Goal: Complete application form: Complete application form

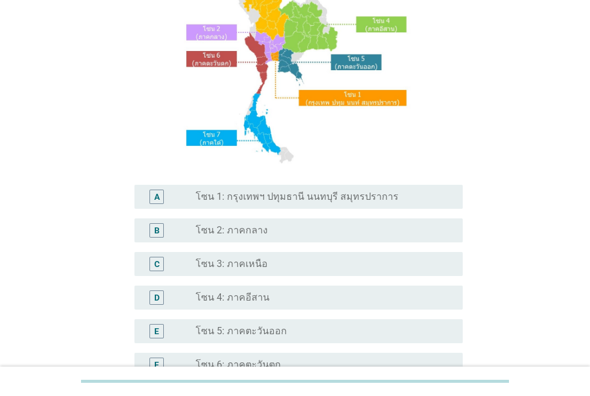
scroll to position [168, 0]
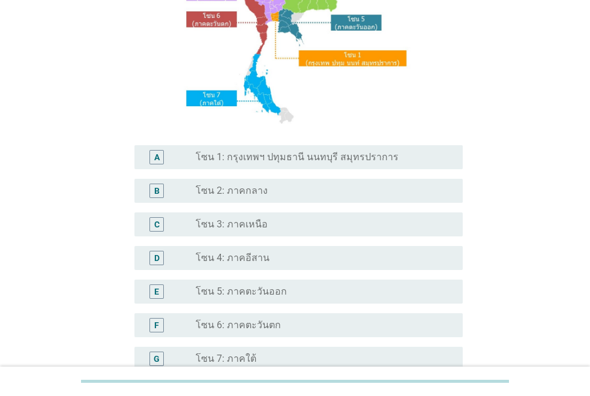
click at [230, 259] on label "โซน 4: ภาคอีสาน" at bounding box center [233, 258] width 74 height 12
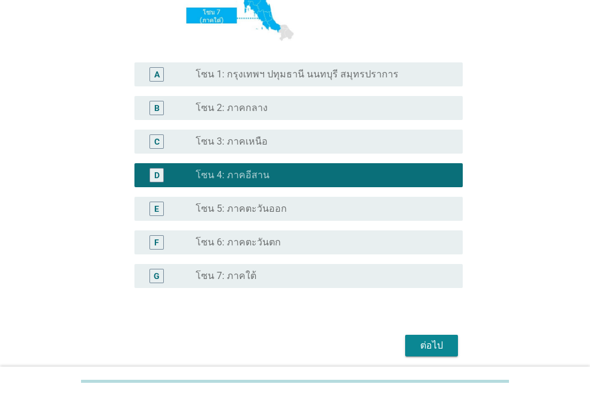
scroll to position [297, 0]
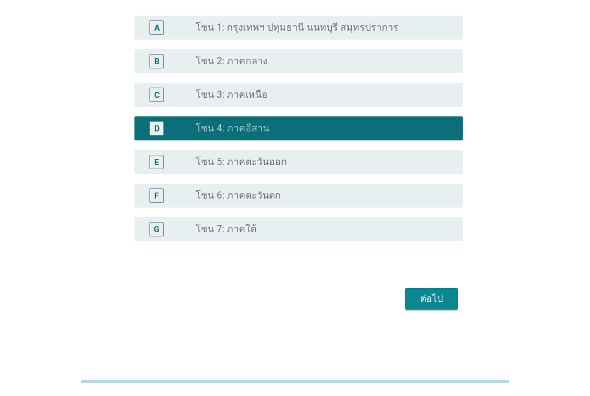
click at [426, 302] on div "ต่อไป" at bounding box center [431, 298] width 34 height 14
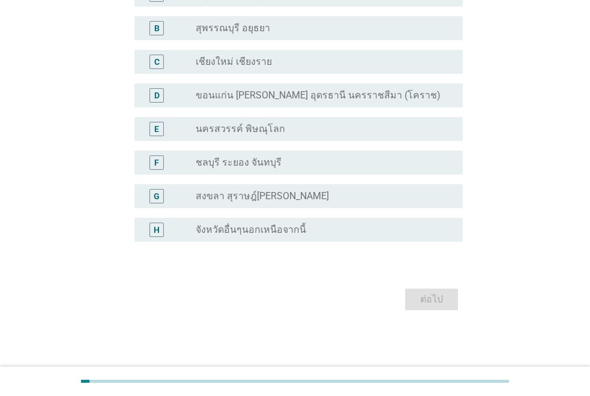
scroll to position [0, 0]
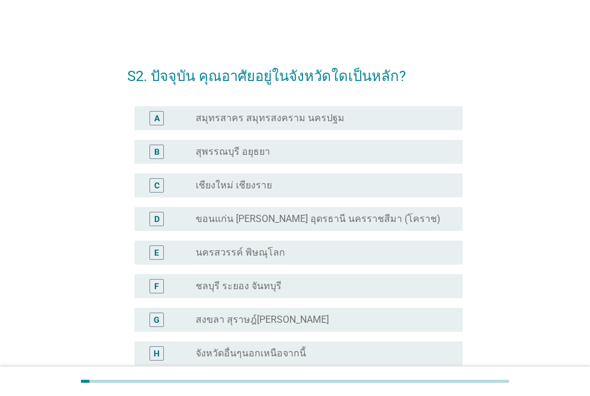
click at [284, 353] on label "จังหวัดอื่นๆนอกเหนือจากนี้" at bounding box center [251, 353] width 110 height 12
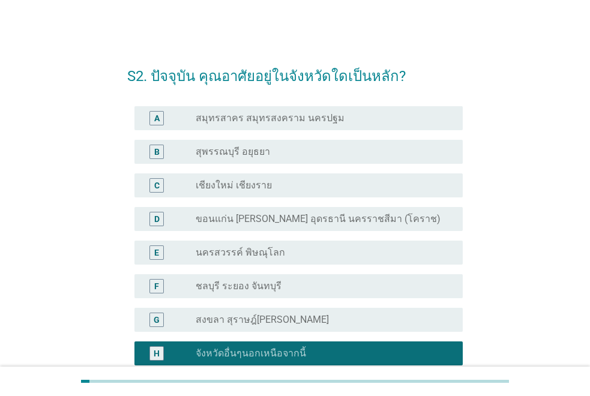
scroll to position [124, 0]
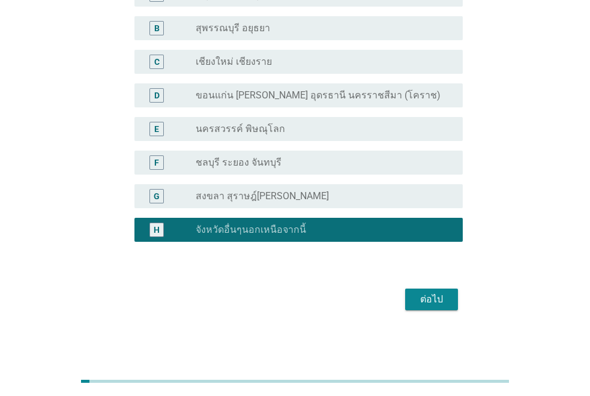
click at [442, 307] on button "ต่อไป" at bounding box center [431, 299] width 53 height 22
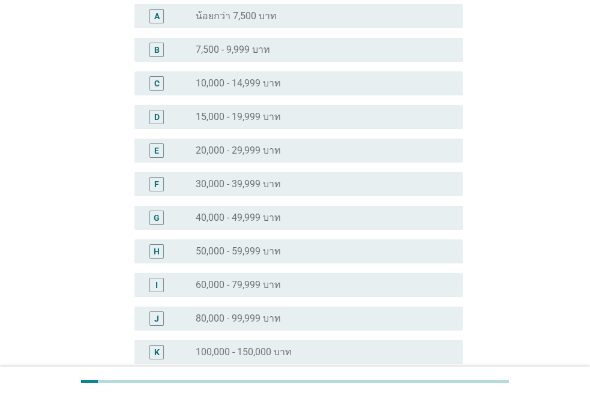
scroll to position [0, 0]
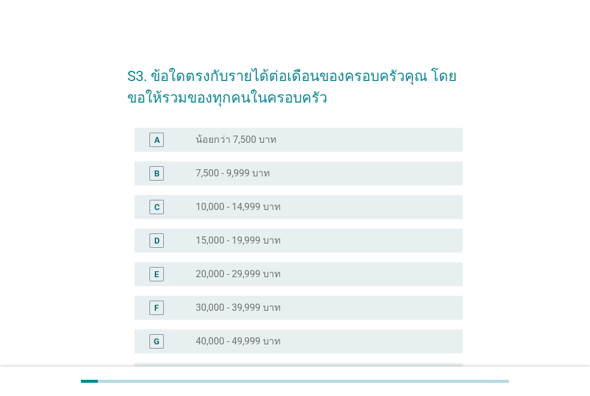
click at [314, 269] on div "radio_button_unchecked 20,000 - 29,999 บาท" at bounding box center [320, 274] width 248 height 12
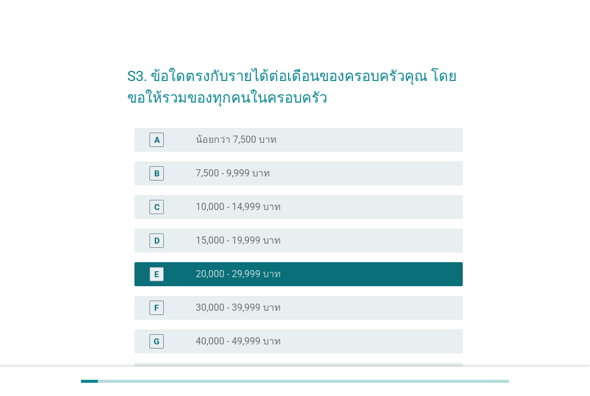
click at [548, 140] on div "S3. ข้อใดตรงกับรายได้ต่อเดือนของครอบครัวคุณ โดยขอให้รวมของทุกคนในครอบครัว A rad…" at bounding box center [295, 340] width 532 height 593
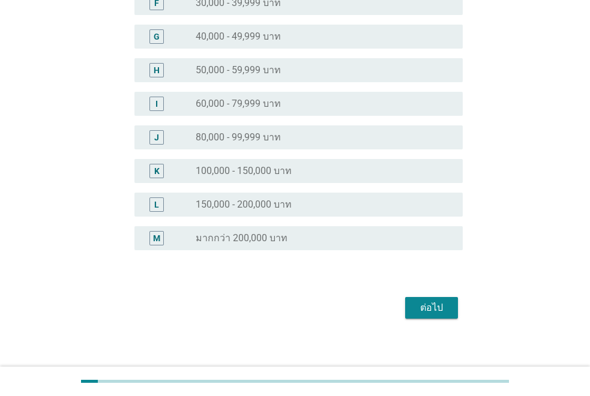
scroll to position [313, 0]
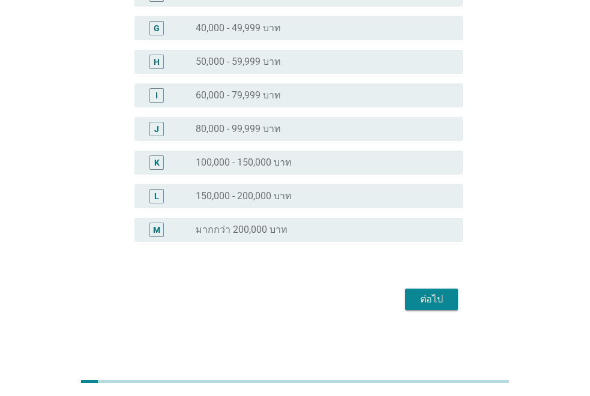
click at [433, 298] on div "ต่อไป" at bounding box center [431, 299] width 34 height 14
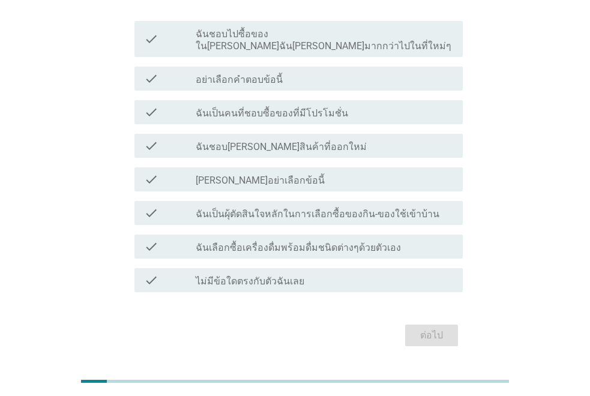
scroll to position [52, 0]
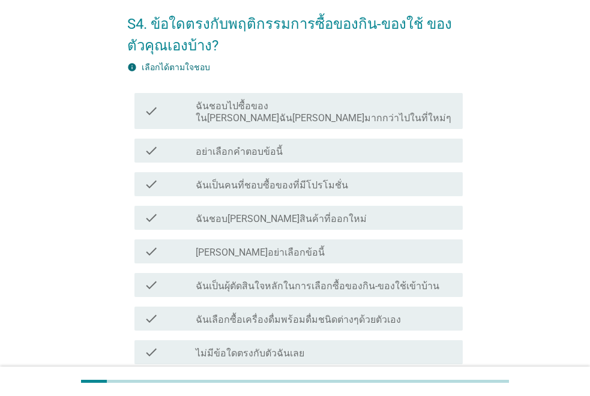
click at [277, 146] on label "อย่าเลือกคำตอบข้อนี้" at bounding box center [239, 152] width 87 height 12
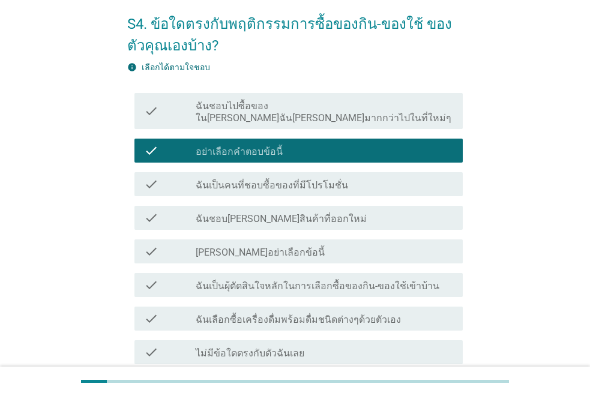
click at [271, 146] on label "อย่าเลือกคำตอบข้อนี้" at bounding box center [239, 152] width 87 height 12
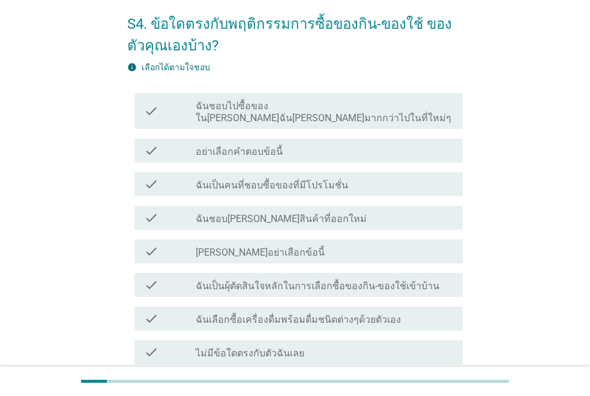
click at [323, 211] on div "check_box_outline_blank ฉันชอบ[PERSON_NAME]สินค้าที่ออกใหม่" at bounding box center [324, 218] width 257 height 14
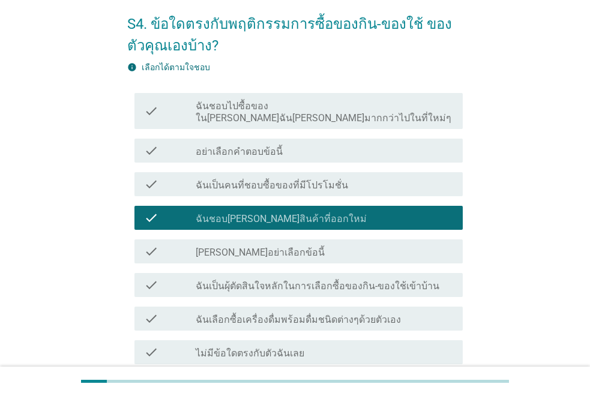
click at [510, 245] on div "S4. ข้อใดตรงกับพฤติกรรมการซื้อของกิน-ของใช้ ของตัวคุณเองบ้าง? info เลือกได้ตามใ…" at bounding box center [295, 212] width 532 height 440
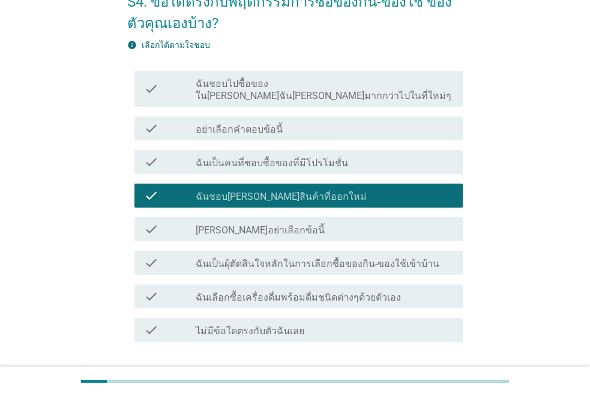
scroll to position [76, 0]
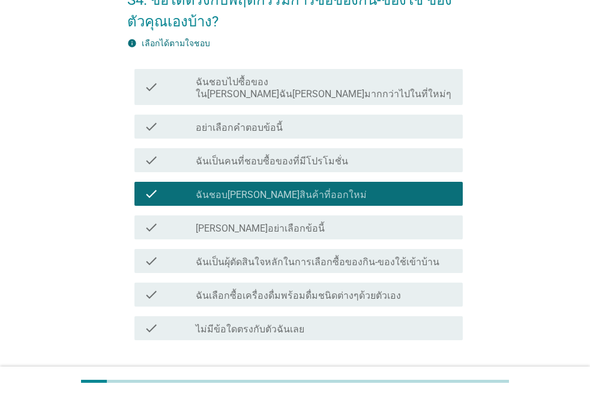
click at [369, 290] on label "ฉันเลือกซื้อเครื่องดื่มพร้อมดื่มชนิดต่างๆด้วยตัวเอง" at bounding box center [298, 296] width 205 height 12
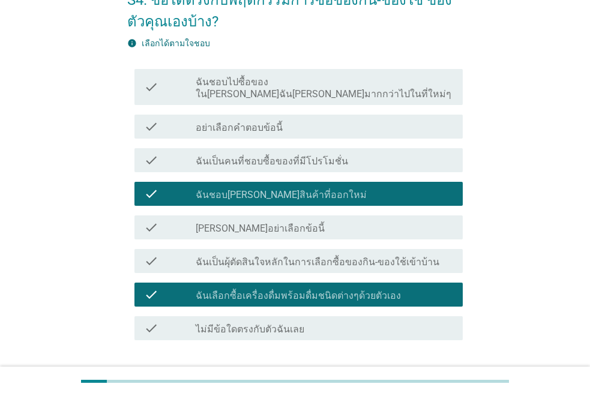
click at [256, 155] on label "ฉันเป็นคนที่ชอบซื้อของที่มีโปรโมชั่น" at bounding box center [272, 161] width 152 height 12
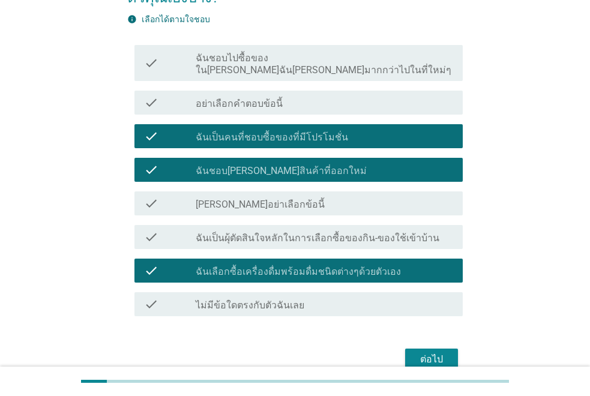
scroll to position [124, 0]
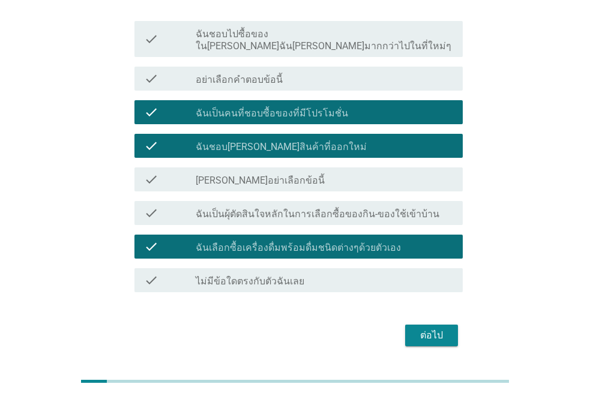
click at [427, 328] on div "ต่อไป" at bounding box center [431, 335] width 34 height 14
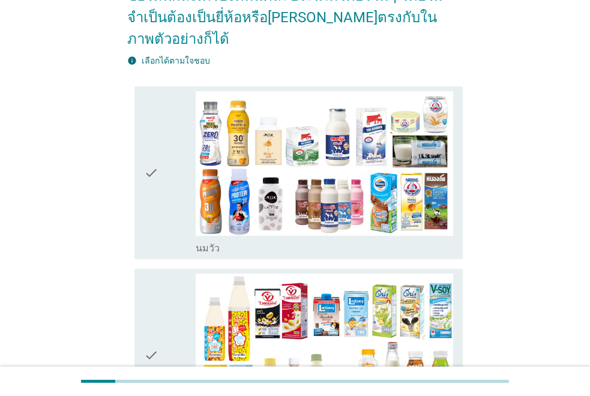
scroll to position [168, 0]
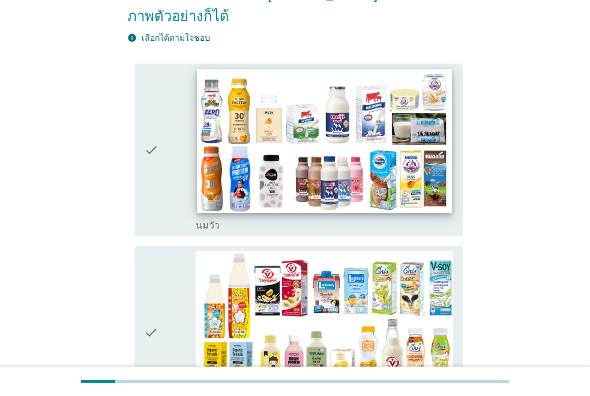
click at [273, 157] on img at bounding box center [324, 140] width 255 height 143
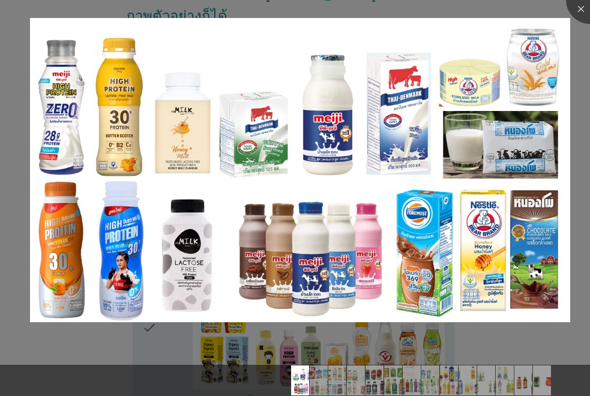
click at [273, 157] on img at bounding box center [300, 169] width 540 height 303
click at [573, 7] on div at bounding box center [590, 0] width 48 height 48
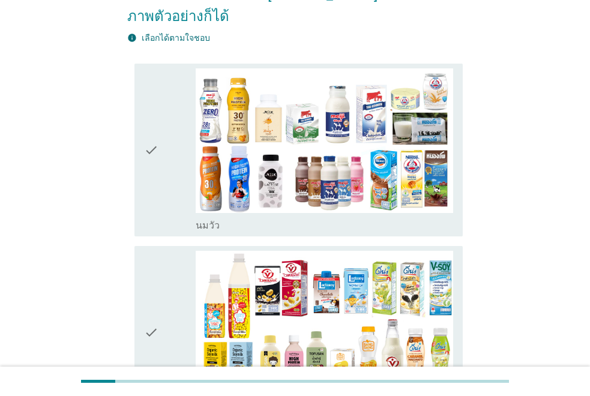
click at [160, 166] on div "check" at bounding box center [170, 150] width 52 height 164
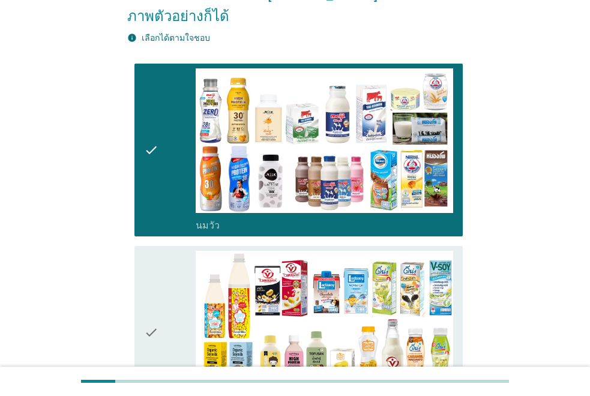
click at [149, 311] on icon "check" at bounding box center [151, 333] width 14 height 164
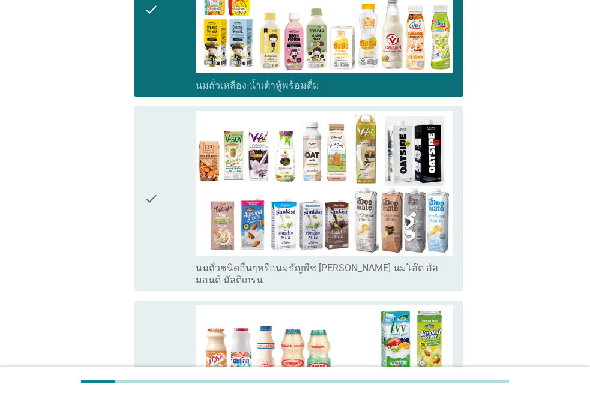
scroll to position [504, 0]
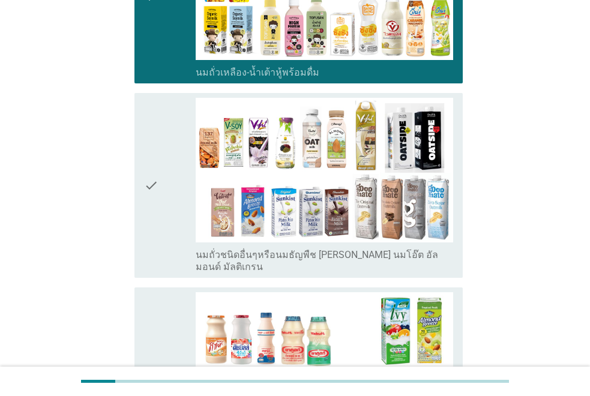
click at [152, 200] on icon "check" at bounding box center [151, 186] width 14 height 176
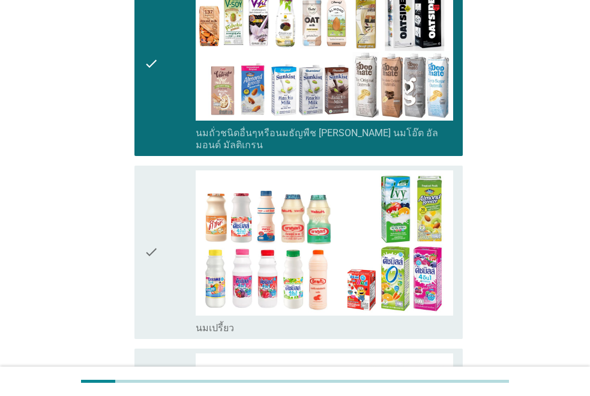
scroll to position [744, 0]
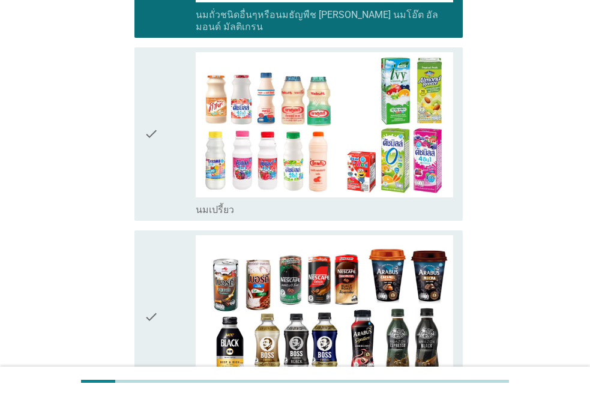
click at [157, 102] on icon "check" at bounding box center [151, 134] width 14 height 164
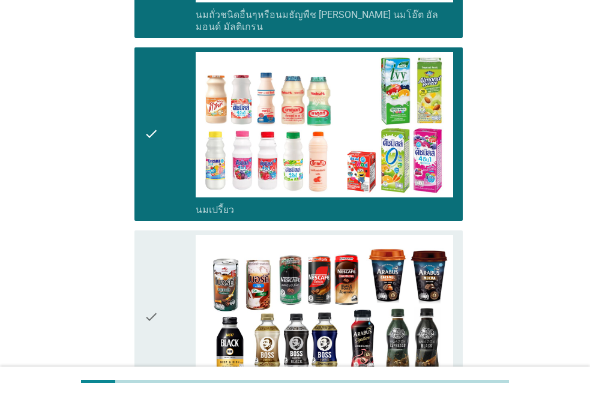
click at [152, 276] on icon "check" at bounding box center [151, 317] width 14 height 164
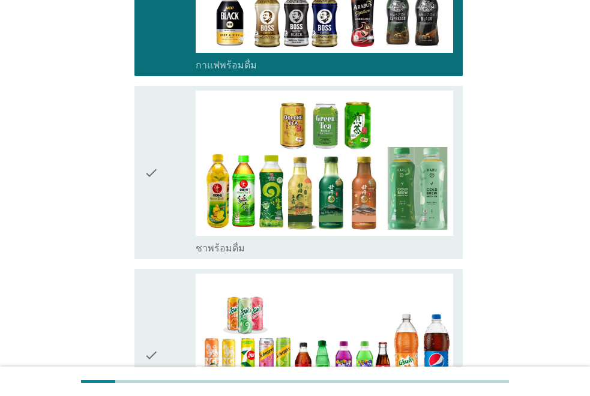
scroll to position [1103, 0]
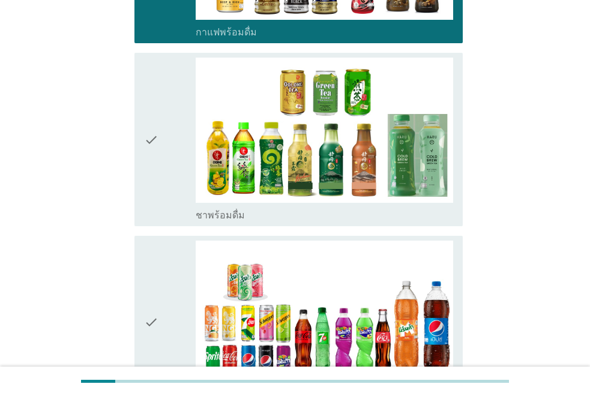
click at [142, 117] on div "check check_box_outline_blank ชาพร้อมดื่ม" at bounding box center [298, 139] width 328 height 173
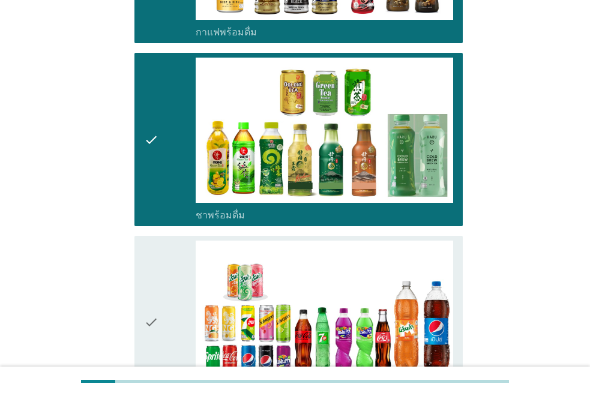
click at [144, 279] on icon "check" at bounding box center [151, 322] width 14 height 164
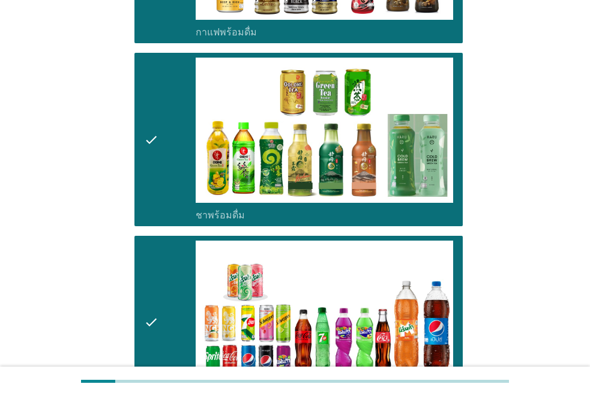
click at [53, 161] on div "A1. คุณรู้จัก 'เครื่องดื่มพร้อมดื่ม' ประเภทใดต่อไปนี้บ้าง ไม่ว่าจะเคยดื่มหรือไม…" at bounding box center [295, 370] width 532 height 2860
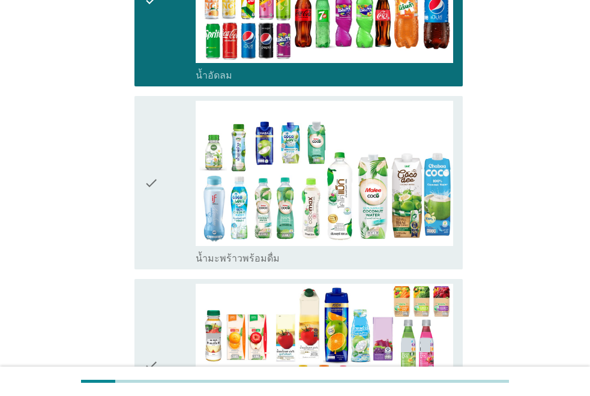
scroll to position [1439, 0]
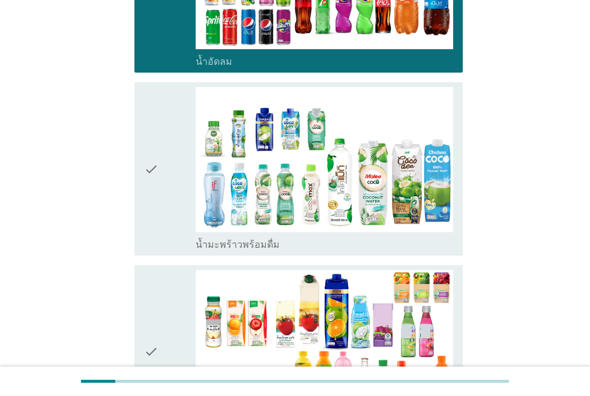
click at [151, 166] on icon "check" at bounding box center [151, 169] width 14 height 164
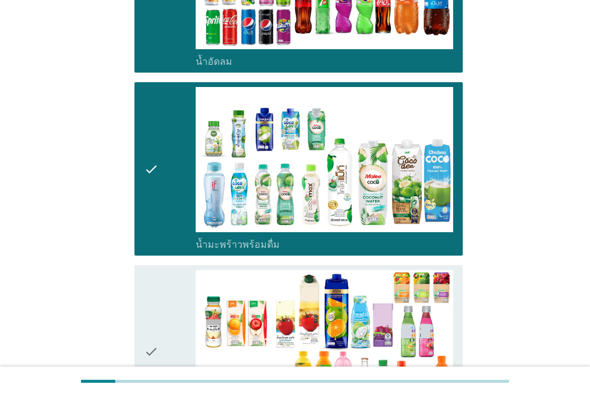
click at [58, 242] on div "A1. คุณรู้จัก 'เครื่องดื่มพร้อมดื่ม' ประเภทใดต่อไปนี้บ้าง ไม่ว่าจะเคยดื่มหรือไม…" at bounding box center [295, 34] width 532 height 2860
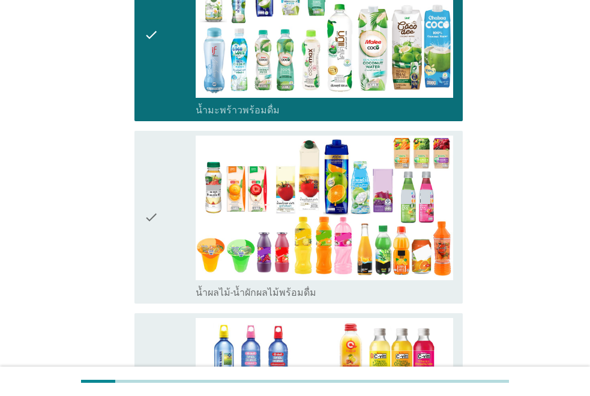
scroll to position [1583, 0]
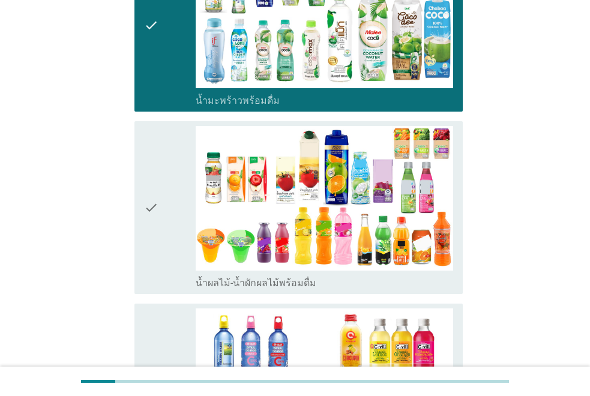
click at [149, 172] on icon "check" at bounding box center [151, 208] width 14 height 164
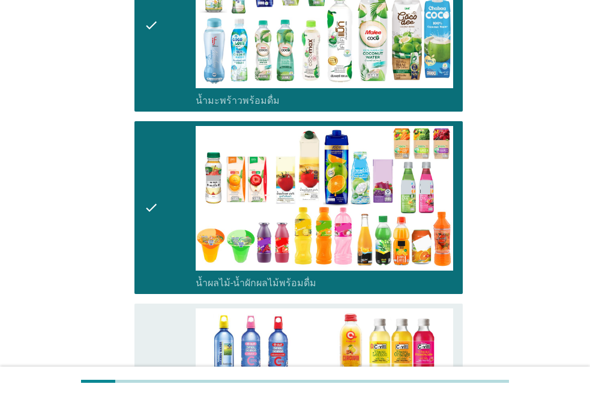
click at [154, 322] on icon "check" at bounding box center [151, 390] width 14 height 164
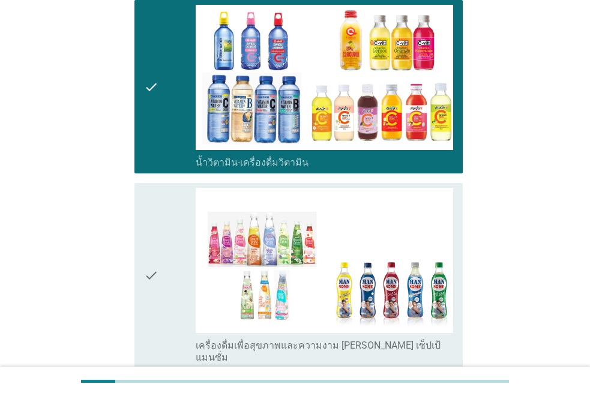
scroll to position [1919, 0]
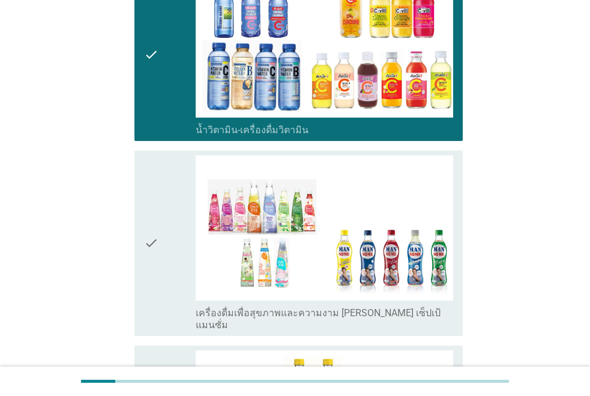
click at [148, 228] on icon "check" at bounding box center [151, 243] width 14 height 176
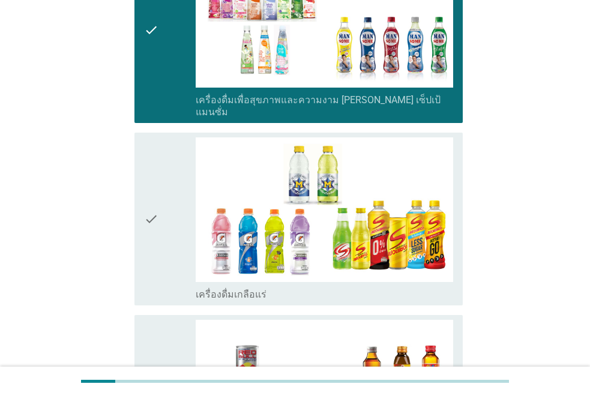
scroll to position [2135, 0]
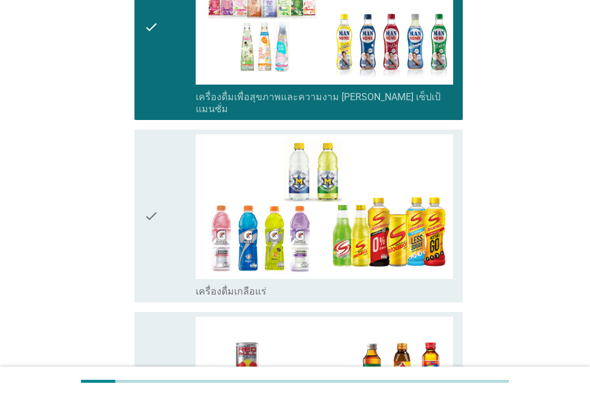
click at [149, 217] on icon "check" at bounding box center [151, 216] width 14 height 164
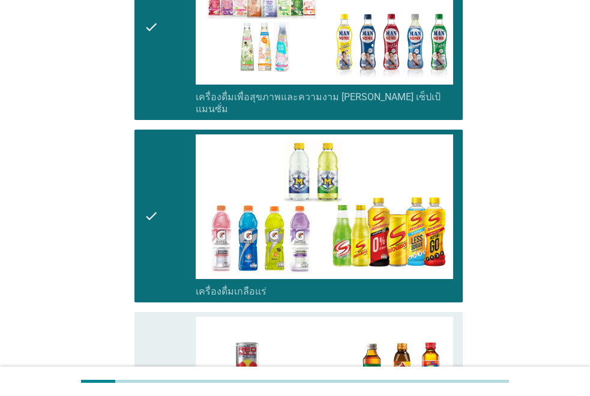
click at [141, 322] on div "check check_box_outline_blank เครื่องดื่ม[PERSON_NAME]กำลัง" at bounding box center [298, 398] width 328 height 173
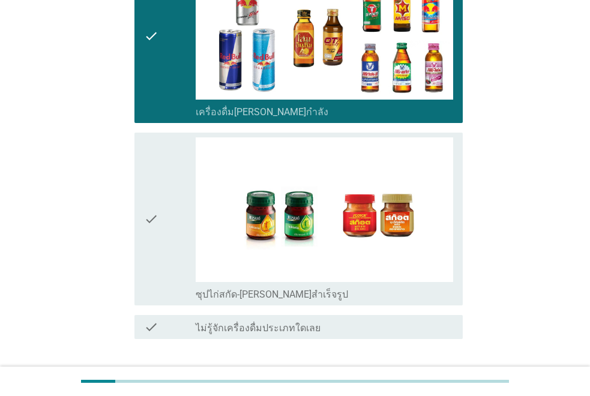
scroll to position [2535, 0]
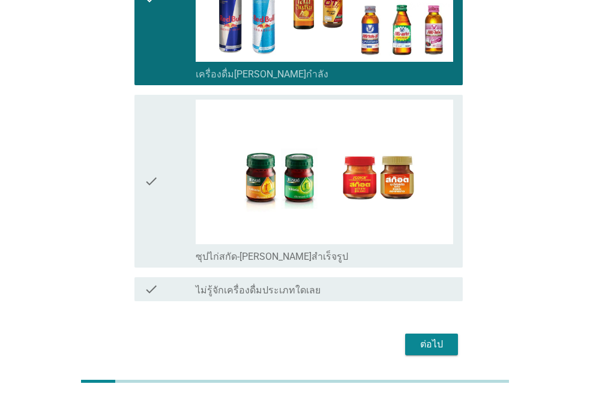
click at [160, 130] on div "check" at bounding box center [170, 182] width 52 height 164
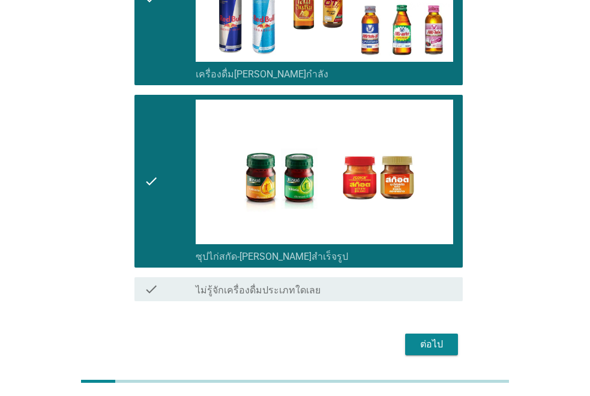
click at [429, 337] on div "ต่อไป" at bounding box center [431, 344] width 34 height 14
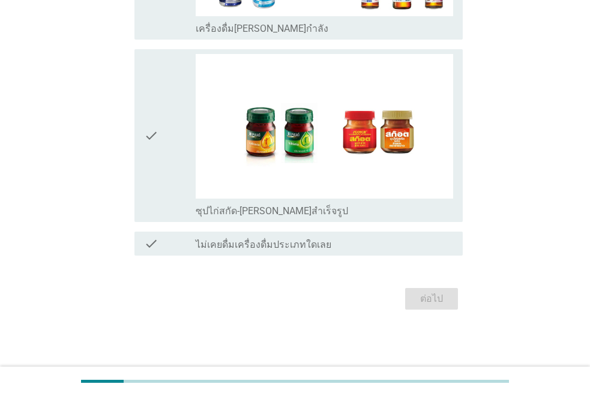
scroll to position [0, 0]
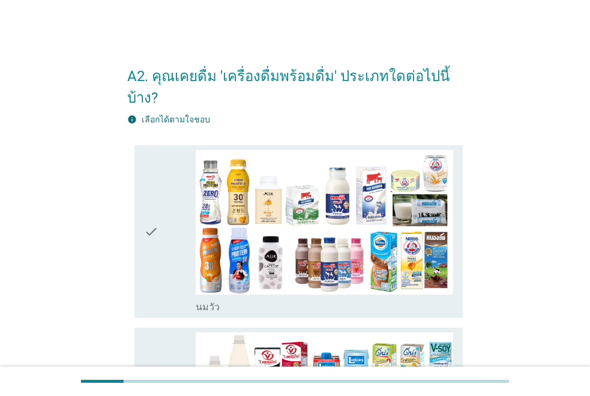
click at [149, 216] on icon "check" at bounding box center [151, 232] width 14 height 164
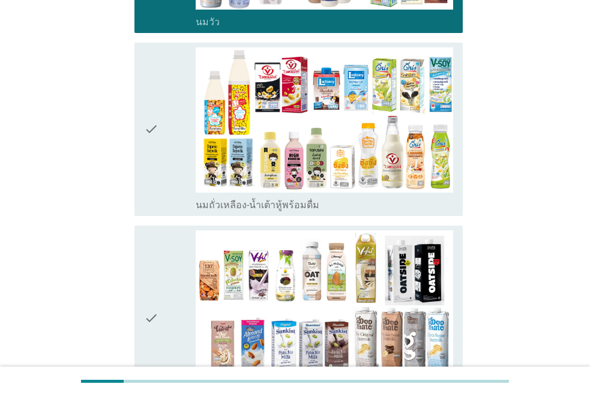
scroll to position [288, 0]
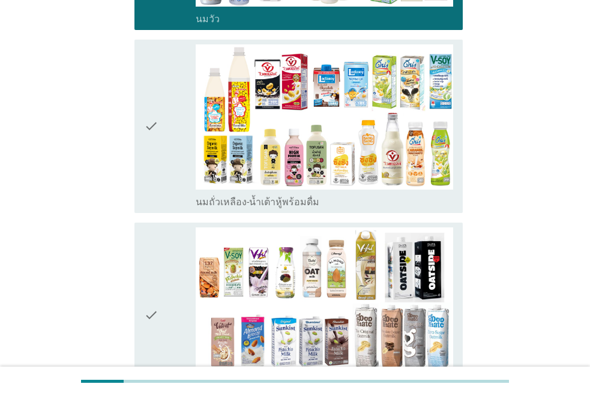
click at [149, 110] on icon "check" at bounding box center [151, 126] width 14 height 164
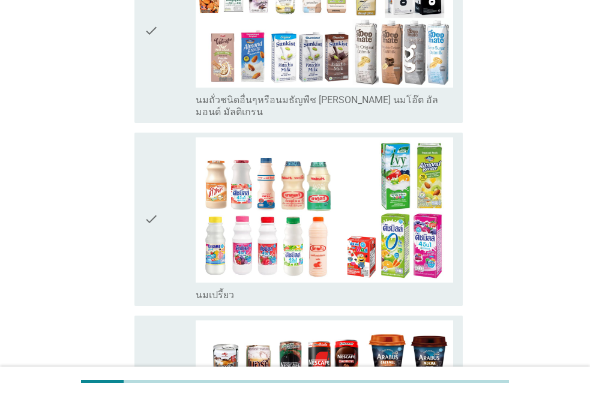
scroll to position [624, 0]
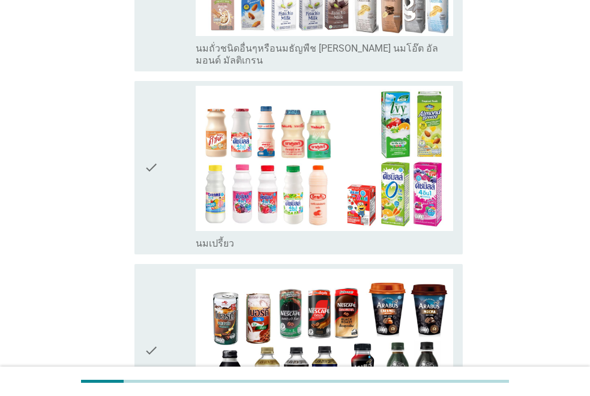
click at [140, 166] on div "check check_box_outline_blank นมเปรี้ยว" at bounding box center [298, 167] width 328 height 173
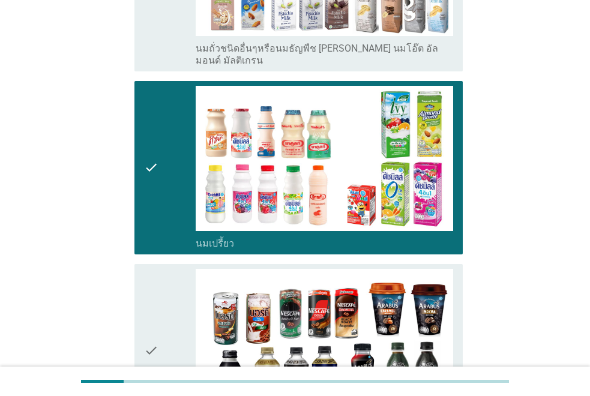
click at [145, 306] on icon "check" at bounding box center [151, 351] width 14 height 164
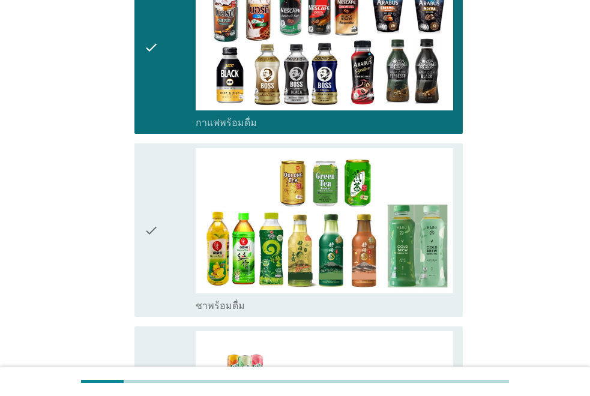
scroll to position [960, 0]
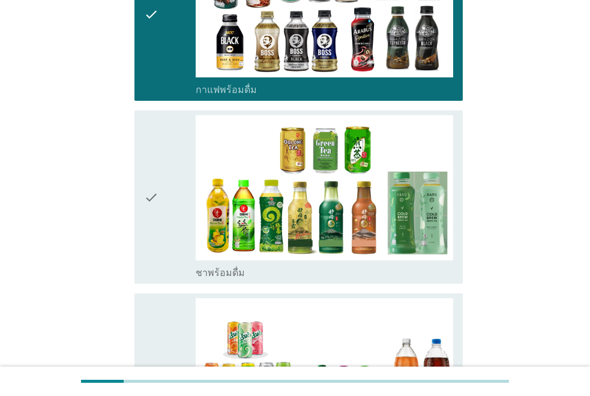
click at [154, 201] on icon "check" at bounding box center [151, 197] width 14 height 164
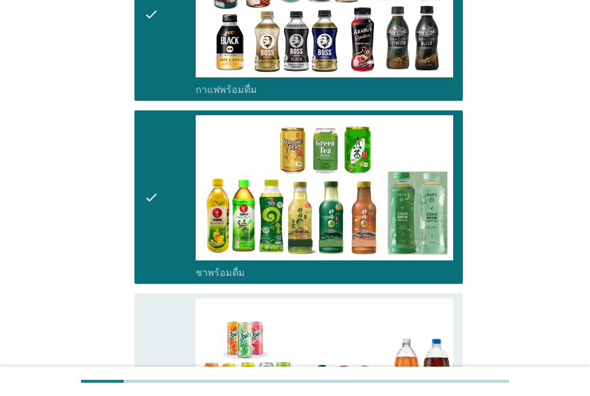
click at [144, 298] on icon "check" at bounding box center [151, 380] width 14 height 164
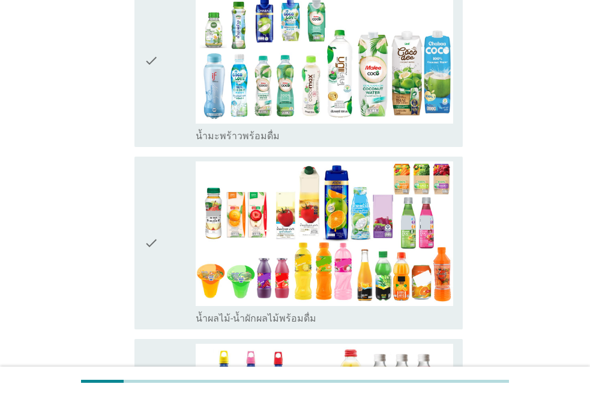
scroll to position [1511, 0]
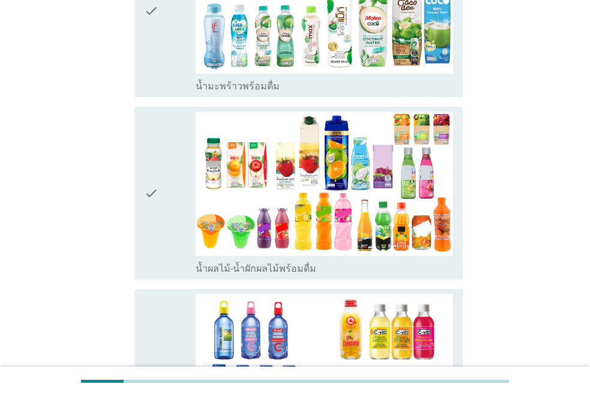
click at [146, 181] on icon "check" at bounding box center [151, 194] width 14 height 164
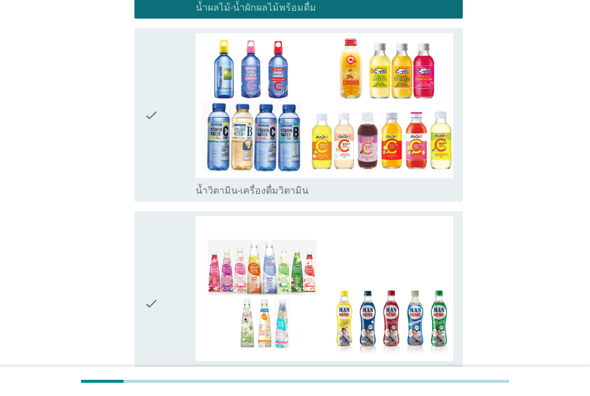
scroll to position [1775, 0]
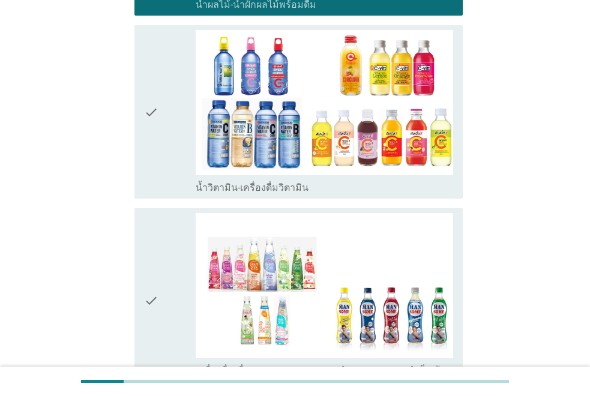
click at [146, 90] on icon "check" at bounding box center [151, 112] width 14 height 164
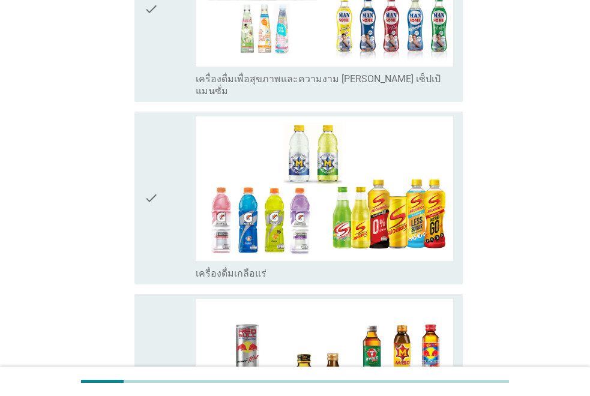
scroll to position [2111, 0]
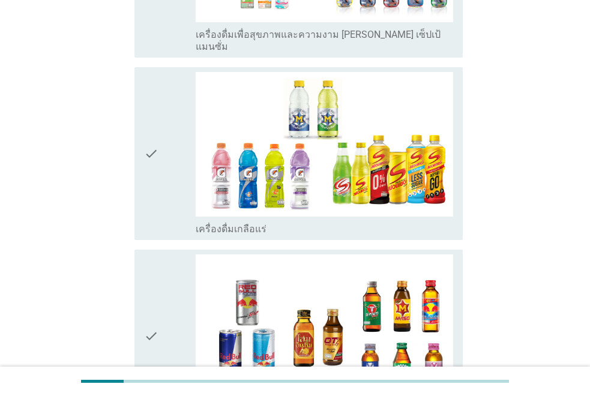
click at [145, 121] on icon "check" at bounding box center [151, 154] width 14 height 164
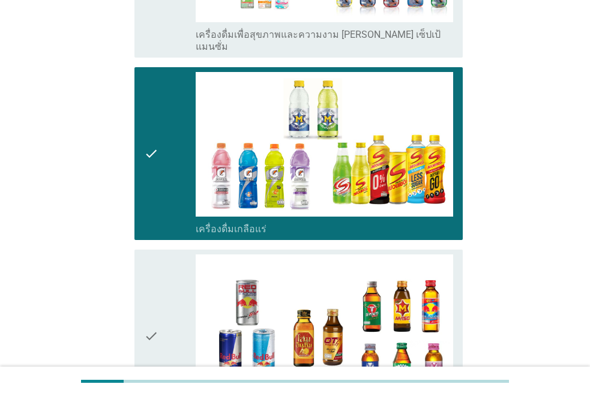
click at [149, 293] on icon "check" at bounding box center [151, 336] width 14 height 164
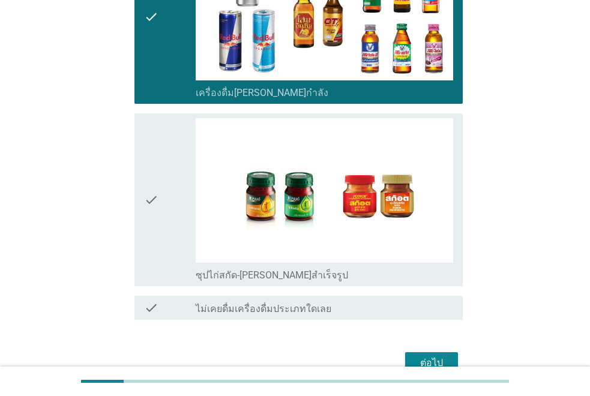
scroll to position [2447, 0]
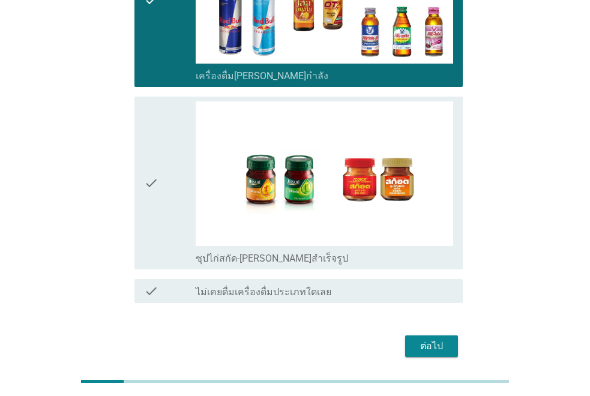
click at [151, 152] on icon "check" at bounding box center [151, 183] width 14 height 164
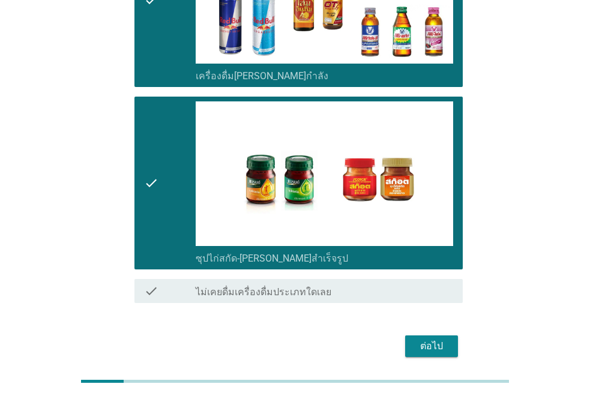
click at [426, 339] on div "ต่อไป" at bounding box center [431, 346] width 34 height 14
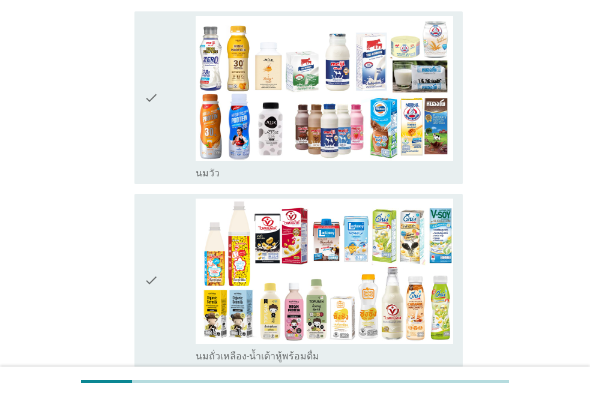
scroll to position [144, 0]
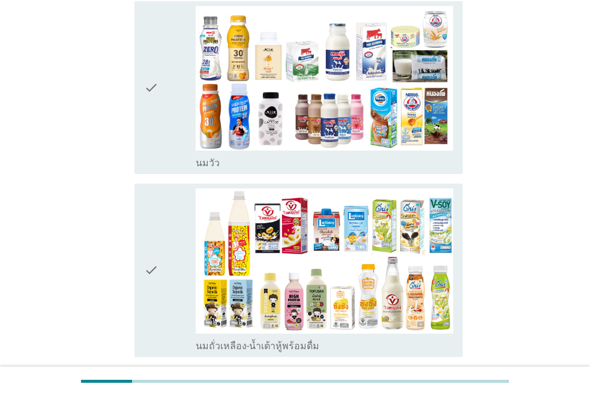
click at [154, 119] on icon "check" at bounding box center [151, 88] width 14 height 164
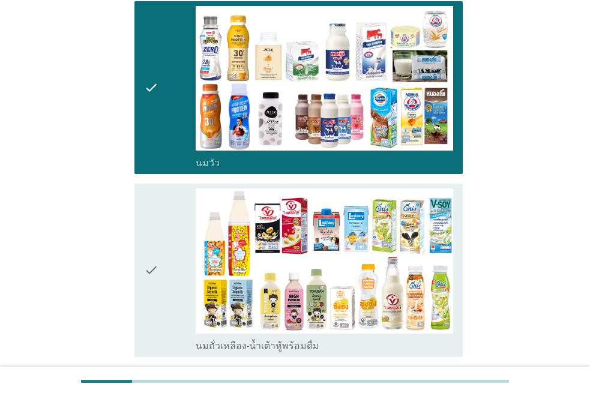
click at [151, 238] on icon "check" at bounding box center [151, 270] width 14 height 164
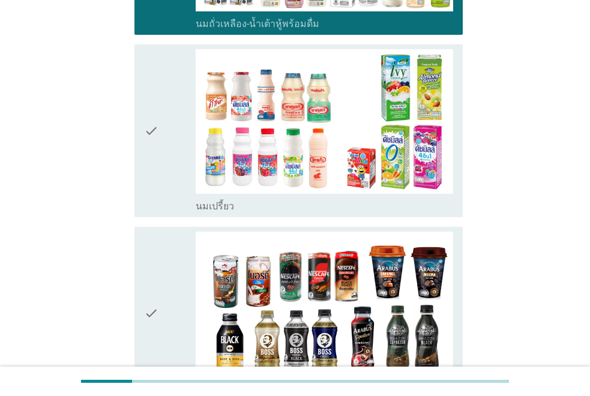
scroll to position [480, 0]
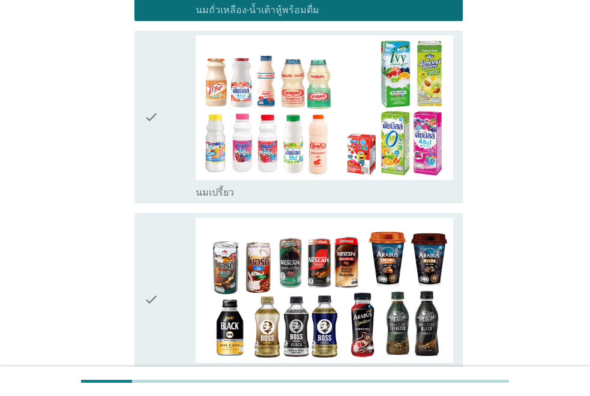
click at [142, 138] on div "check check_box นมเปรี้ยว" at bounding box center [298, 117] width 328 height 173
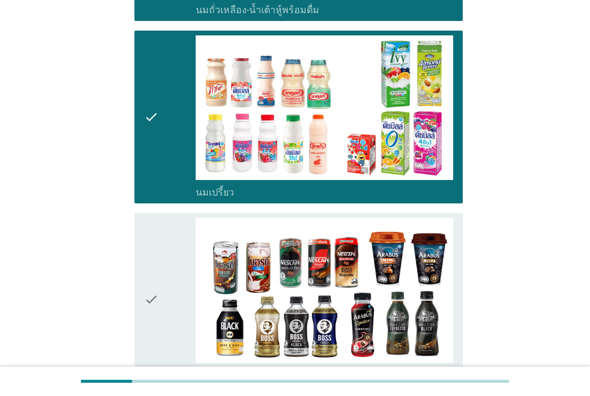
click at [147, 287] on icon "check" at bounding box center [151, 300] width 14 height 164
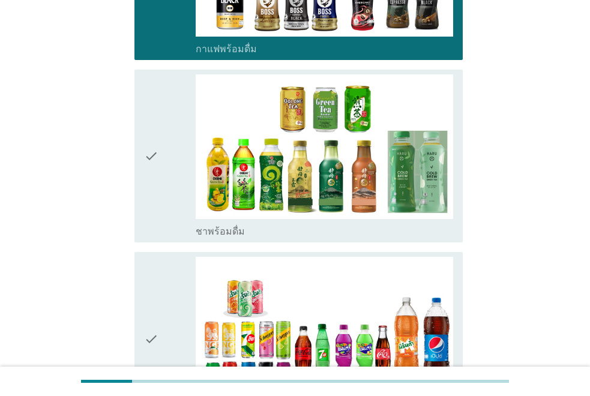
scroll to position [840, 0]
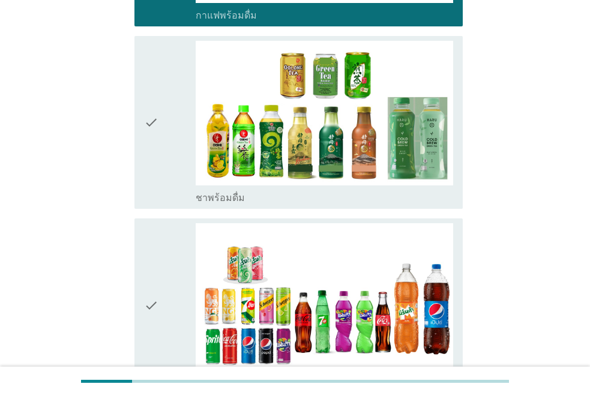
click at [145, 145] on icon "check" at bounding box center [151, 123] width 14 height 164
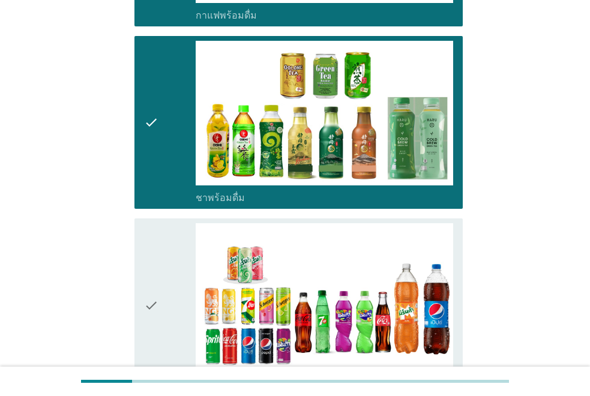
click at [149, 297] on icon "check" at bounding box center [151, 305] width 14 height 164
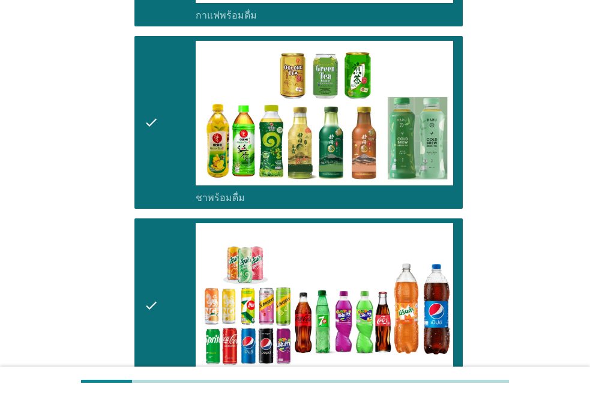
click at [84, 206] on div "A3. ใน 6 เดือนที่ผ่านมา คุณดื่ม 'เครื่องดื่มพร้อมดื่ม' ประเภทใดต่อไปนี้บ้าง? in…" at bounding box center [295, 305] width 532 height 2202
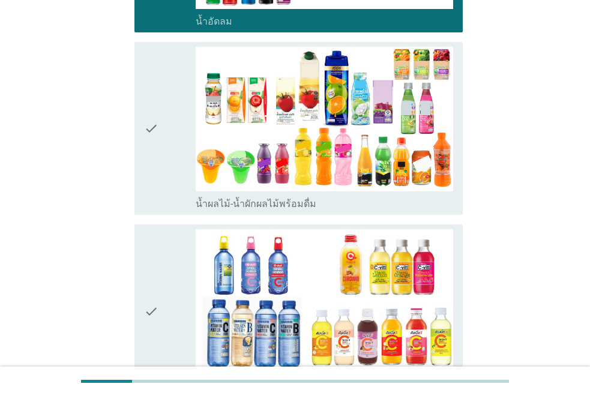
scroll to position [1199, 0]
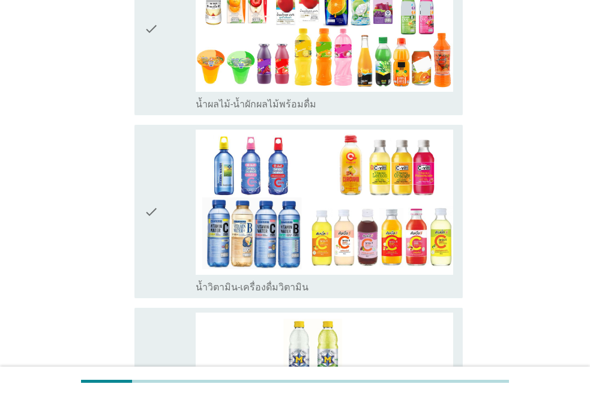
scroll to position [1295, 0]
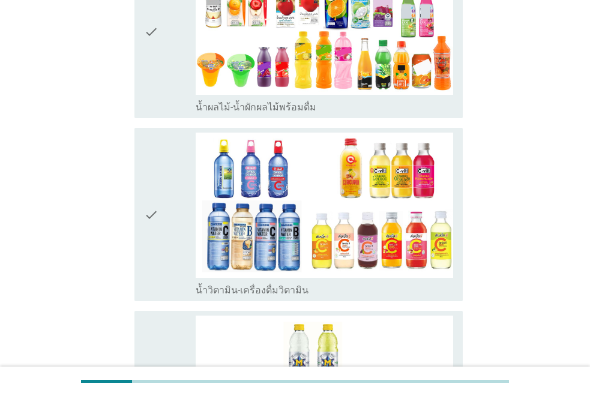
click at [154, 77] on icon "check" at bounding box center [151, 32] width 14 height 164
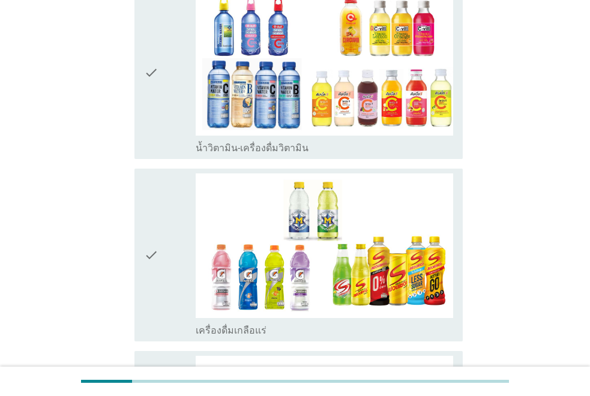
scroll to position [1535, 0]
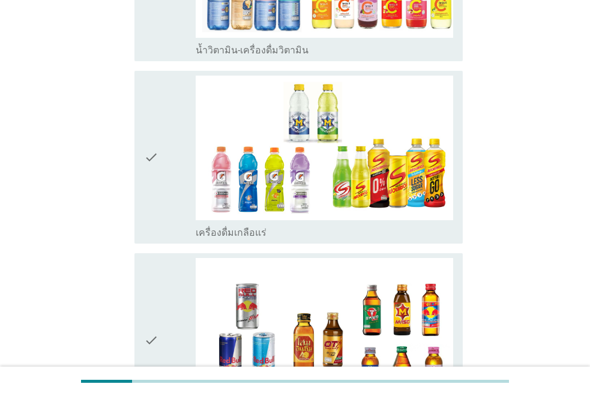
click at [156, 188] on icon "check" at bounding box center [151, 158] width 14 height 164
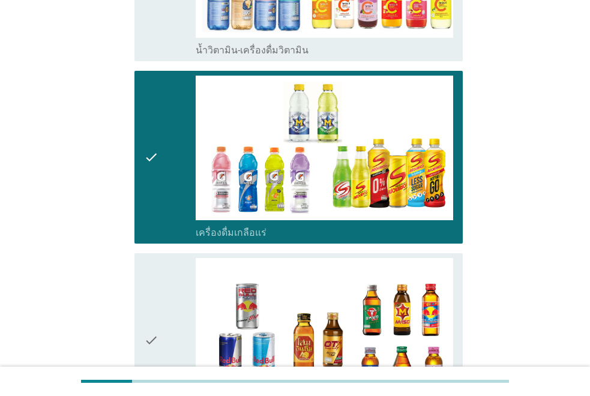
click at [152, 321] on icon "check" at bounding box center [151, 340] width 14 height 164
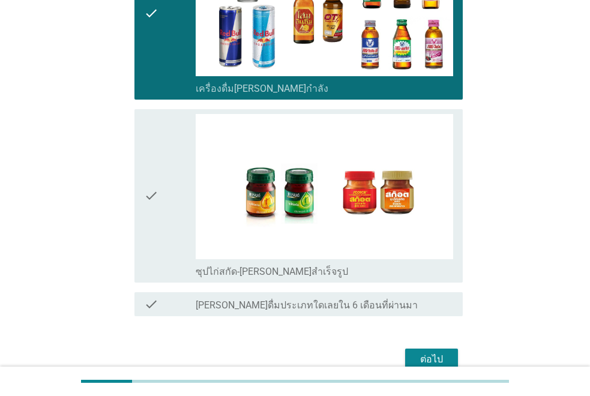
scroll to position [1895, 0]
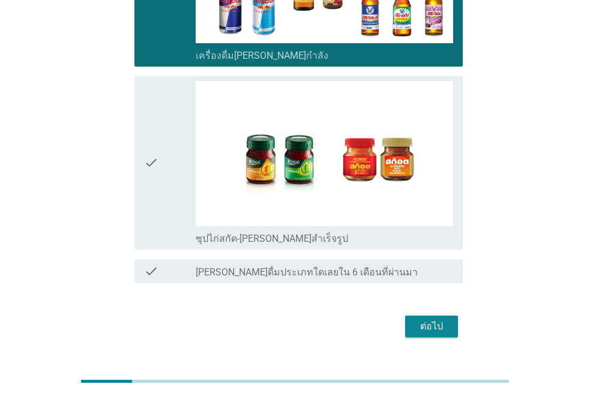
click at [161, 177] on div "check" at bounding box center [170, 163] width 52 height 164
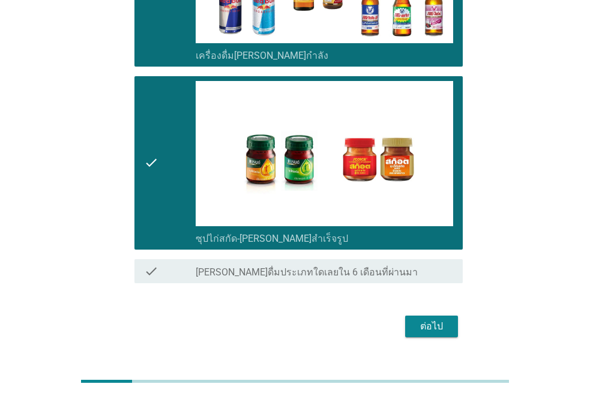
click at [423, 327] on div "ต่อไป" at bounding box center [431, 326] width 34 height 14
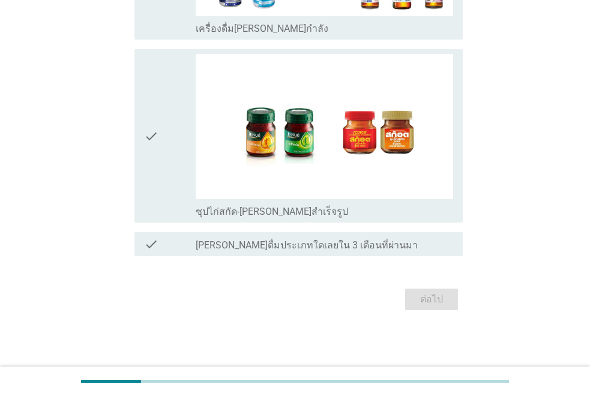
scroll to position [0, 0]
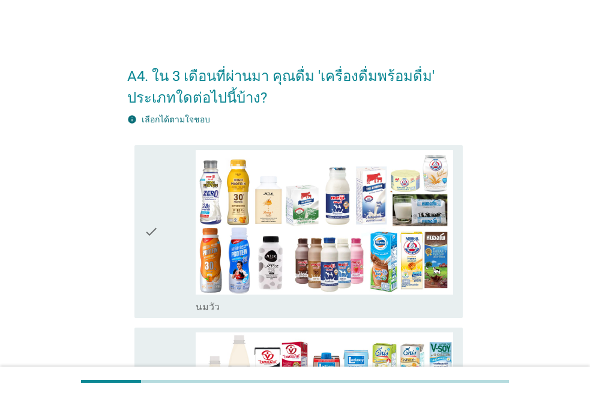
click at [158, 248] on icon "check" at bounding box center [151, 232] width 14 height 164
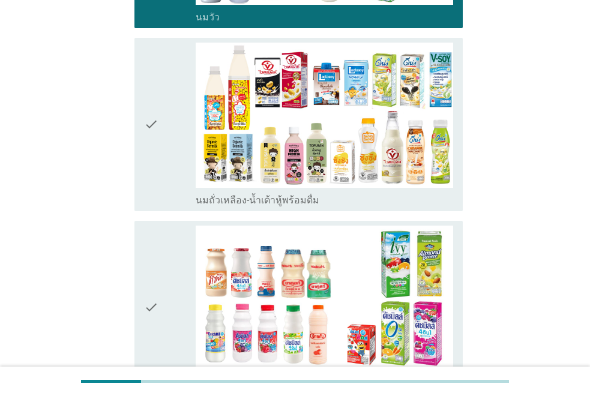
scroll to position [312, 0]
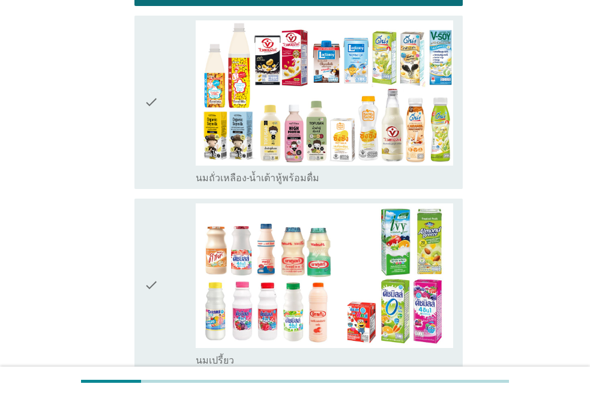
click at [152, 98] on icon "check" at bounding box center [151, 102] width 14 height 164
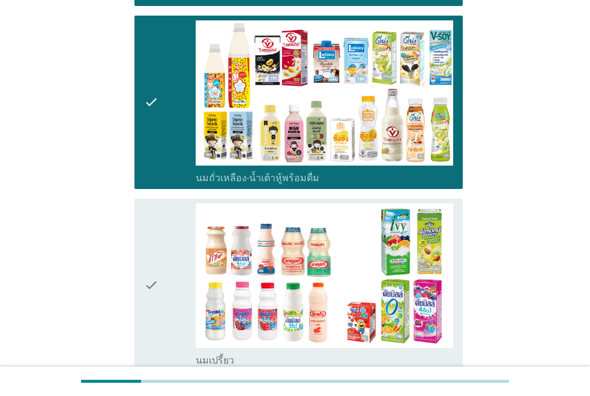
click at [139, 288] on div "check check_box นมเปรี้ยว" at bounding box center [298, 285] width 328 height 173
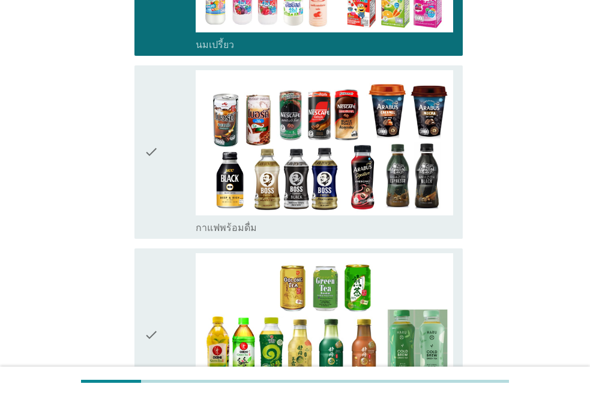
scroll to position [672, 0]
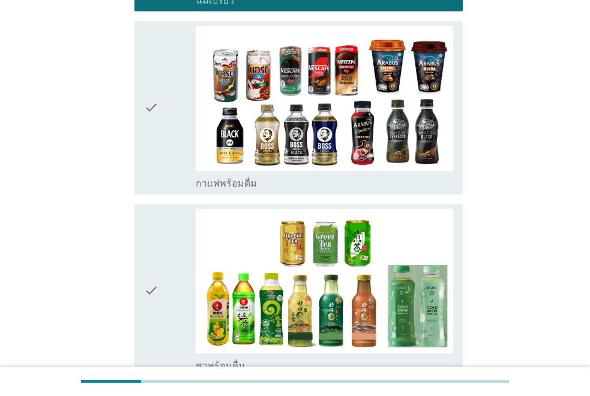
click at [139, 124] on div "check check_box กาแฟพร้อมดื่ม" at bounding box center [298, 107] width 328 height 173
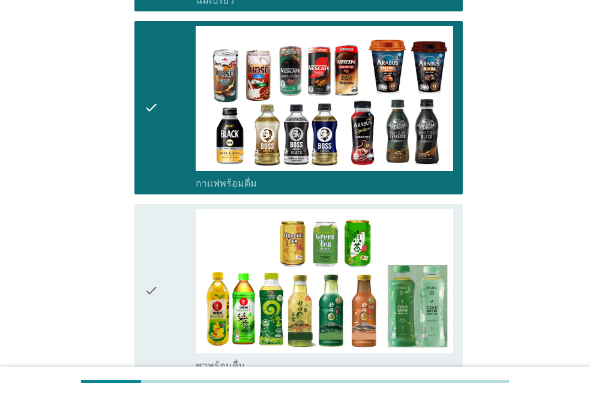
click at [156, 279] on icon "check" at bounding box center [151, 291] width 14 height 164
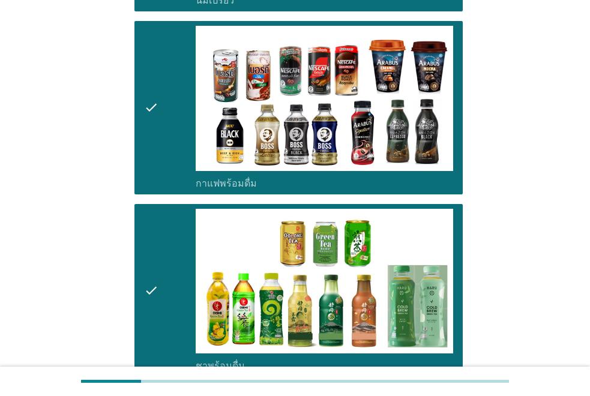
click at [69, 145] on div "A4. ใน 3 เดือนที่ผ่านมา คุณดื่ม 'เครื่องดื่มพร้อมดื่ม' ประเภทใดต่อไปนี้บ้าง? in…" at bounding box center [295, 381] width 532 height 2019
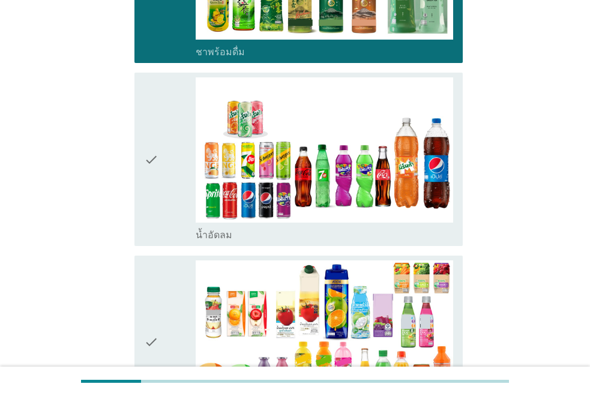
scroll to position [1008, 0]
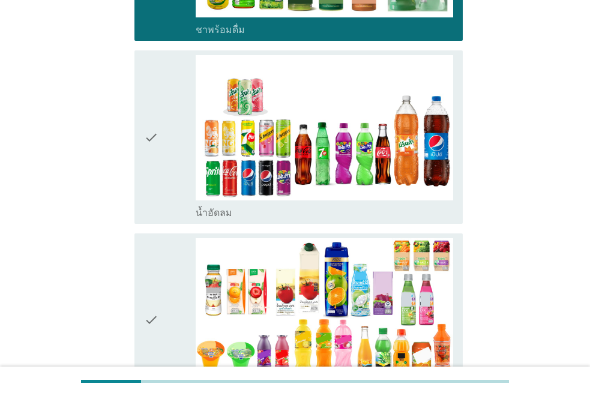
click at [150, 157] on icon "check" at bounding box center [151, 137] width 14 height 164
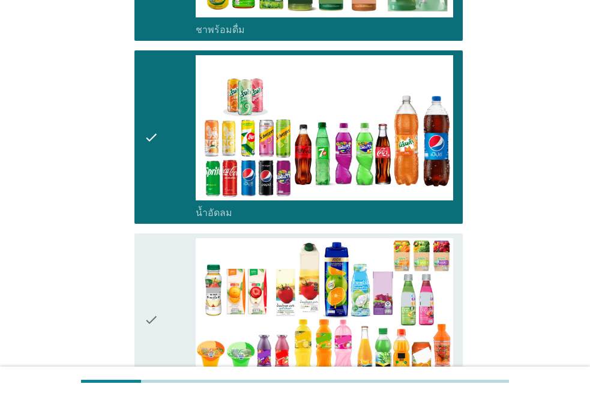
click at [91, 134] on div "A4. ใน 3 เดือนที่ผ่านมา คุณดื่ม 'เครื่องดื่มพร้อมดื่ม' ประเภทใดต่อไปนี้บ้าง? in…" at bounding box center [295, 45] width 532 height 2019
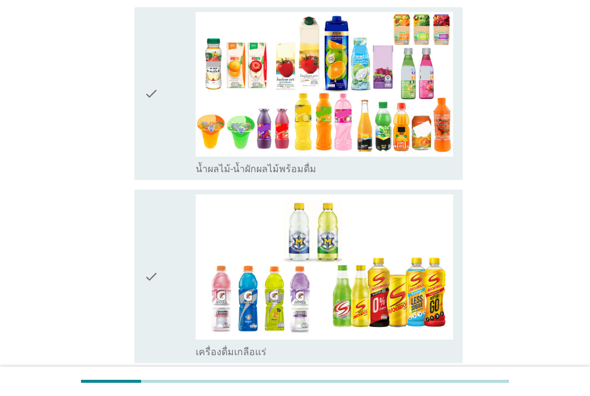
scroll to position [1247, 0]
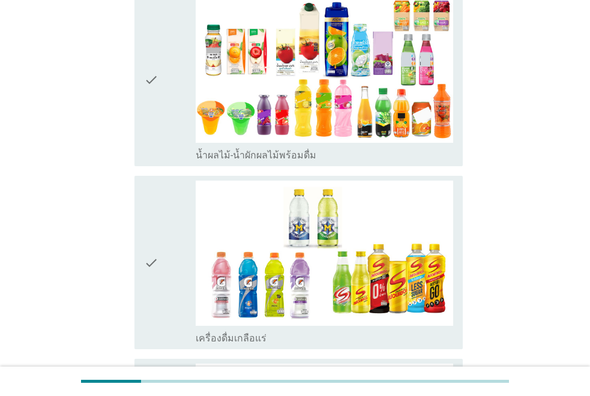
click at [152, 91] on icon "check" at bounding box center [151, 80] width 14 height 164
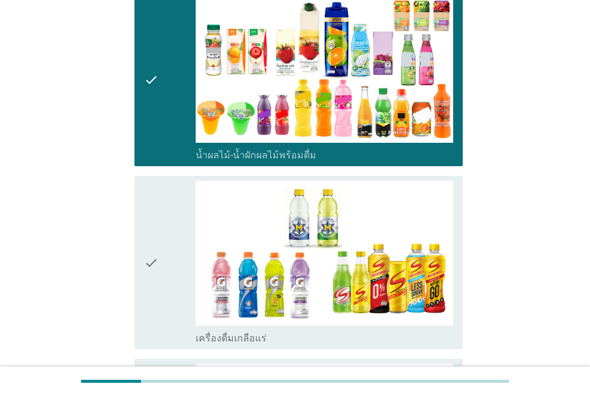
click at [154, 251] on icon "check" at bounding box center [151, 263] width 14 height 164
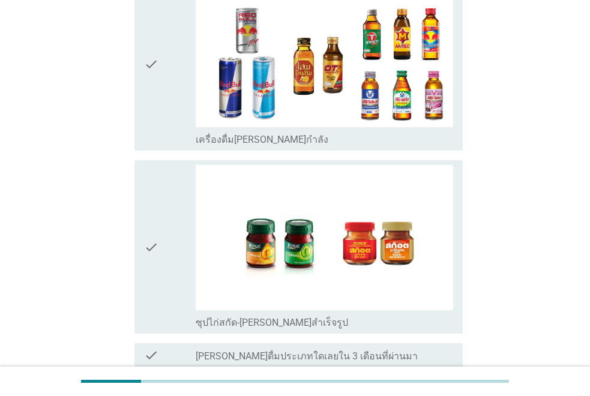
scroll to position [1631, 0]
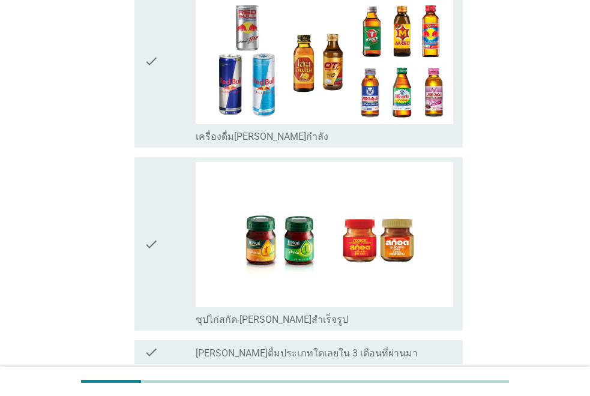
click at [144, 79] on icon "check" at bounding box center [151, 62] width 14 height 164
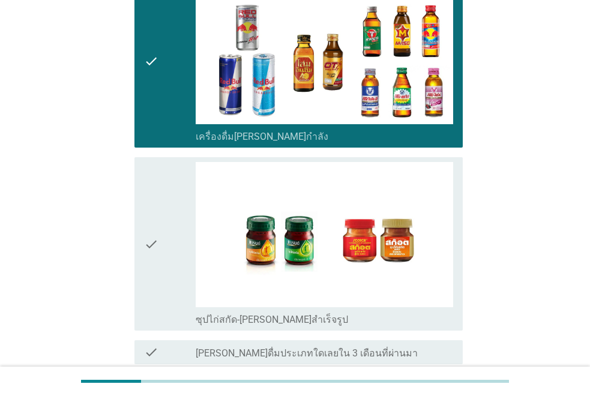
click at [148, 224] on icon "check" at bounding box center [151, 244] width 14 height 164
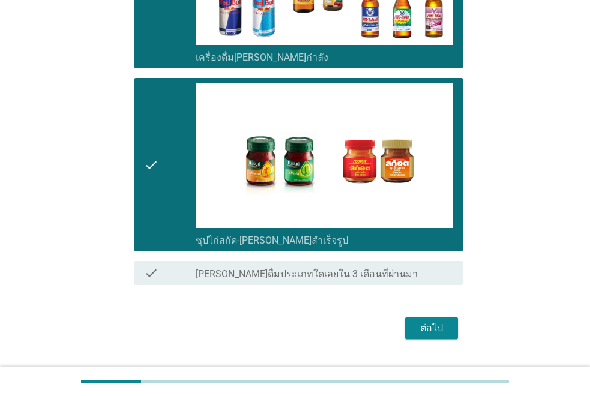
scroll to position [1739, 0]
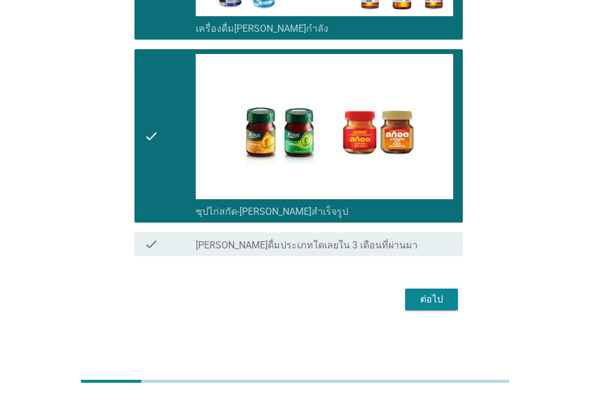
click at [422, 295] on div "ต่อไป" at bounding box center [431, 299] width 34 height 14
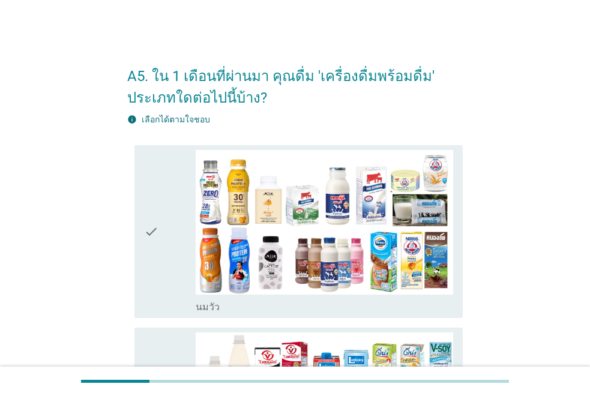
click at [157, 255] on icon "check" at bounding box center [151, 232] width 14 height 164
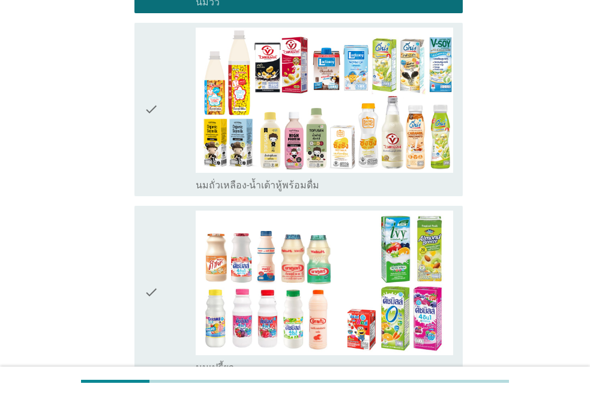
scroll to position [312, 0]
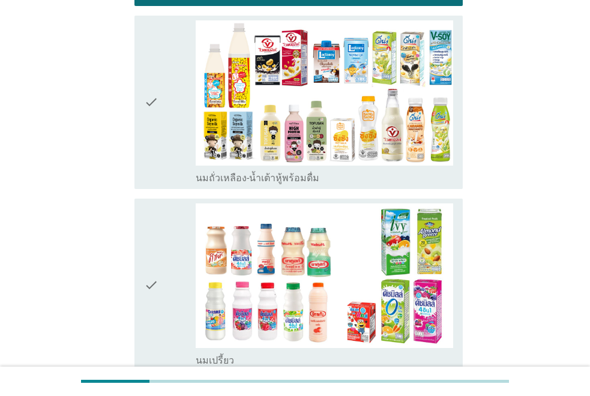
click at [149, 130] on icon "check" at bounding box center [151, 102] width 14 height 164
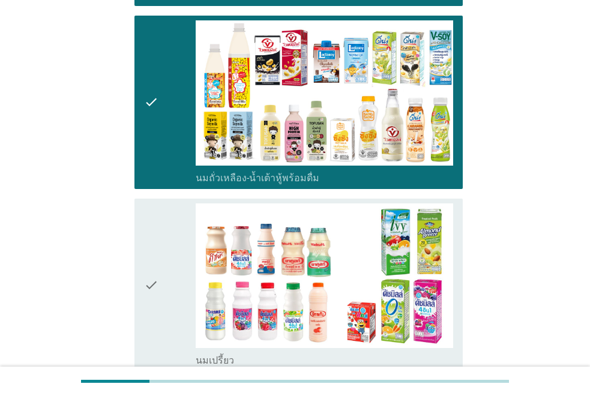
click at [154, 273] on icon "check" at bounding box center [151, 285] width 14 height 164
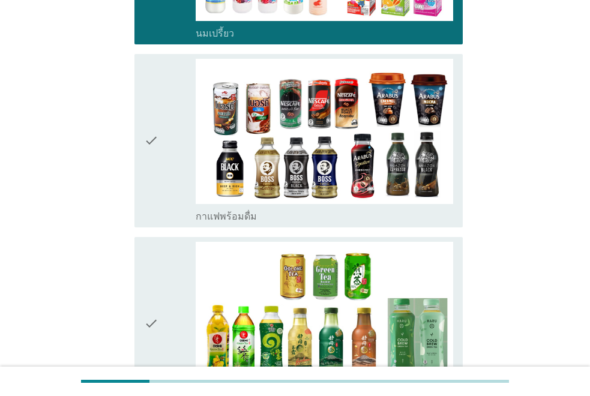
scroll to position [696, 0]
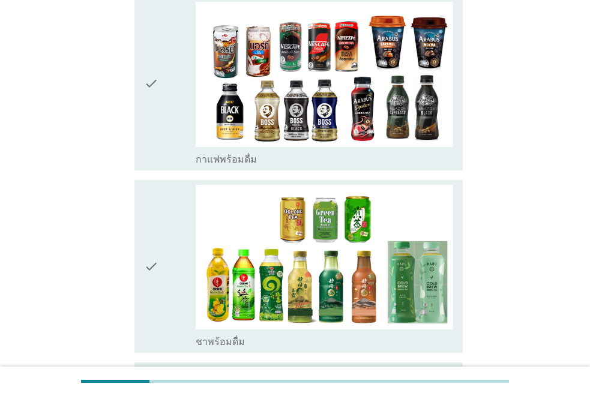
click at [143, 112] on div "check check_box กาแฟพร้อมดื่ม" at bounding box center [298, 83] width 328 height 173
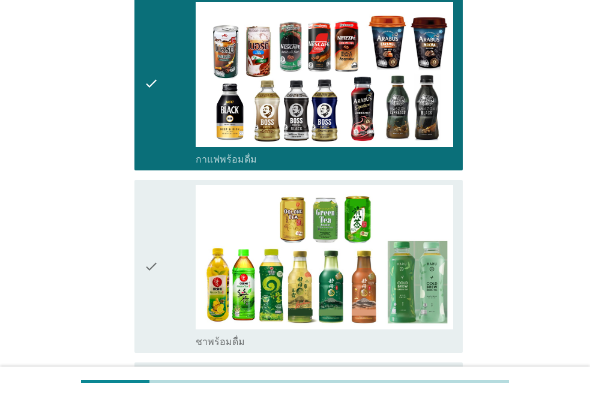
click at [78, 203] on div "A5. ใน 1 เดือนที่ผ่านมา คุณดื่ม 'เครื่องดื่มพร้อมดื่ม' ประเภทใดต่อไปนี้บ้าง? in…" at bounding box center [295, 357] width 532 height 2019
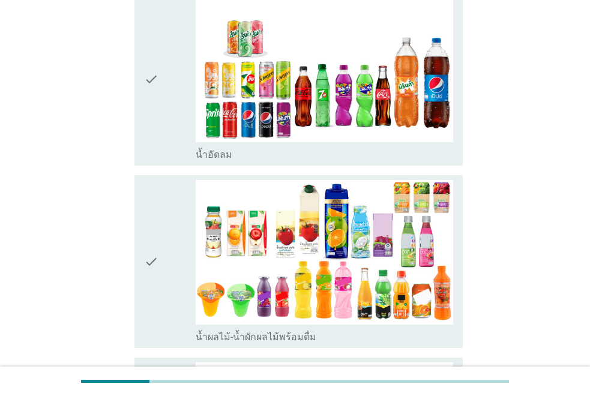
scroll to position [1079, 0]
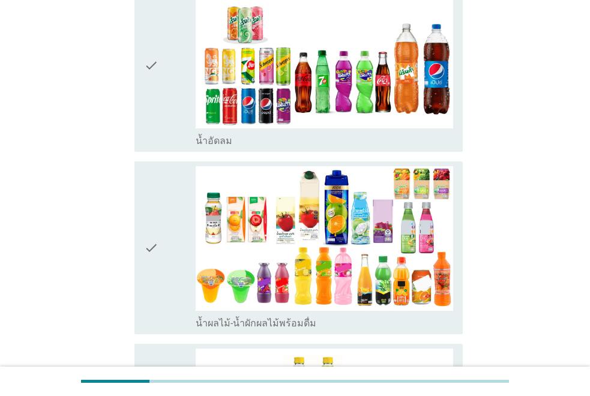
click at [147, 83] on icon "check" at bounding box center [151, 65] width 14 height 164
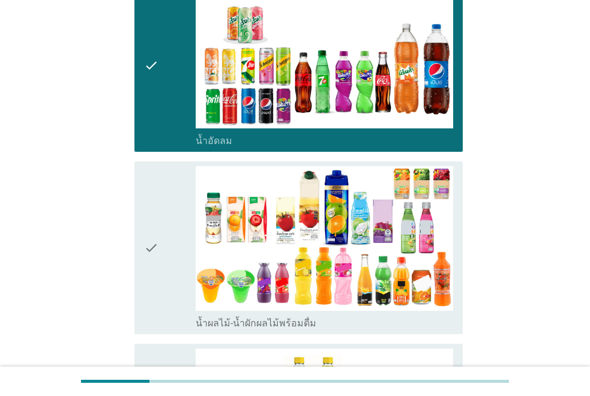
click at [160, 242] on div "check" at bounding box center [170, 248] width 52 height 164
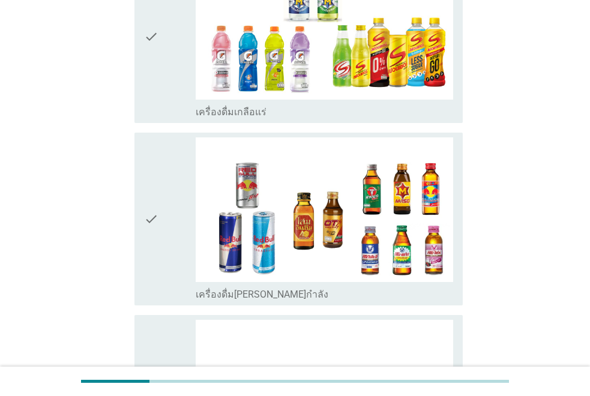
scroll to position [1487, 0]
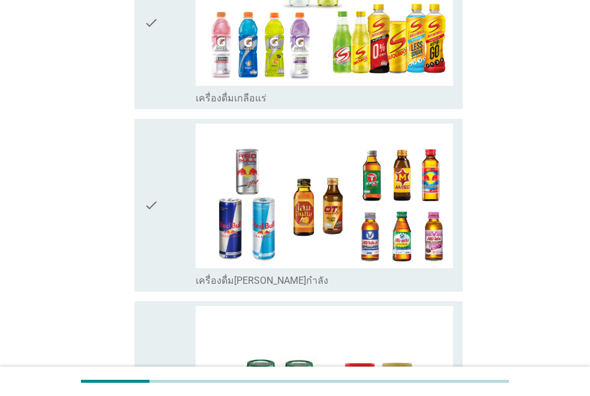
click at [156, 52] on icon "check" at bounding box center [151, 23] width 14 height 164
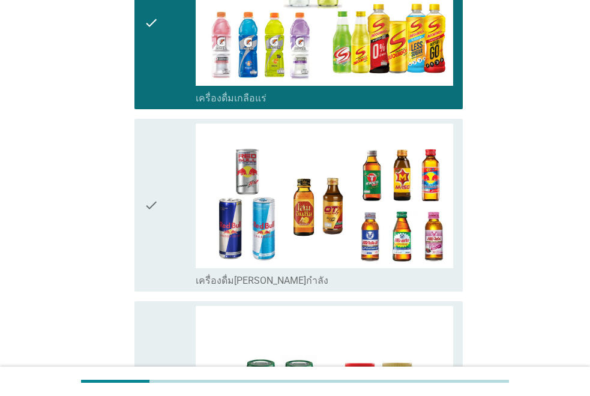
click at [155, 195] on icon "check" at bounding box center [151, 206] width 14 height 164
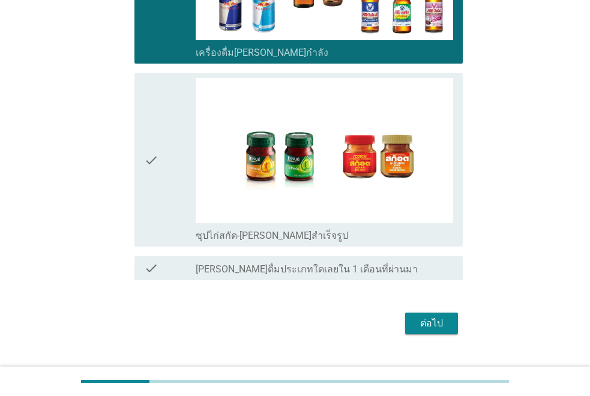
scroll to position [1739, 0]
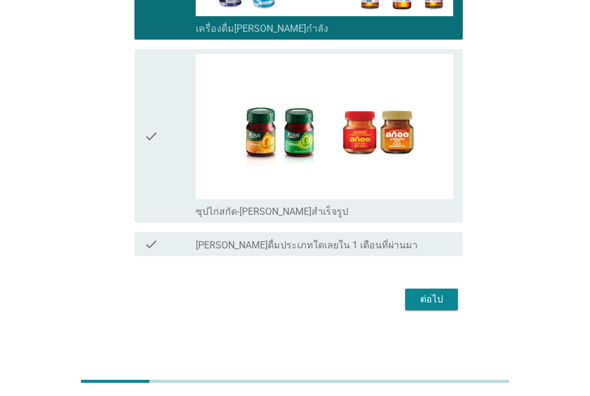
click at [419, 297] on div "ต่อไป" at bounding box center [431, 299] width 34 height 14
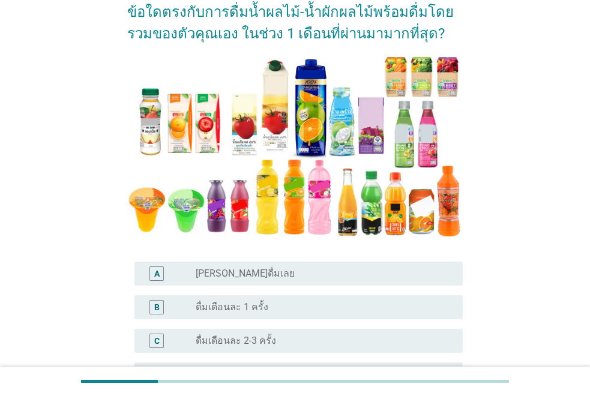
scroll to position [168, 0]
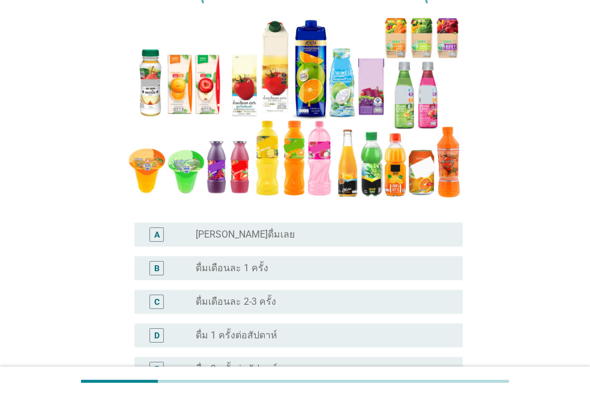
click at [232, 335] on label "ดื่ม 1 ครั้งต่อสัปดาห์" at bounding box center [237, 335] width 82 height 12
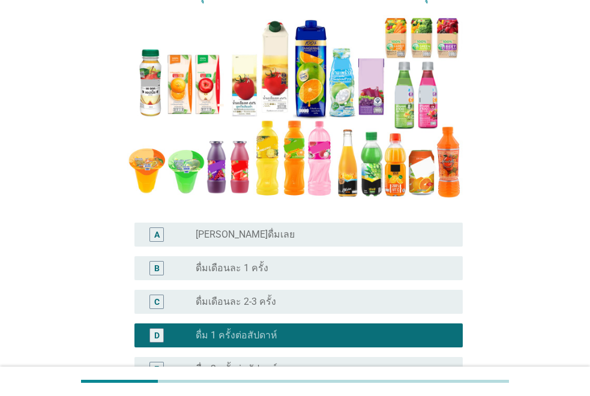
click at [76, 276] on div "A6. จากภาพตัวอย่างน้ำผลไม้-น้ำผักผลไม้พร้อมดื่มด้านล่างนี้ ข้อใดตรงกับการดื่มน้…" at bounding box center [295, 236] width 532 height 721
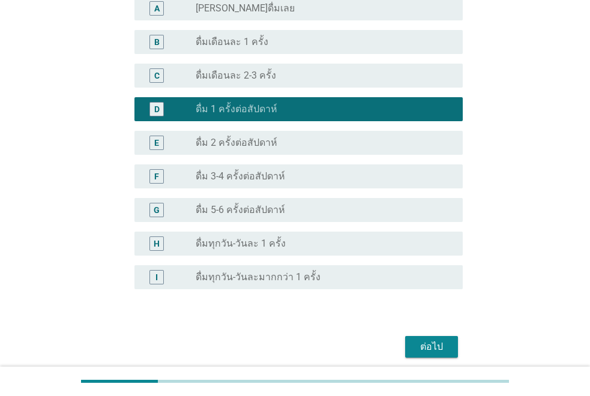
scroll to position [408, 0]
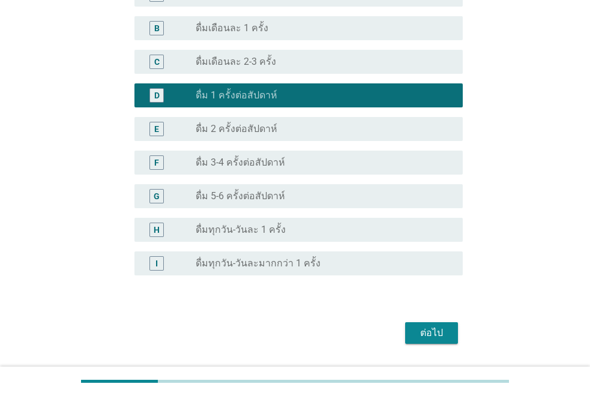
click at [418, 328] on div "ต่อไป" at bounding box center [431, 333] width 34 height 14
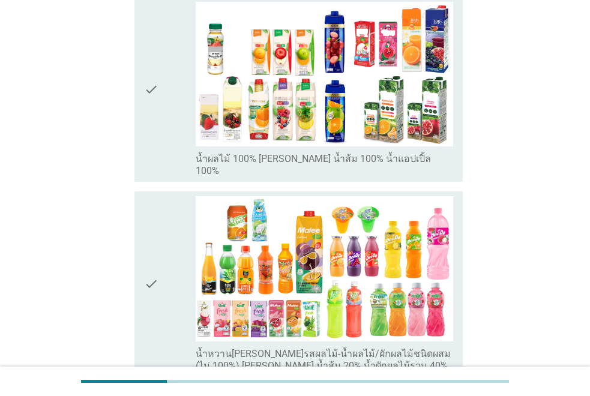
scroll to position [216, 0]
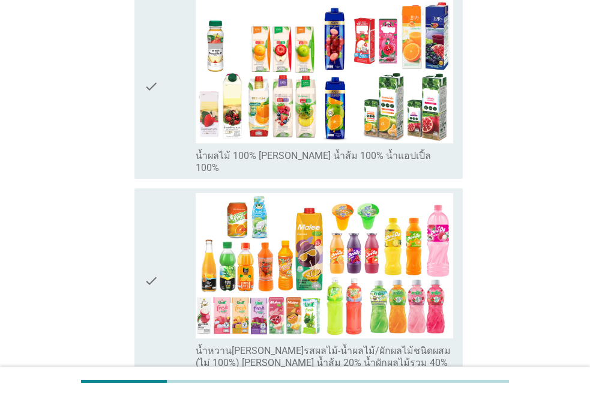
click at [158, 233] on icon "check" at bounding box center [151, 281] width 14 height 176
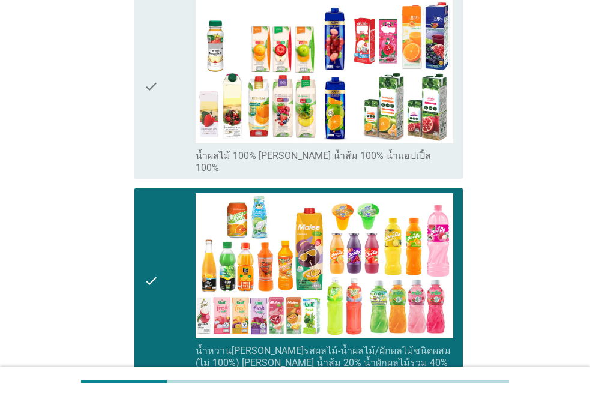
click at [73, 176] on div "A7. หากแบ่งน้ำผลไม้-น้ำผักผลไม้พร้อมดื่มพร้อมดื่มออกเป็นประเภทย่อยต่างๆต่อไปนี้…" at bounding box center [295, 362] width 532 height 1069
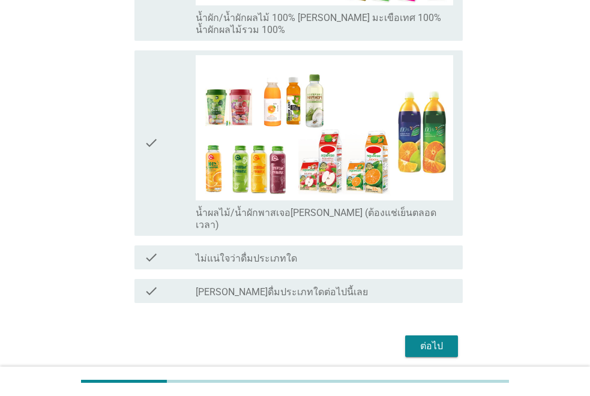
scroll to position [744, 0]
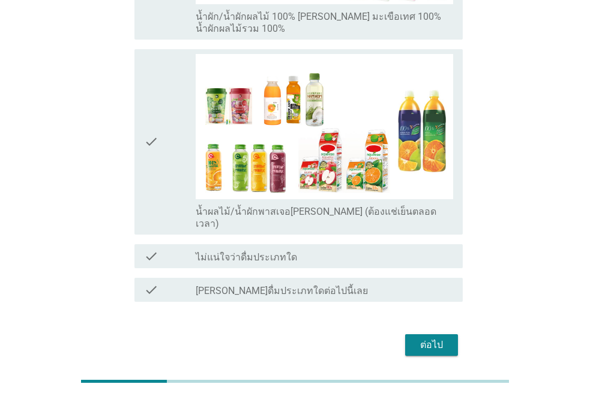
click at [412, 334] on button "ต่อไป" at bounding box center [431, 345] width 53 height 22
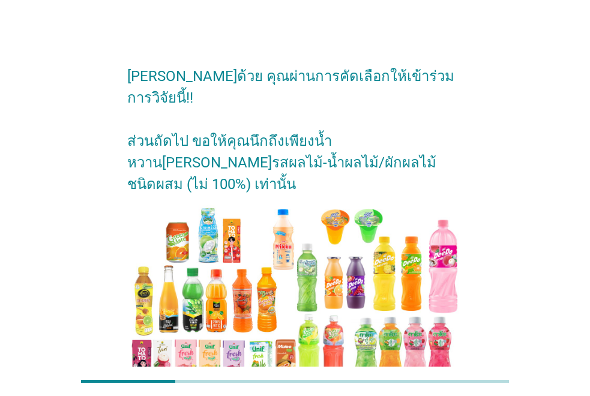
click at [70, 193] on div "[PERSON_NAME]ด้วย คุณผ่านการคัดเลือกให้เข้าร่วมการวิจัยนี้!! ส่วนถัดไป ขอให้คุณ…" at bounding box center [295, 250] width 532 height 412
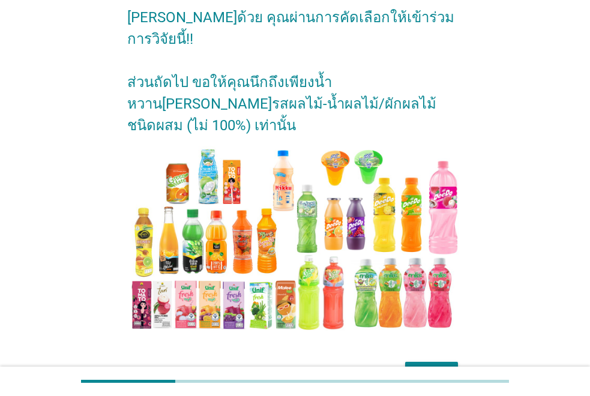
scroll to position [89, 0]
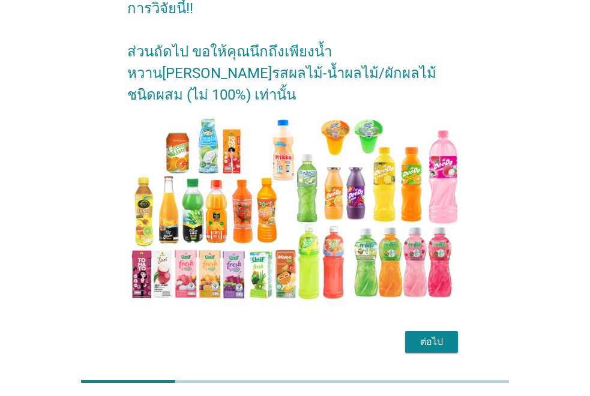
click at [428, 335] on div "ต่อไป" at bounding box center [431, 342] width 34 height 14
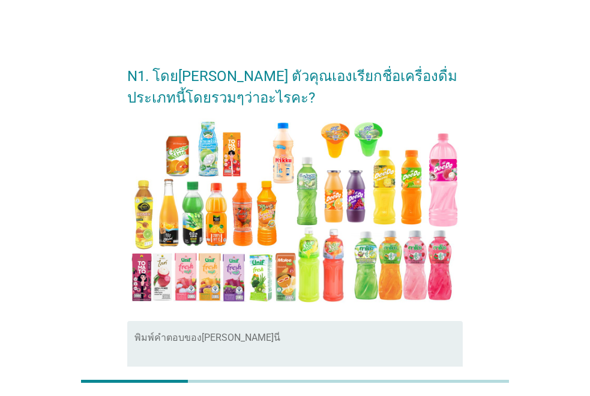
scroll to position [24, 0]
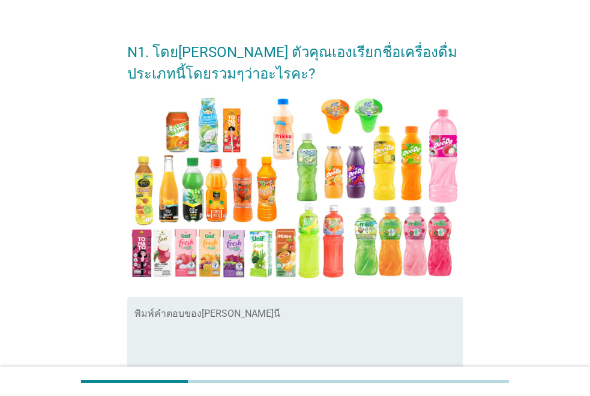
click at [343, 324] on textarea "พิมพ์คำตอบของคุณ ที่นี่" at bounding box center [298, 342] width 328 height 63
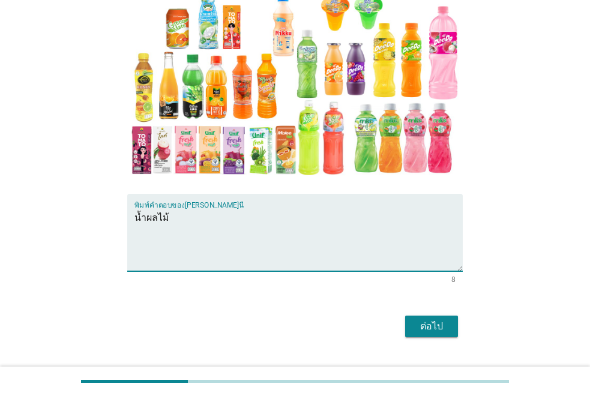
scroll to position [155, 0]
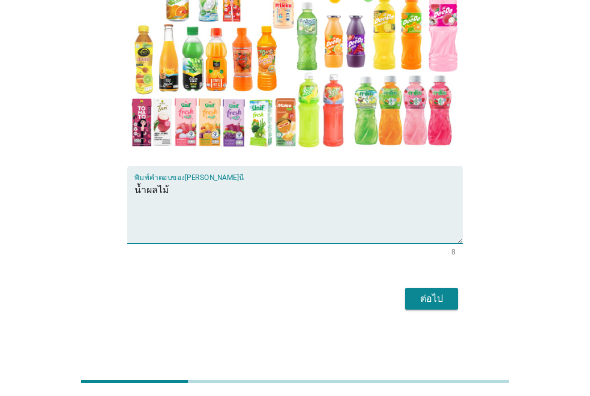
type textarea "น้ำผลไม้"
click at [423, 296] on div "ต่อไป" at bounding box center [431, 298] width 34 height 14
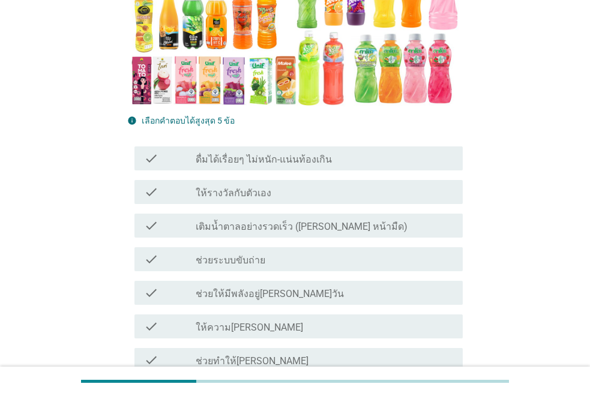
scroll to position [312, 0]
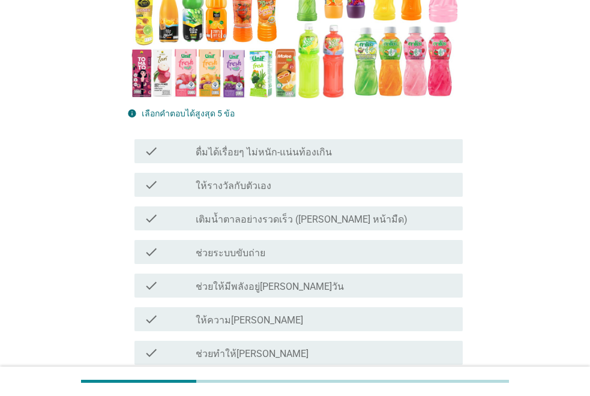
click at [201, 255] on label "ช่วยระบบขับถ่าย" at bounding box center [231, 253] width 70 height 12
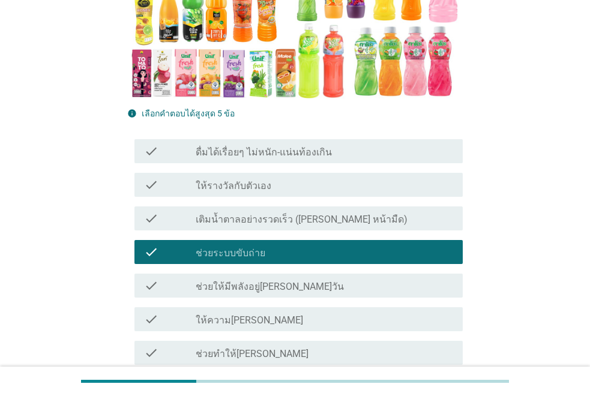
click at [203, 318] on label "ให้ความ[PERSON_NAME]" at bounding box center [249, 320] width 107 height 12
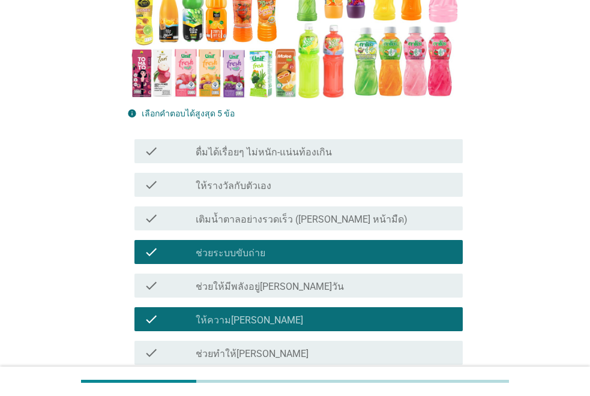
click at [279, 157] on label "ดื่มได้เรื่อยๆ ไม่หนัก-แน่นท้องเกิน" at bounding box center [264, 152] width 136 height 12
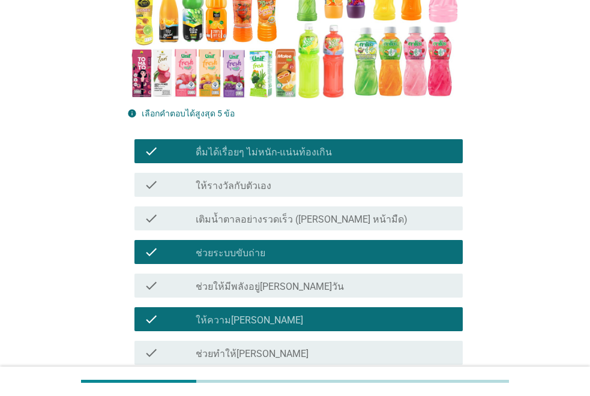
click at [282, 211] on div "check_box_outline_blank เติมน้ำตาลอย่างรวดเร็ว ([PERSON_NAME] หน้ามืด)" at bounding box center [324, 218] width 257 height 14
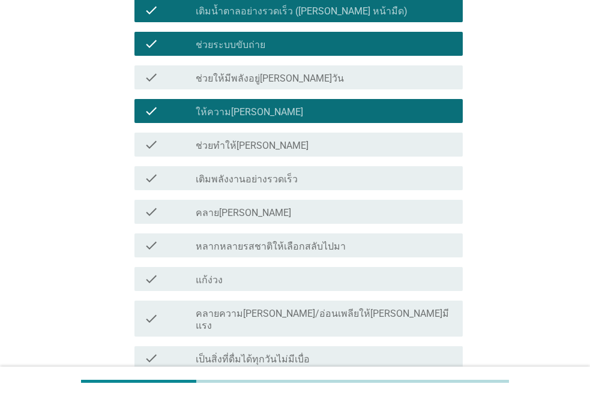
scroll to position [528, 0]
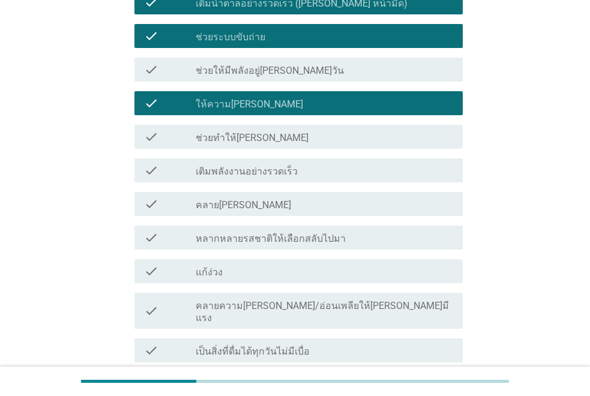
click at [208, 233] on label "หลากหลายรสชาติให้เลือกสลับไปมา" at bounding box center [271, 239] width 150 height 12
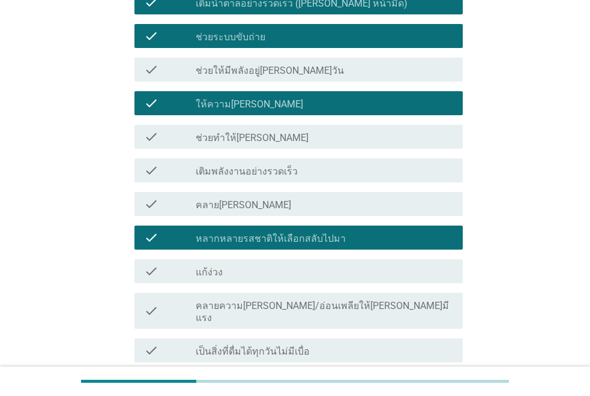
click at [224, 203] on label "คลาย[PERSON_NAME]" at bounding box center [243, 205] width 95 height 12
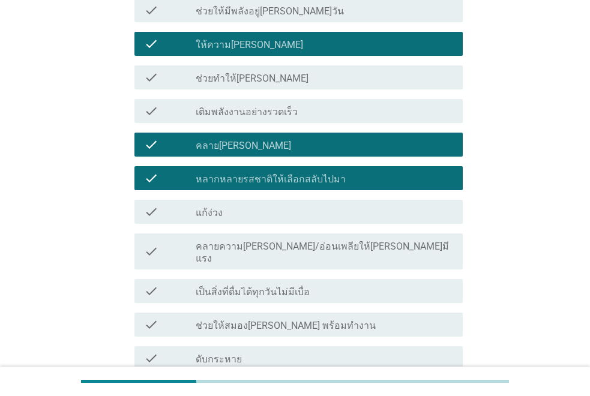
scroll to position [624, 0]
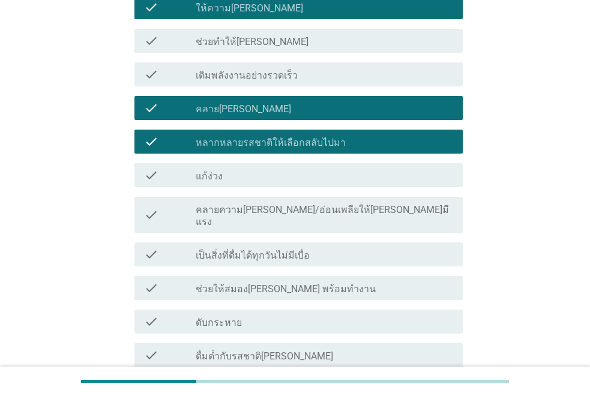
click at [246, 249] on label "เป็นสิ่งที่ดื่มได้ทุกวันไม่มีเบื่อ" at bounding box center [253, 255] width 114 height 12
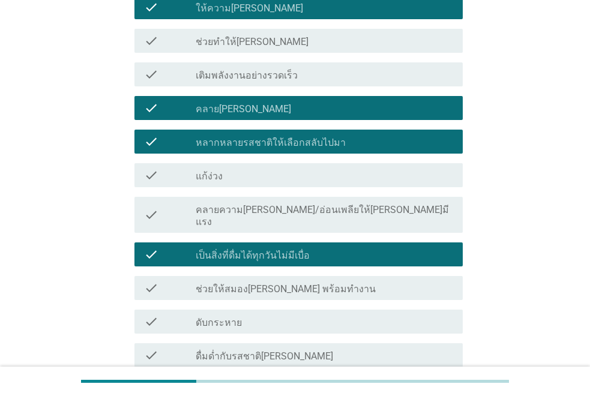
click at [235, 317] on label "ดับกระหาย" at bounding box center [219, 323] width 46 height 12
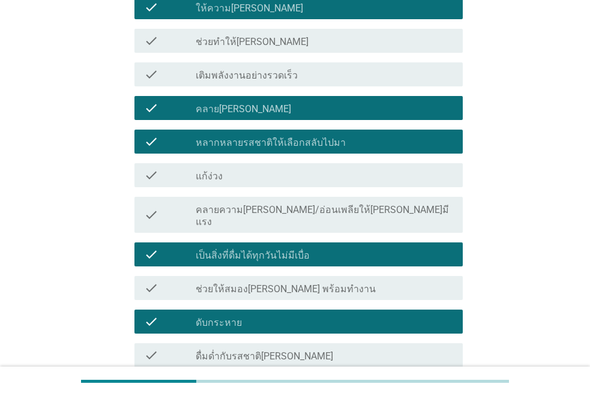
click at [66, 233] on div "N2. ต่อไปนี้คือประโยชน์ต่างๆ ที่คนมองหาเมื่อหยิบ 'น้ำหวาน[PERSON_NAME]รสผลไม้-น…" at bounding box center [295, 188] width 532 height 1536
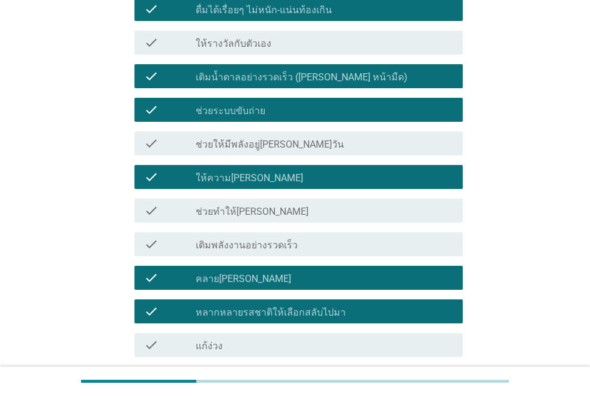
scroll to position [504, 0]
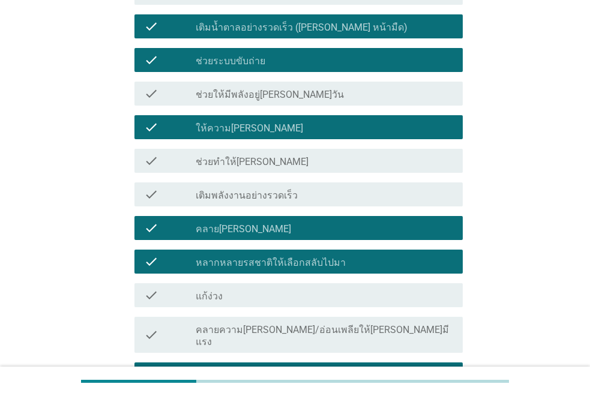
click at [203, 362] on div "check check_box เป็นสิ่งที่ดื่มได้ทุกวันไม่มีเบื่อ" at bounding box center [298, 374] width 328 height 24
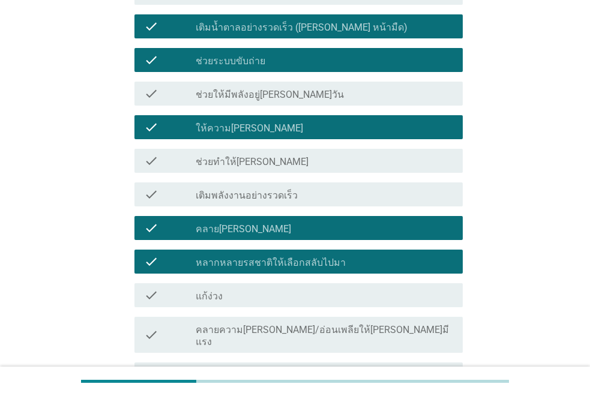
click at [50, 96] on div "N2. ต่อไปนี้คือประโยชน์ต่างๆ ที่คนมองหาเมื่อหยิบ 'น้ำหวาน[PERSON_NAME]รสผลไม้-น…" at bounding box center [295, 308] width 532 height 1536
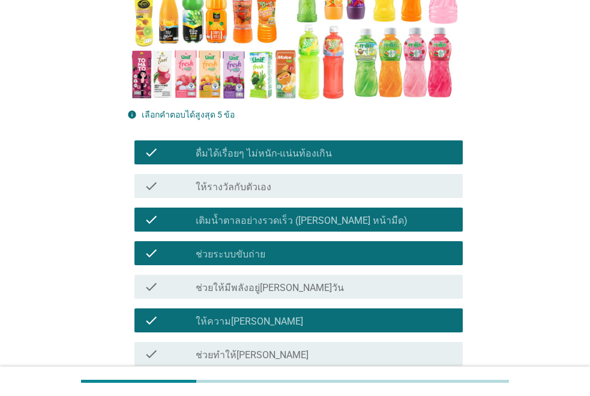
scroll to position [312, 0]
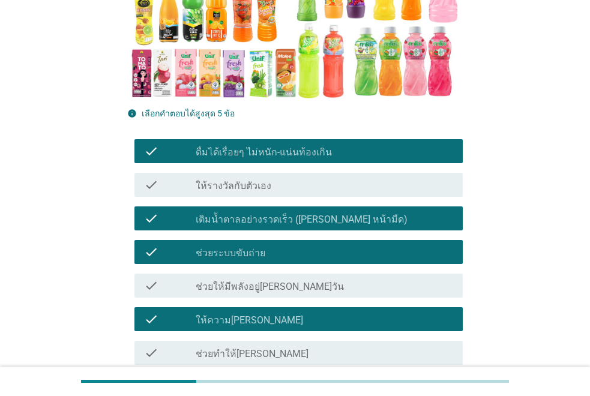
click at [225, 214] on label "เติมน้ำตาลอย่างรวดเร็ว ([PERSON_NAME] หน้ามืด)" at bounding box center [302, 220] width 212 height 12
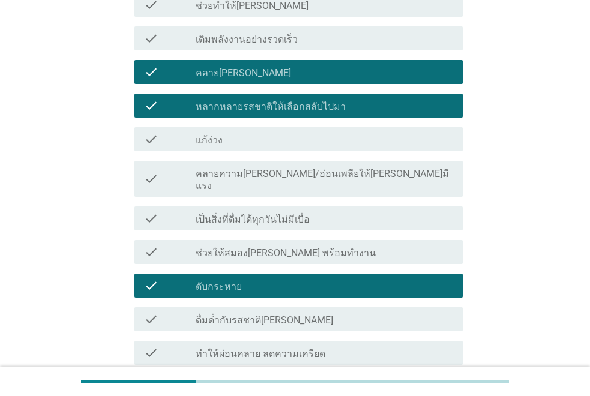
scroll to position [696, 0]
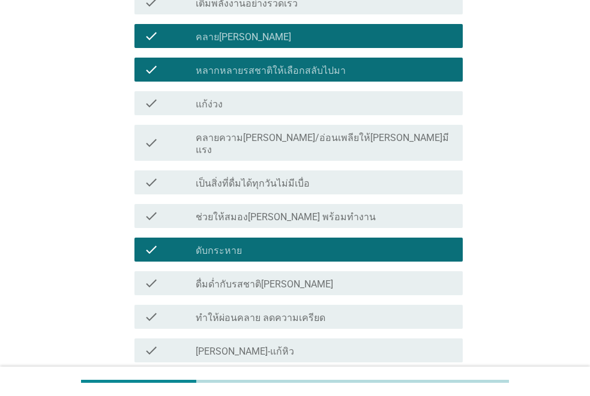
click at [235, 34] on div "check_box คลาย[PERSON_NAME]" at bounding box center [324, 36] width 257 height 14
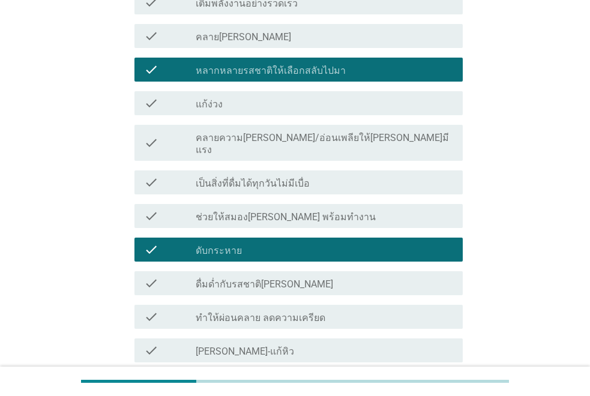
click at [80, 103] on div "N2. ต่อไปนี้คือประโยชน์ต่างๆ ที่คนมองหาเมื่อหยิบ 'น้ำหวาน[PERSON_NAME]รสผลไม้-น…" at bounding box center [295, 116] width 532 height 1536
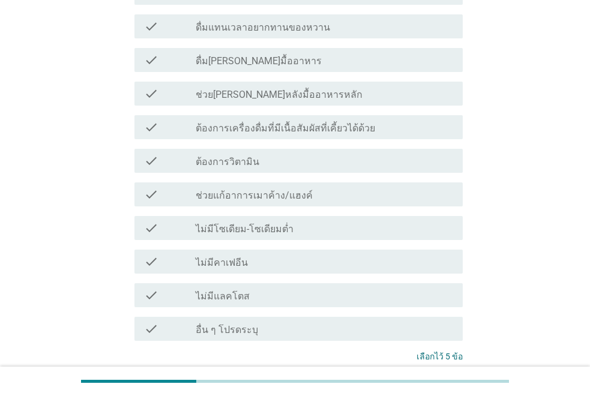
scroll to position [1244, 0]
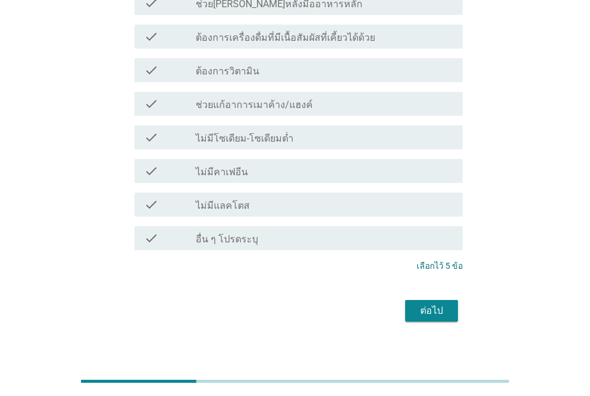
click at [417, 303] on div "ต่อไป" at bounding box center [431, 310] width 34 height 14
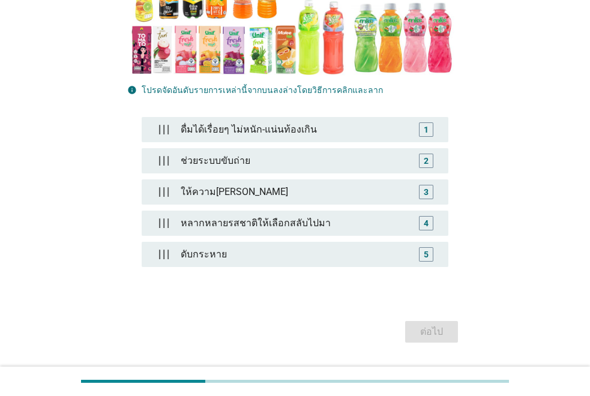
scroll to position [303, 0]
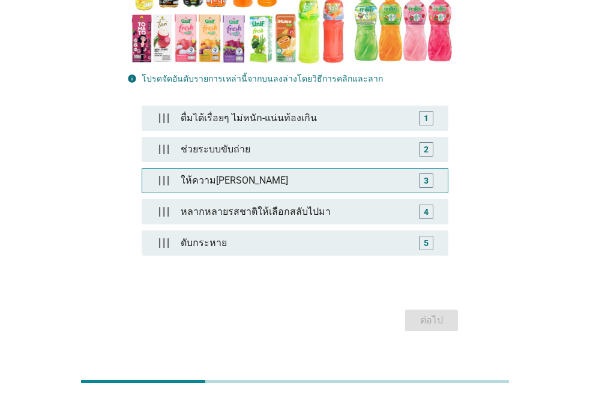
click at [422, 173] on div "3" at bounding box center [426, 180] width 14 height 14
click at [283, 169] on div "ให้ความ[PERSON_NAME]" at bounding box center [295, 181] width 239 height 24
click at [385, 169] on div "ให้ความ[PERSON_NAME]" at bounding box center [295, 181] width 239 height 24
click at [385, 169] on div "ให้ความ[PERSON_NAME]" at bounding box center [298, 181] width 234 height 24
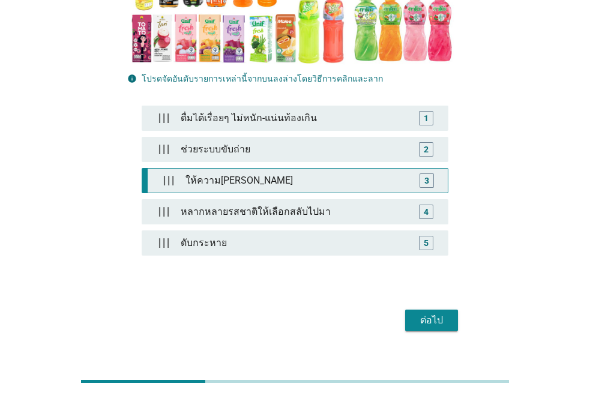
click at [385, 169] on div "ให้ความ[PERSON_NAME]" at bounding box center [298, 181] width 234 height 24
click at [384, 169] on div "ให้ความ[PERSON_NAME]" at bounding box center [295, 181] width 239 height 24
click at [386, 169] on div "ให้ความ[PERSON_NAME]" at bounding box center [295, 181] width 239 height 24
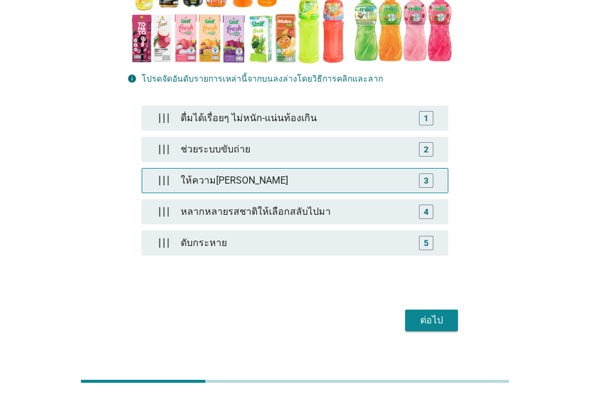
click at [386, 169] on div "ให้ความ[PERSON_NAME]" at bounding box center [295, 181] width 239 height 24
click at [392, 169] on div "ให้ความ[PERSON_NAME]" at bounding box center [295, 181] width 239 height 24
click at [419, 173] on div "3" at bounding box center [426, 180] width 14 height 14
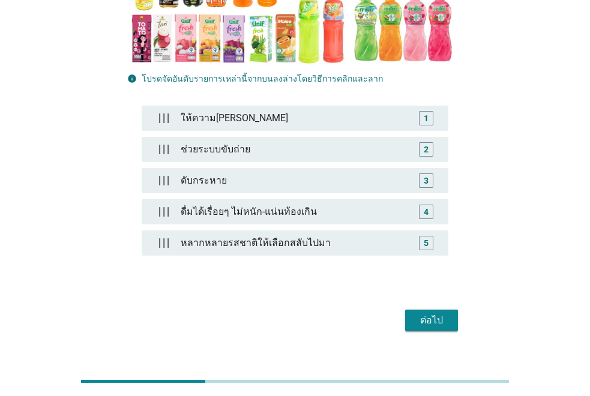
click at [434, 313] on div "ต่อไป" at bounding box center [431, 320] width 34 height 14
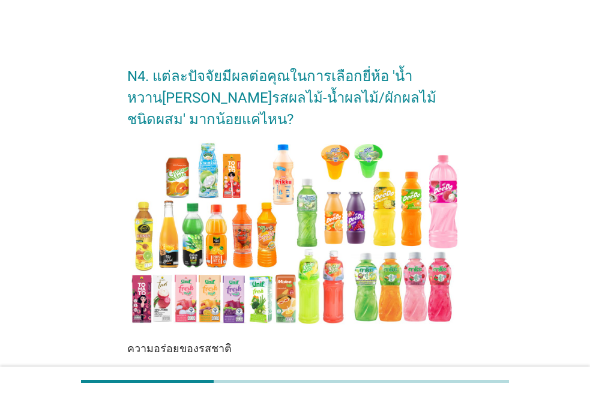
scroll to position [247, 0]
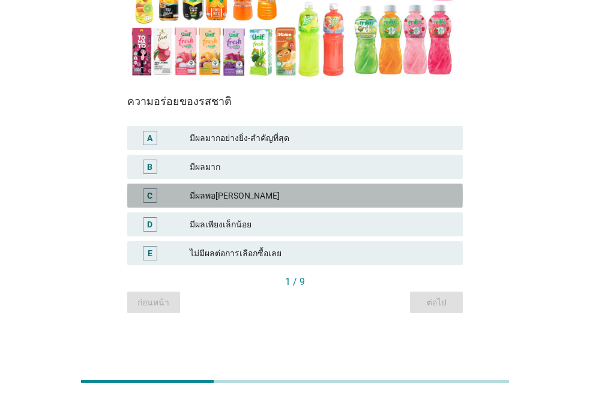
click at [281, 196] on div "มีผลพอ[PERSON_NAME]" at bounding box center [321, 195] width 263 height 14
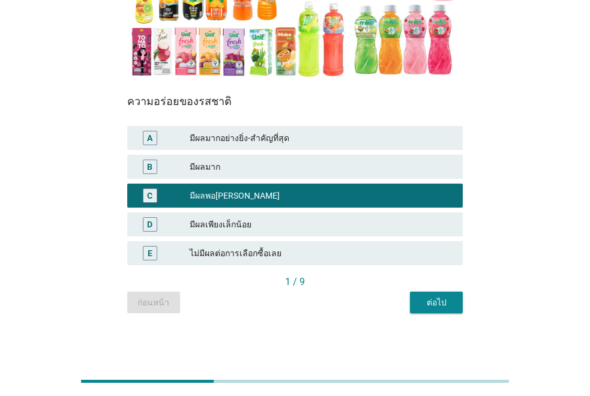
click at [439, 305] on div "ต่อไป" at bounding box center [436, 302] width 34 height 13
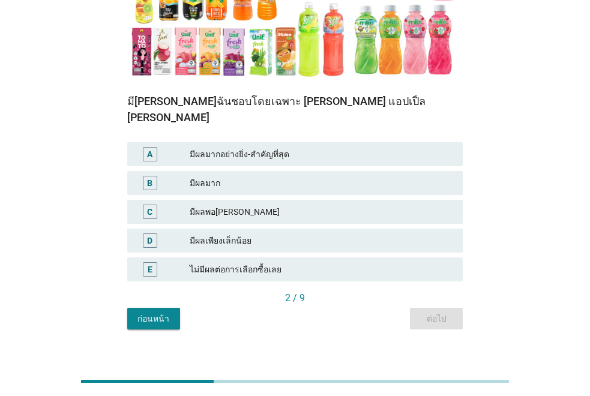
click at [311, 205] on div "มีผลพอ[PERSON_NAME]" at bounding box center [321, 212] width 263 height 14
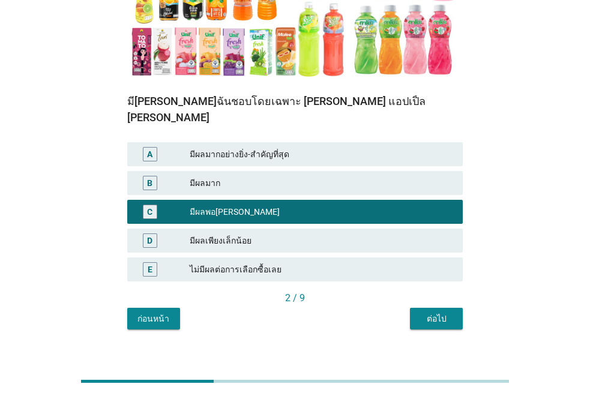
click at [442, 312] on div "ต่อไป" at bounding box center [436, 318] width 34 height 13
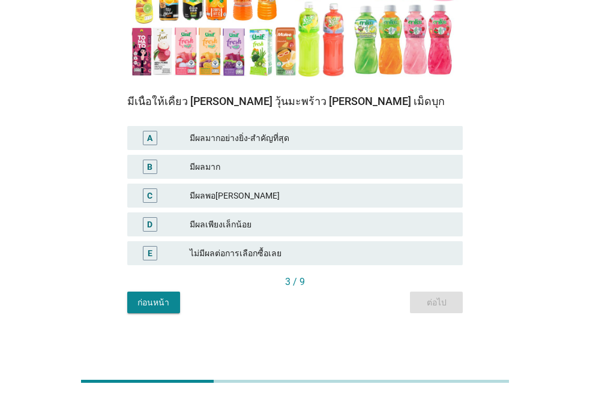
click at [285, 193] on div "มีผลพอ[PERSON_NAME]" at bounding box center [321, 195] width 263 height 14
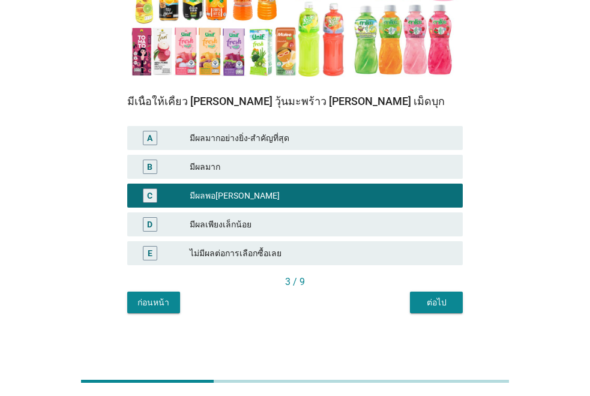
click at [431, 304] on div "ต่อไป" at bounding box center [436, 302] width 34 height 13
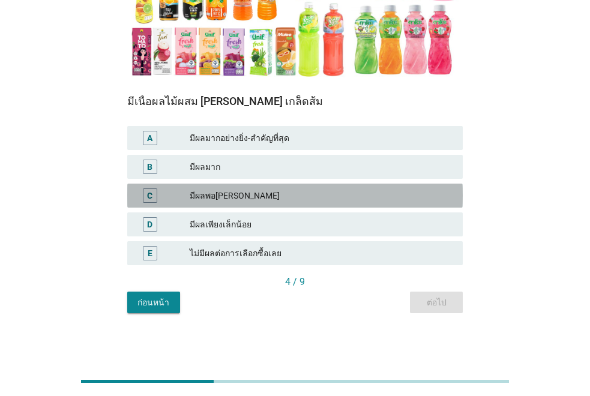
click at [268, 195] on div "มีผลพอ[PERSON_NAME]" at bounding box center [321, 195] width 263 height 14
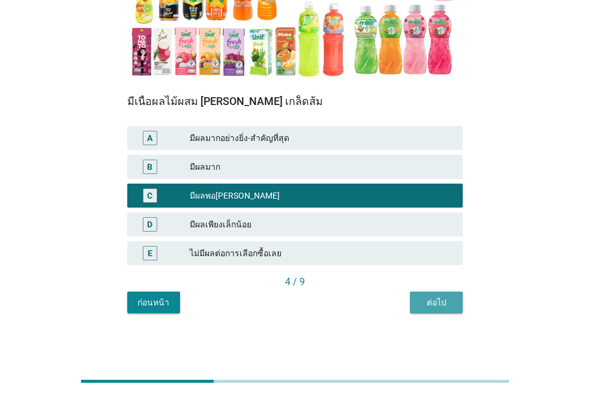
click at [440, 298] on div "ต่อไป" at bounding box center [436, 302] width 34 height 13
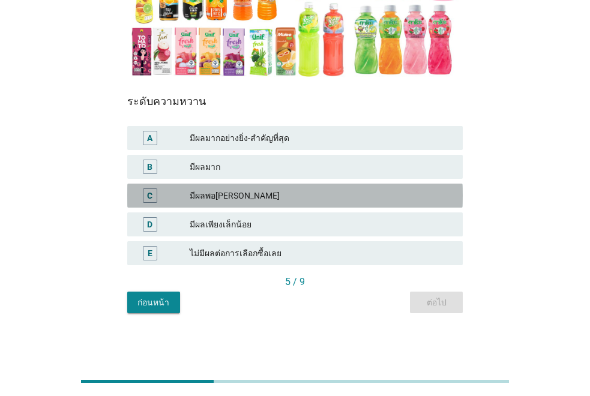
click at [345, 194] on div "มีผลพอ[PERSON_NAME]" at bounding box center [321, 195] width 263 height 14
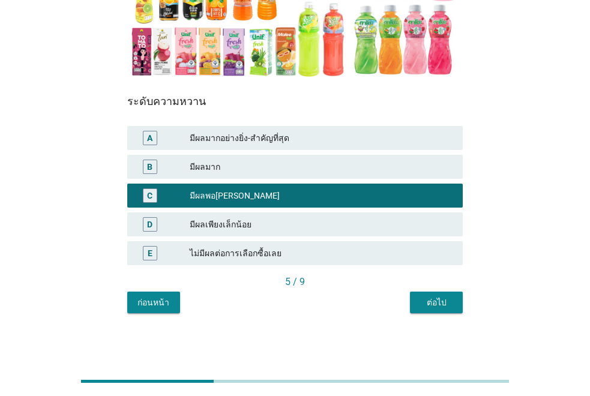
click at [443, 296] on div "ต่อไป" at bounding box center [436, 302] width 34 height 13
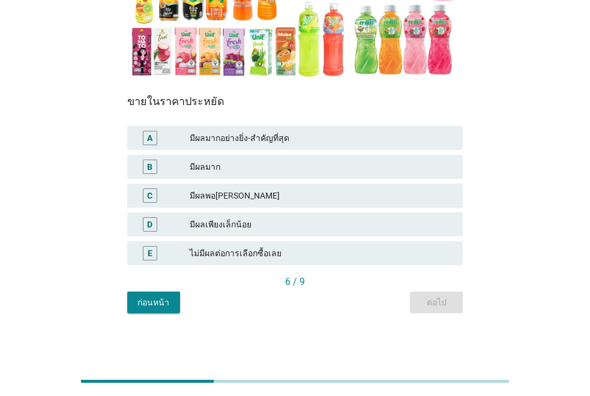
click at [330, 197] on div "มีผลพอ[PERSON_NAME]" at bounding box center [321, 195] width 263 height 14
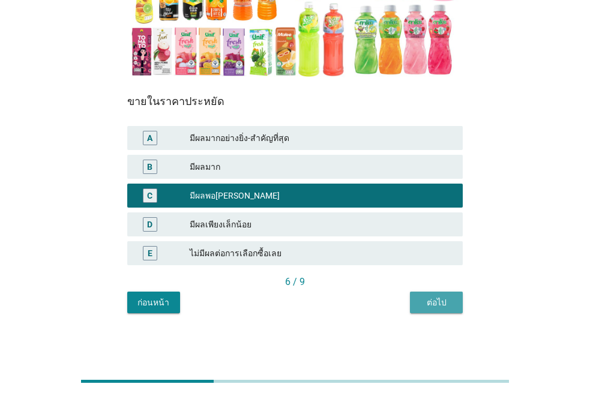
click at [449, 297] on div "ต่อไป" at bounding box center [436, 302] width 34 height 13
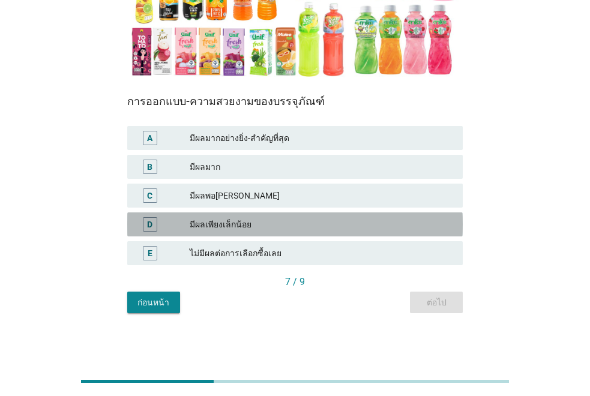
click at [309, 222] on div "มีผลเพียงเล็กน้อย" at bounding box center [321, 224] width 263 height 14
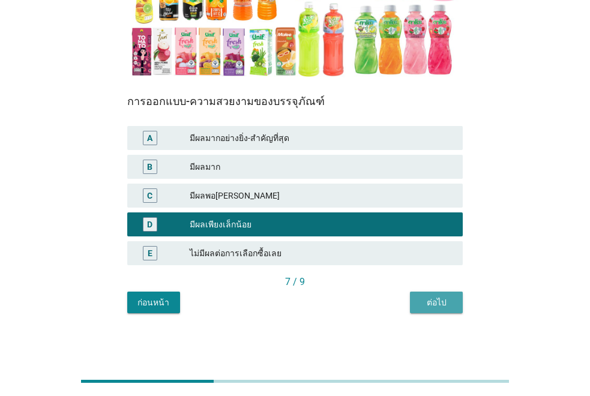
click at [425, 296] on div "ต่อไป" at bounding box center [436, 302] width 34 height 13
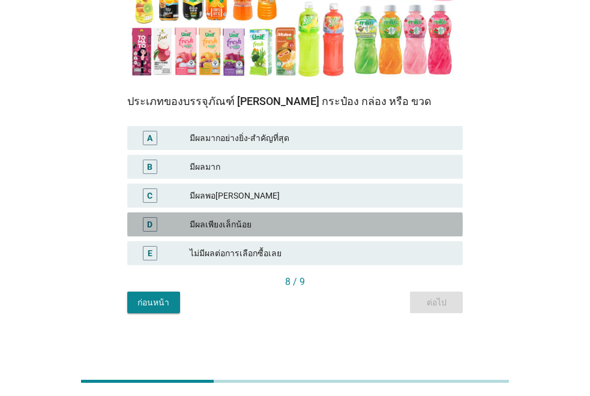
click at [285, 227] on div "มีผลเพียงเล็กน้อย" at bounding box center [321, 224] width 263 height 14
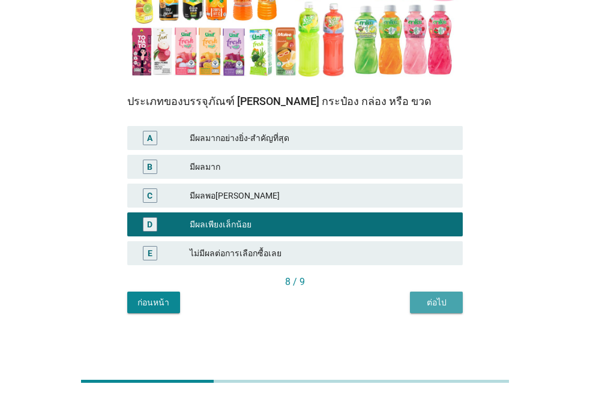
click at [430, 299] on div "ต่อไป" at bounding box center [436, 302] width 34 height 13
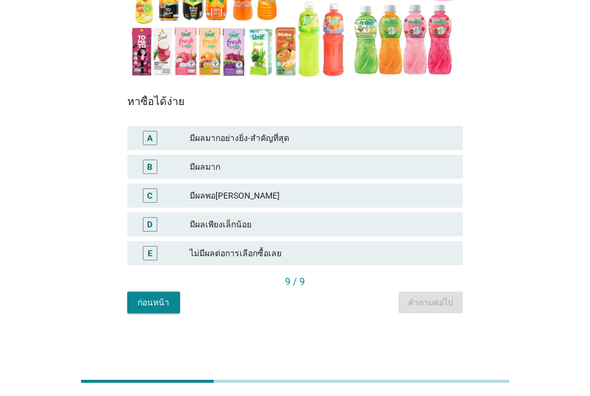
click at [302, 190] on div "มีผลพอ[PERSON_NAME]" at bounding box center [321, 195] width 263 height 14
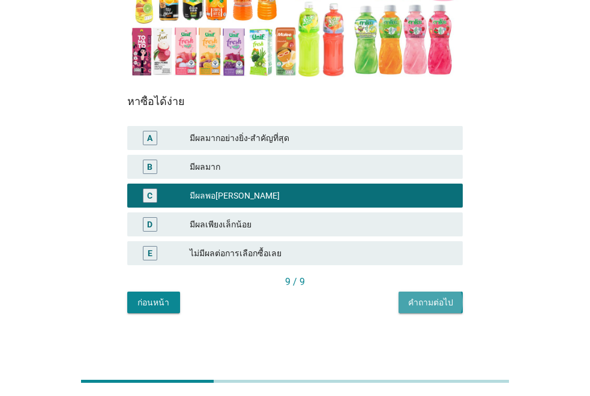
click at [427, 299] on div "คำถามต่อไป" at bounding box center [430, 302] width 45 height 13
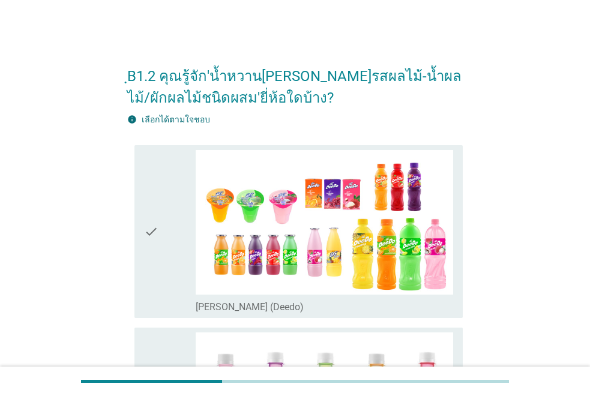
scroll to position [347, 0]
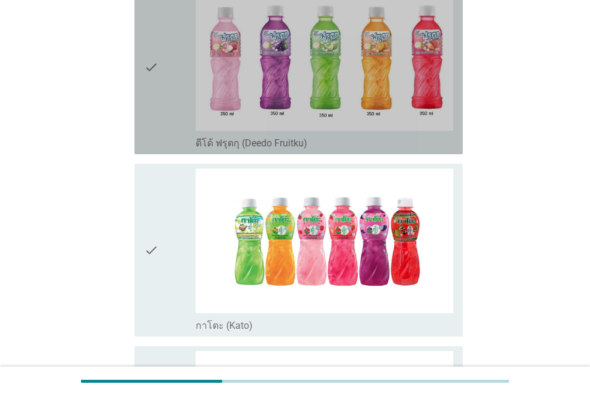
click at [155, 105] on icon "check" at bounding box center [151, 68] width 14 height 164
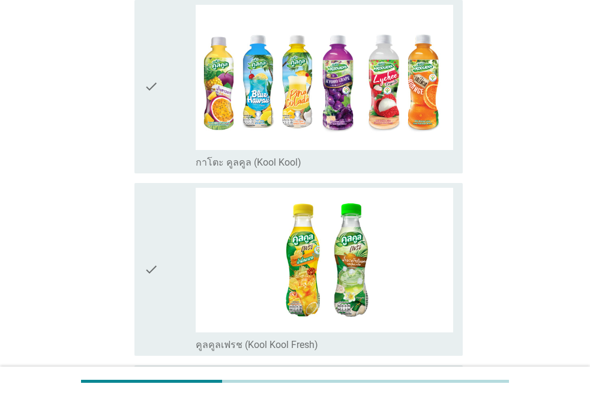
scroll to position [1039, 0]
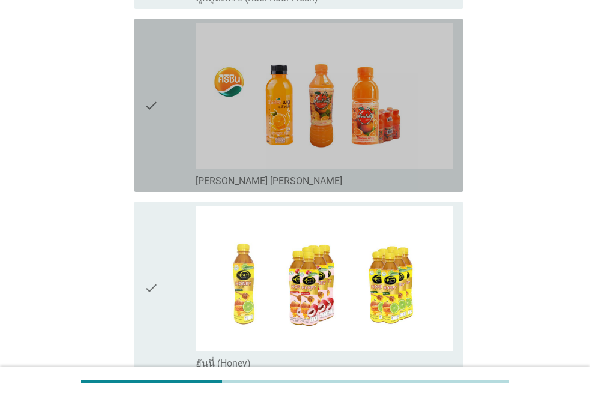
click at [152, 109] on icon "check" at bounding box center [151, 105] width 14 height 164
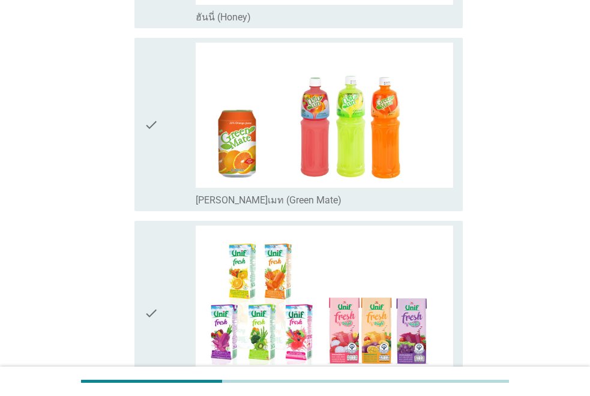
scroll to position [1732, 0]
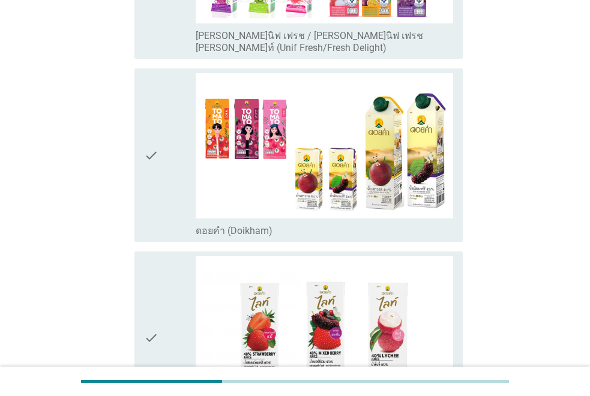
click at [145, 157] on icon "check" at bounding box center [151, 155] width 14 height 164
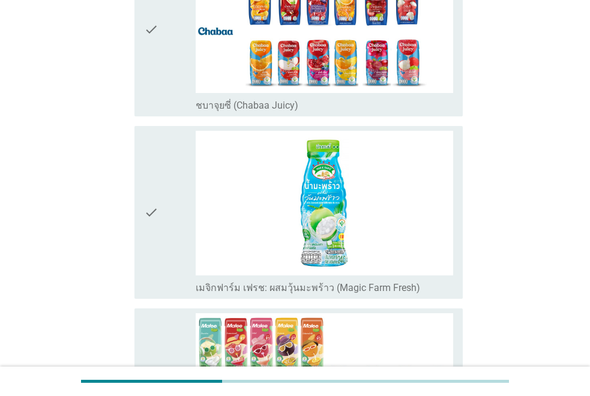
scroll to position [3117, 0]
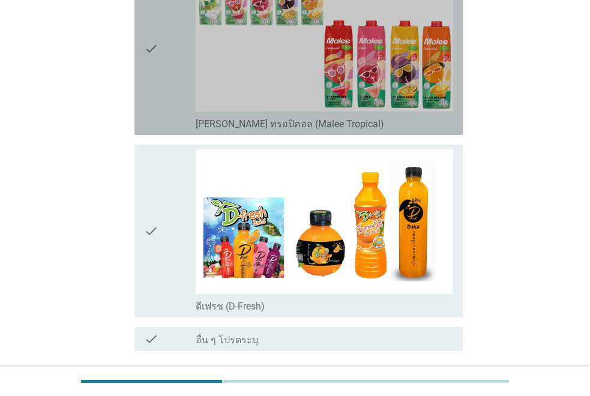
click at [151, 60] on icon "check" at bounding box center [151, 48] width 14 height 164
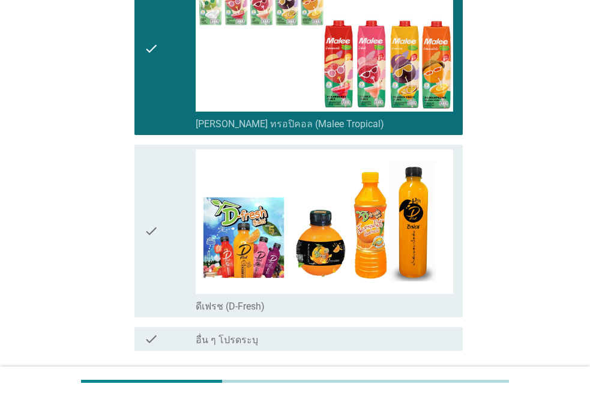
click at [144, 211] on icon "check" at bounding box center [151, 231] width 14 height 164
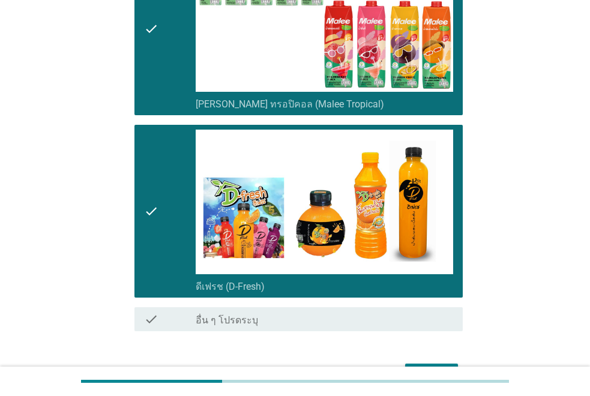
scroll to position [3141, 0]
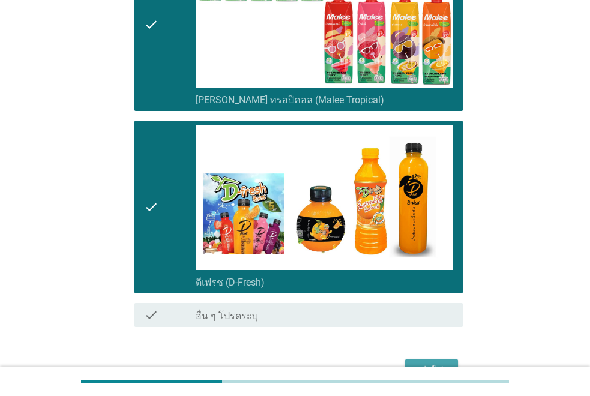
click at [422, 363] on div "ต่อไป" at bounding box center [431, 370] width 34 height 14
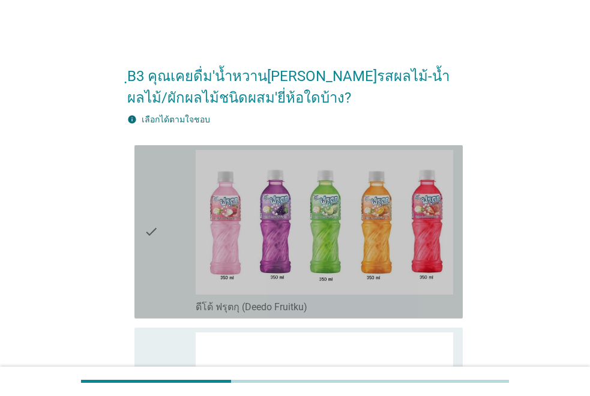
click at [144, 241] on icon "check" at bounding box center [151, 232] width 14 height 164
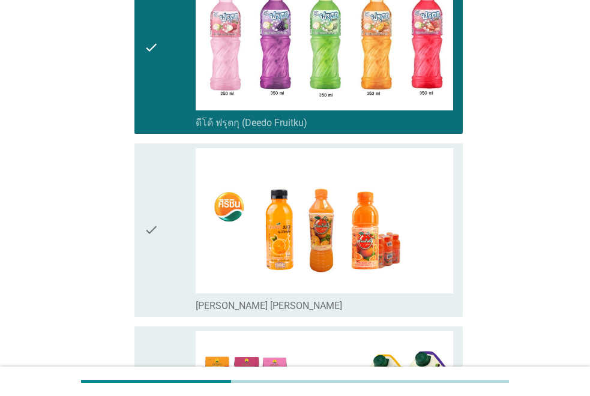
scroll to position [224, 0]
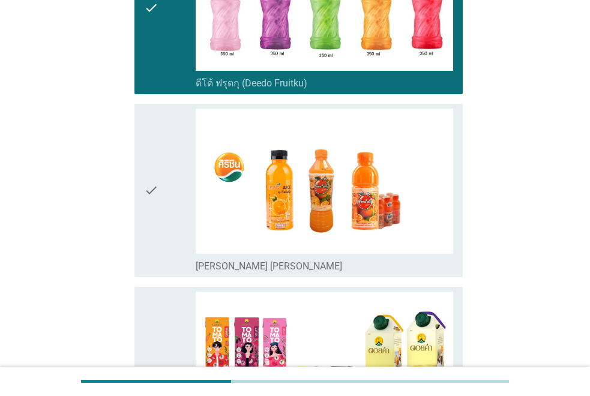
click at [159, 203] on div "check" at bounding box center [170, 191] width 52 height 164
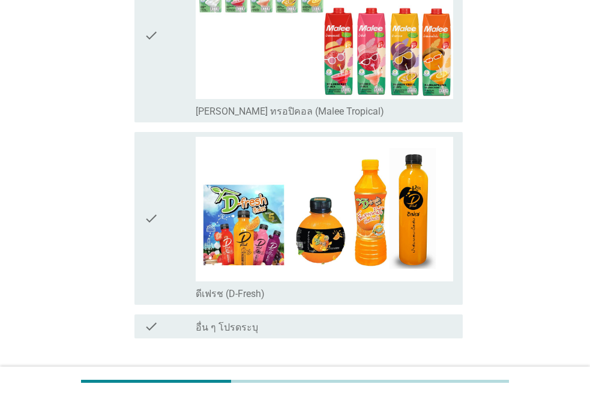
scroll to position [784, 0]
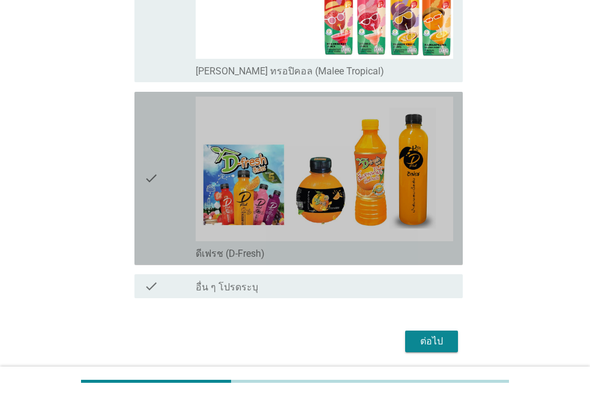
click at [151, 181] on icon "check" at bounding box center [151, 179] width 14 height 164
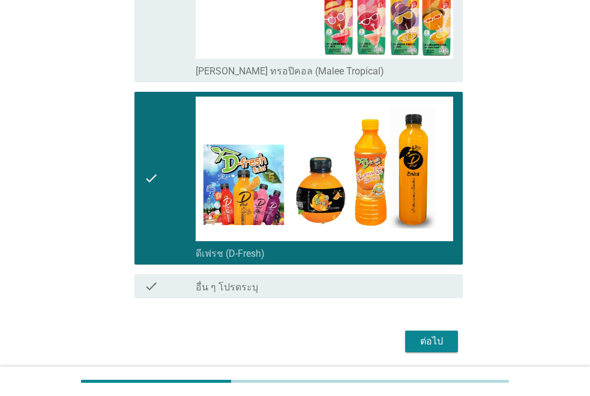
click at [417, 347] on div "ต่อไป" at bounding box center [431, 341] width 34 height 14
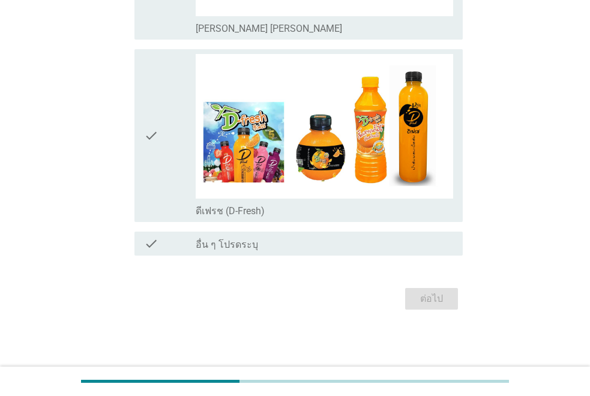
scroll to position [0, 0]
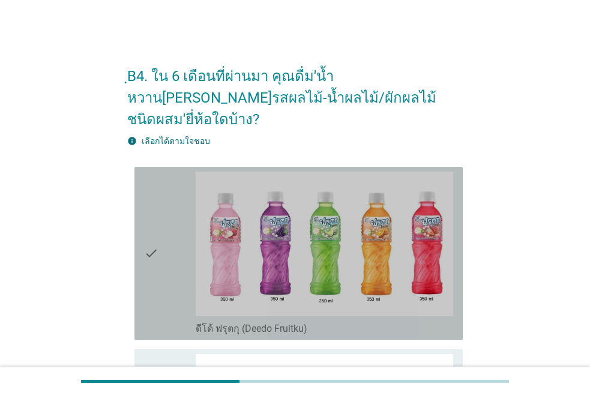
click at [157, 249] on icon "check" at bounding box center [151, 254] width 14 height 164
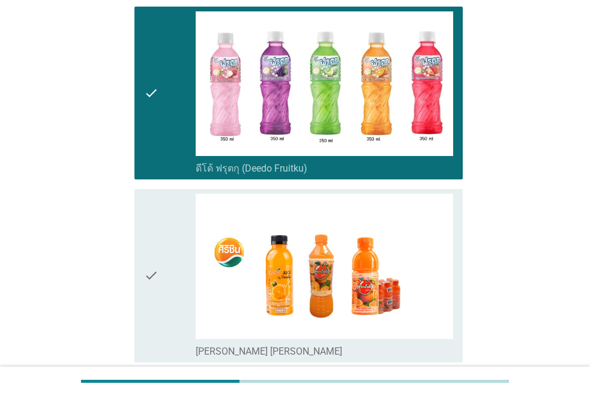
scroll to position [200, 0]
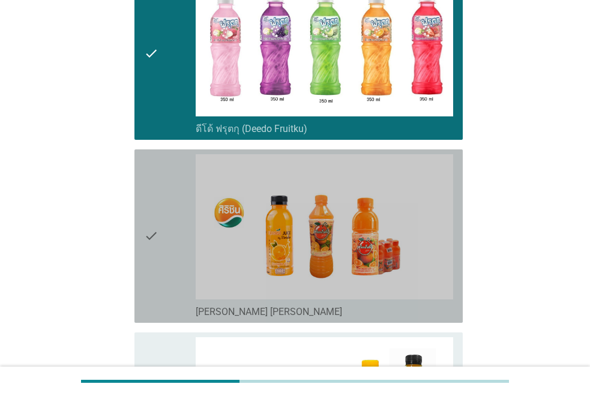
click at [142, 214] on div "check check_box_outline_blank [PERSON_NAME] [PERSON_NAME]" at bounding box center [298, 235] width 328 height 173
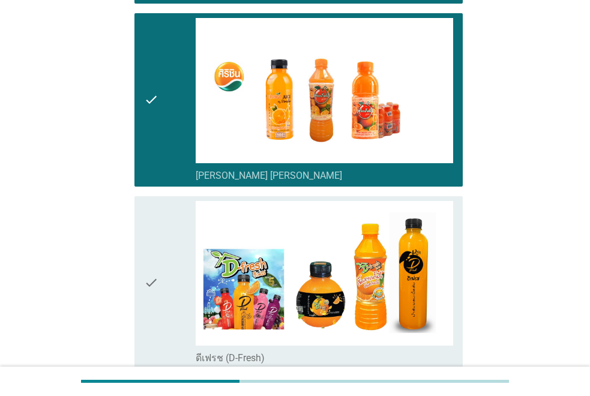
scroll to position [416, 0]
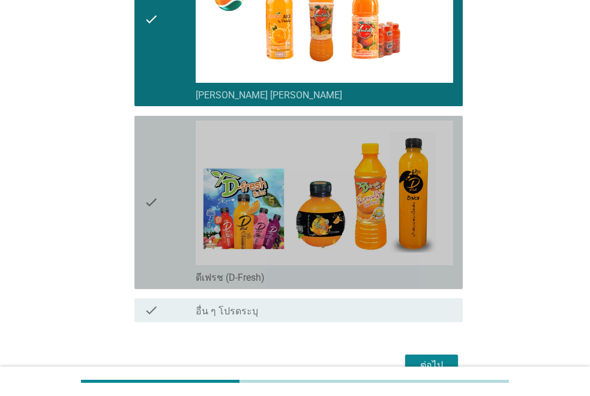
click at [151, 185] on icon "check" at bounding box center [151, 203] width 14 height 164
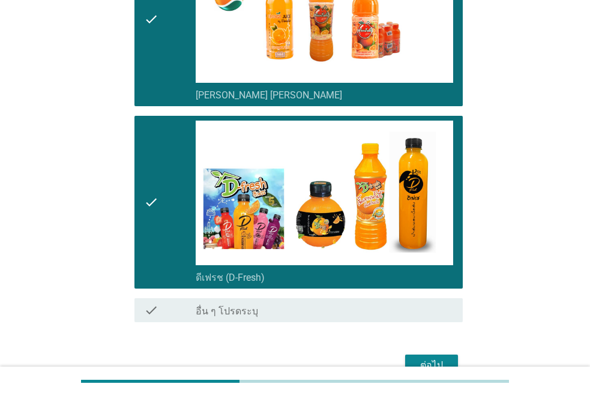
click at [428, 358] on div "ต่อไป" at bounding box center [431, 365] width 34 height 14
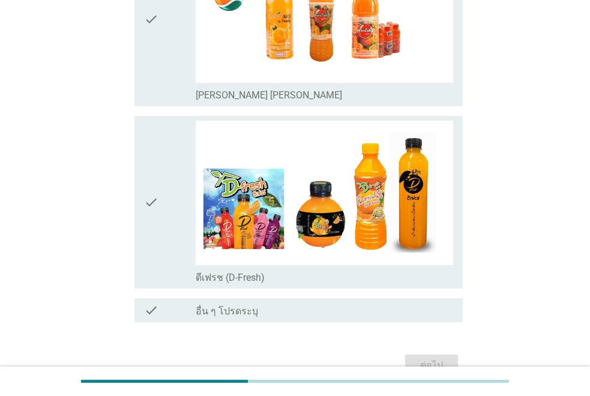
scroll to position [0, 0]
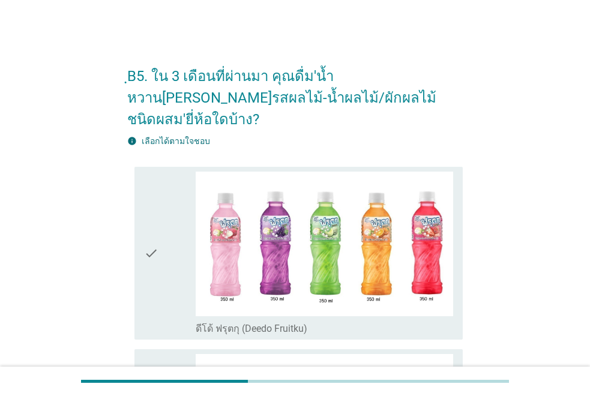
click at [158, 229] on div "check" at bounding box center [170, 254] width 52 height 164
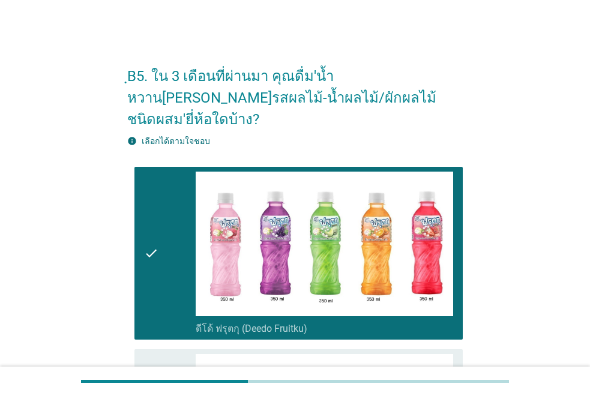
scroll to position [347, 0]
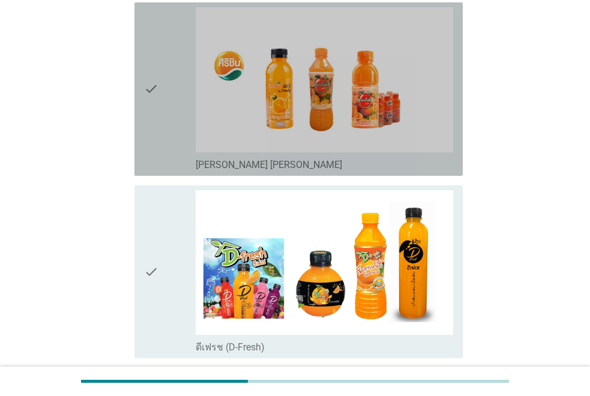
click at [148, 59] on icon "check" at bounding box center [151, 89] width 14 height 164
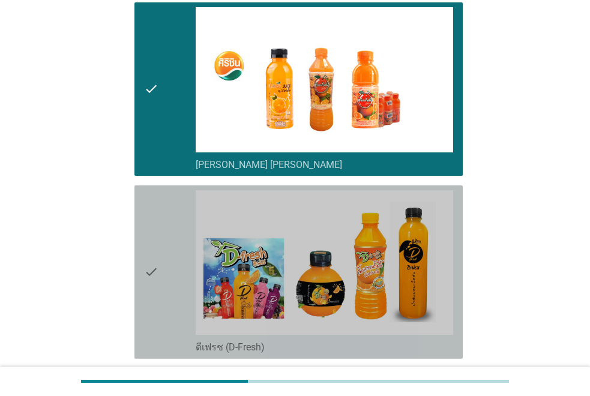
click at [153, 239] on icon "check" at bounding box center [151, 272] width 14 height 164
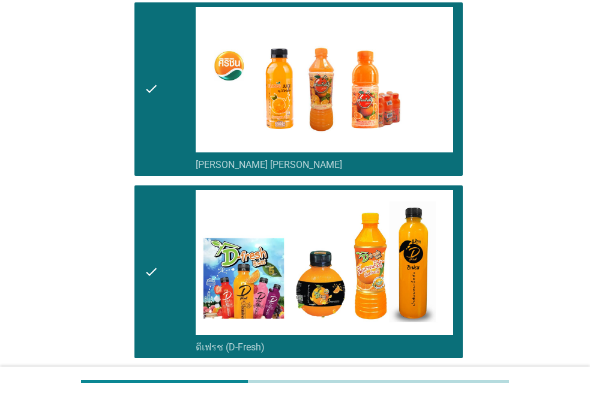
scroll to position [461, 0]
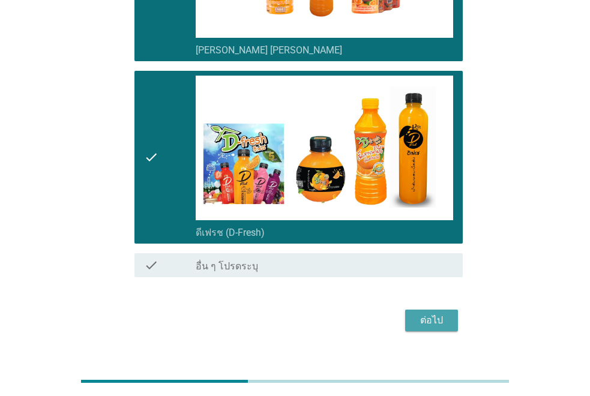
click at [431, 313] on div "ต่อไป" at bounding box center [431, 320] width 34 height 14
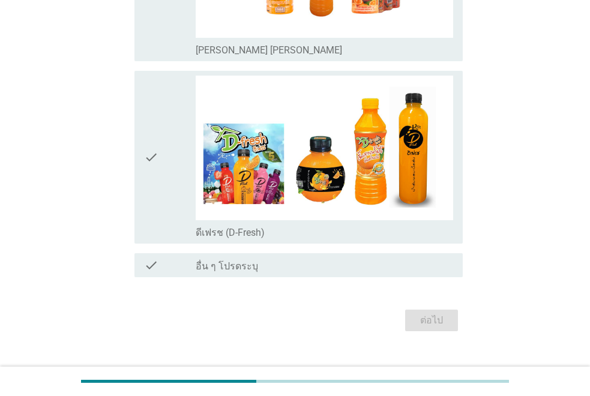
scroll to position [0, 0]
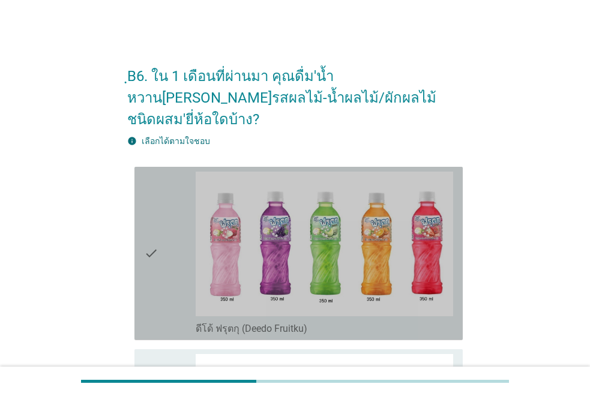
click at [151, 255] on icon "check" at bounding box center [151, 254] width 14 height 164
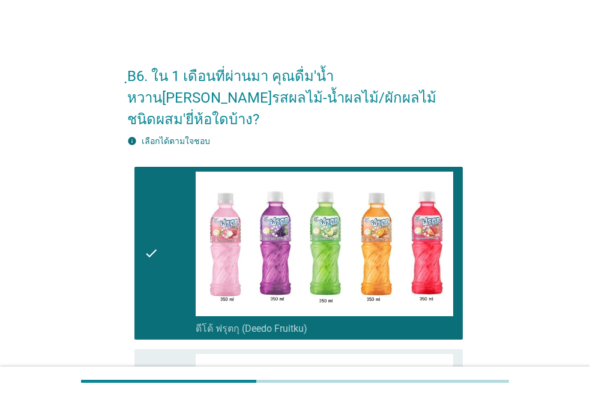
scroll to position [347, 0]
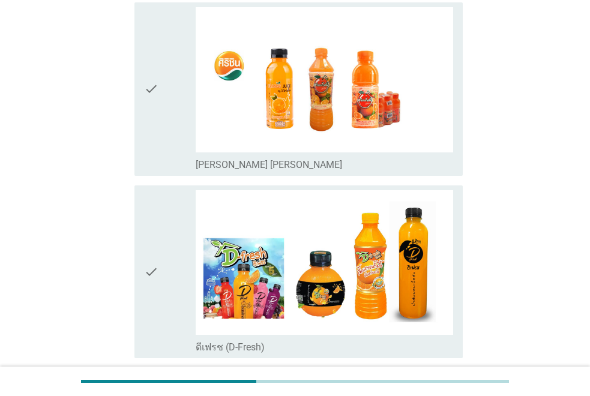
click at [161, 64] on div "check" at bounding box center [170, 89] width 52 height 164
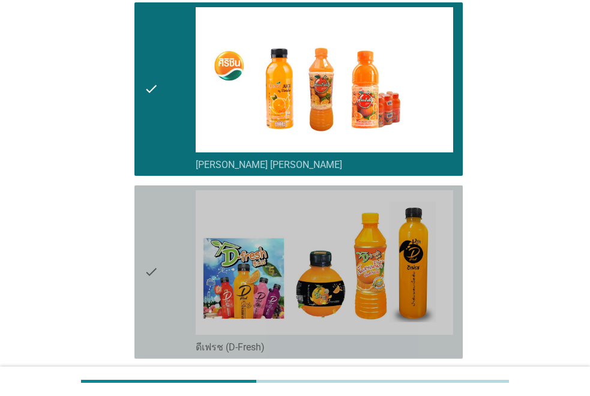
click at [154, 261] on icon "check" at bounding box center [151, 272] width 14 height 164
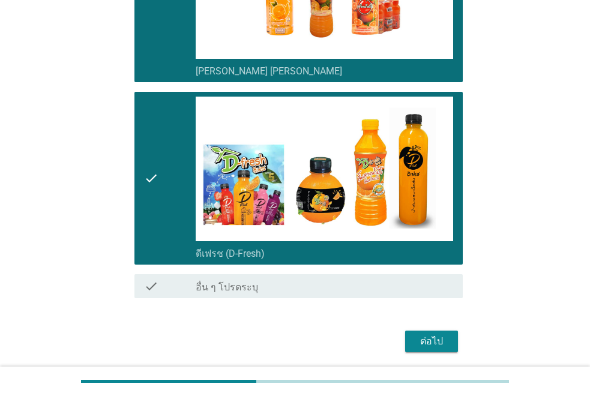
scroll to position [461, 0]
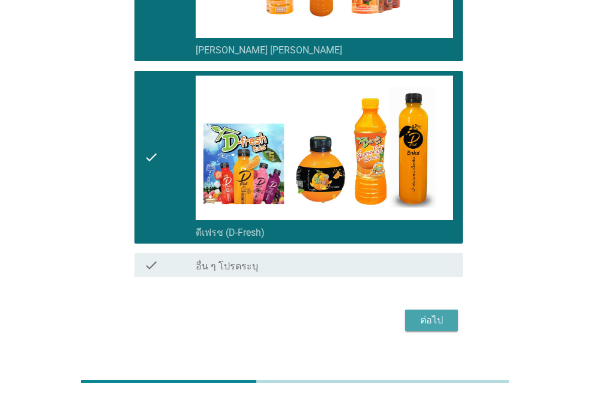
click at [422, 313] on div "ต่อไป" at bounding box center [431, 320] width 34 height 14
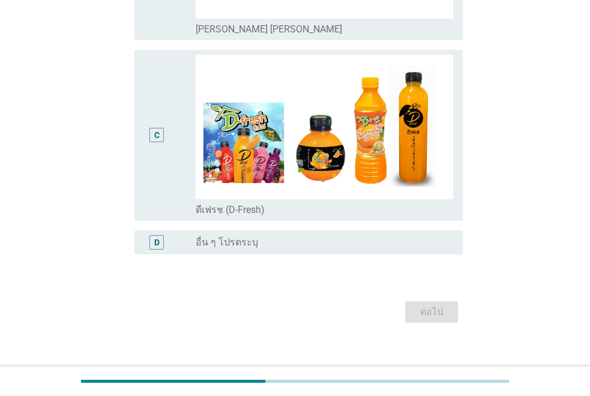
scroll to position [0, 0]
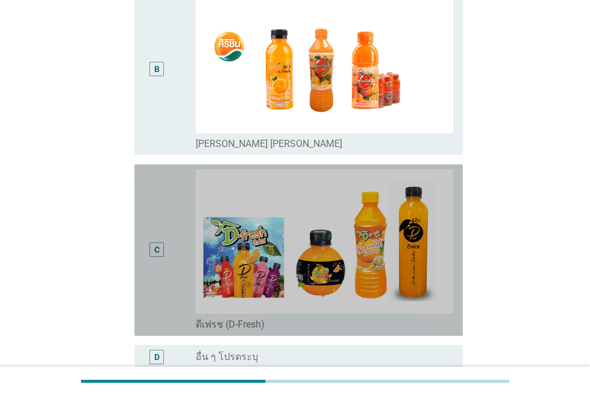
click at [155, 243] on div "C" at bounding box center [156, 249] width 5 height 13
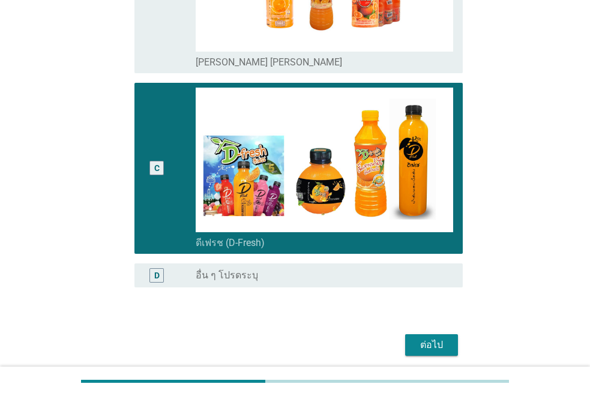
scroll to position [453, 0]
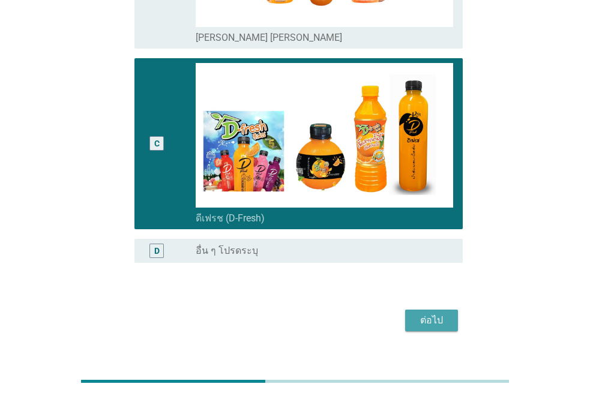
click at [428, 313] on div "ต่อไป" at bounding box center [431, 320] width 34 height 14
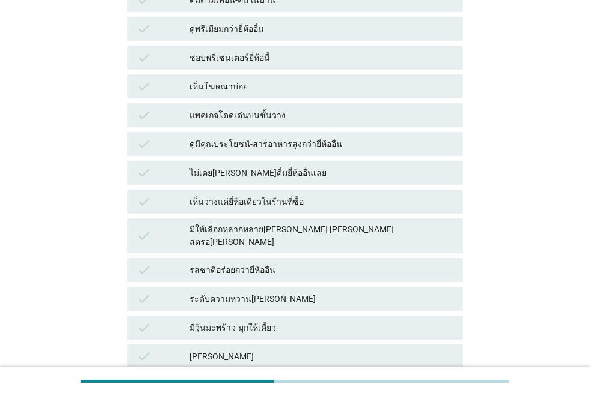
scroll to position [0, 0]
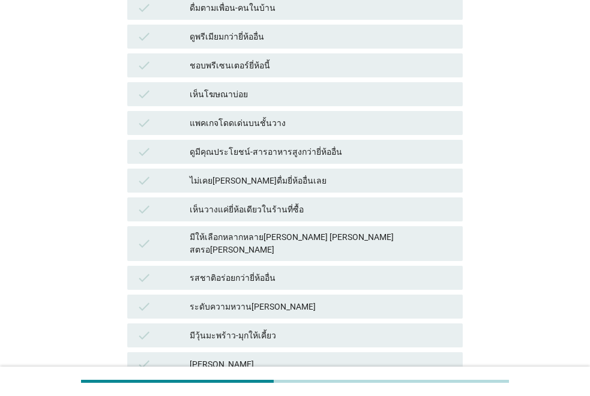
scroll to position [456, 0]
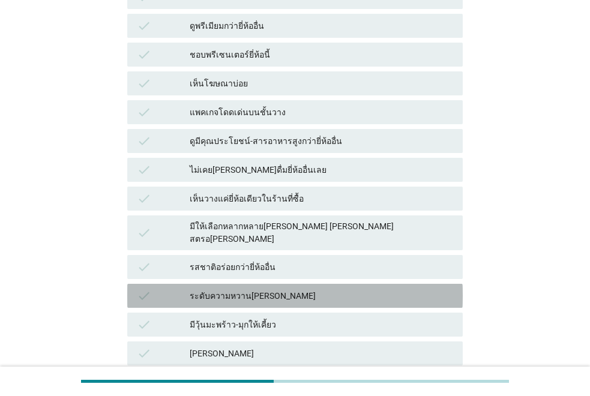
click at [281, 288] on div "ระดับความหวาน[PERSON_NAME]" at bounding box center [321, 295] width 263 height 14
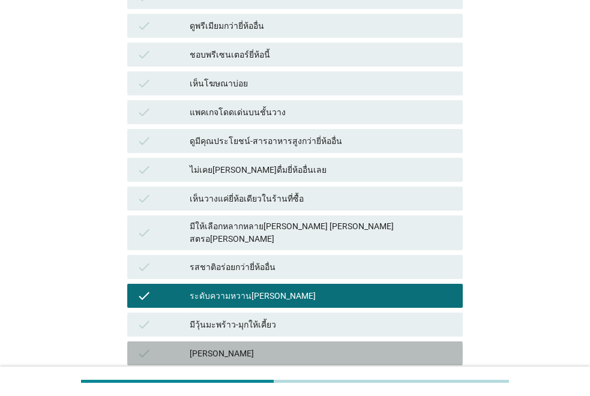
click at [308, 346] on div "[PERSON_NAME]" at bounding box center [321, 353] width 263 height 14
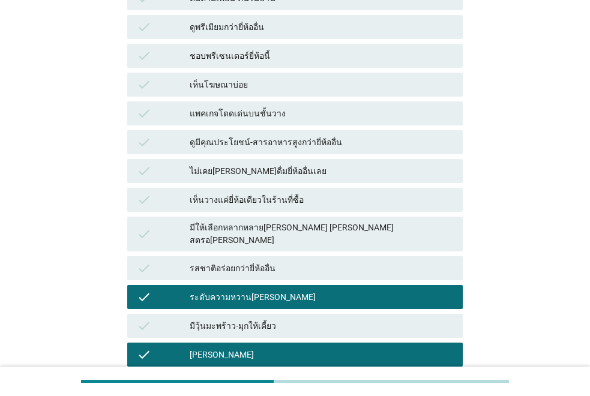
scroll to position [414, 0]
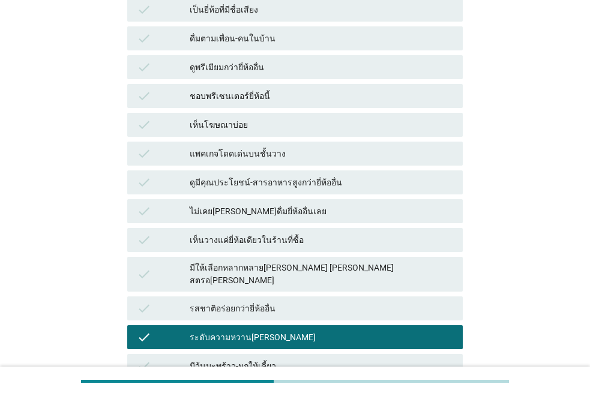
click at [368, 301] on div "รสชาติอร่อยกว่ายี่ห้ออื่น" at bounding box center [321, 308] width 263 height 14
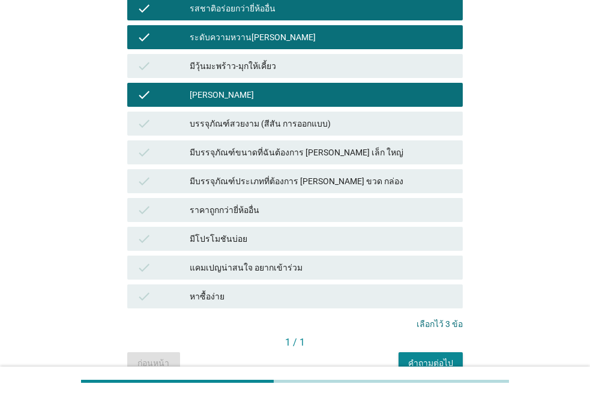
scroll to position [742, 0]
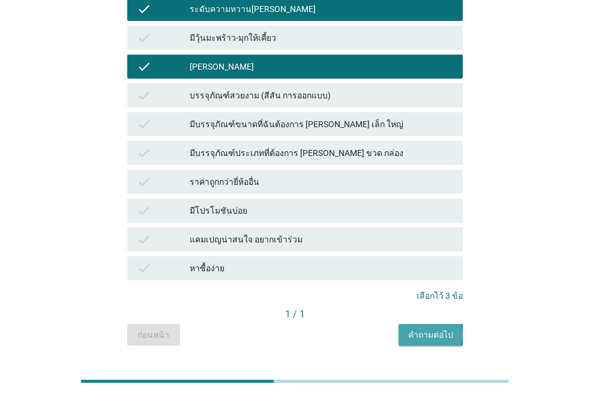
click at [417, 324] on button "คำถามต่อไป" at bounding box center [430, 335] width 64 height 22
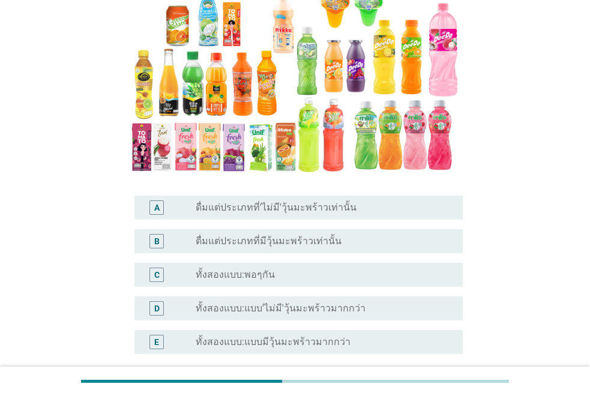
scroll to position [184, 0]
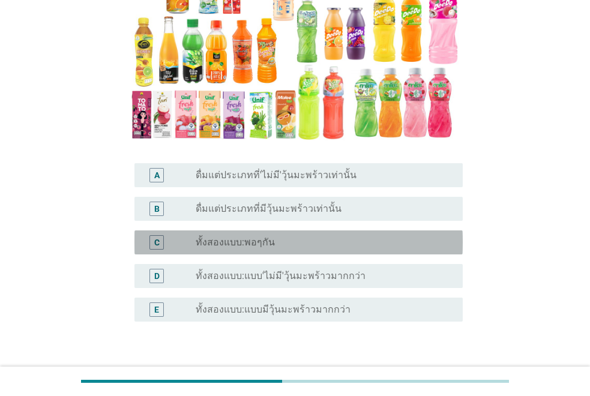
click at [357, 239] on div "radio_button_unchecked ทั้งสองแบบ:พอๆกัน" at bounding box center [320, 242] width 248 height 12
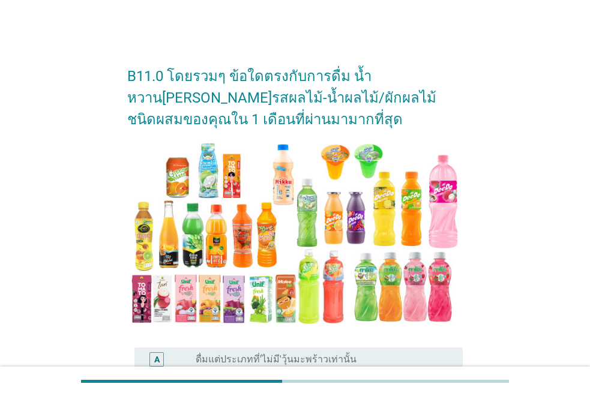
scroll to position [264, 0]
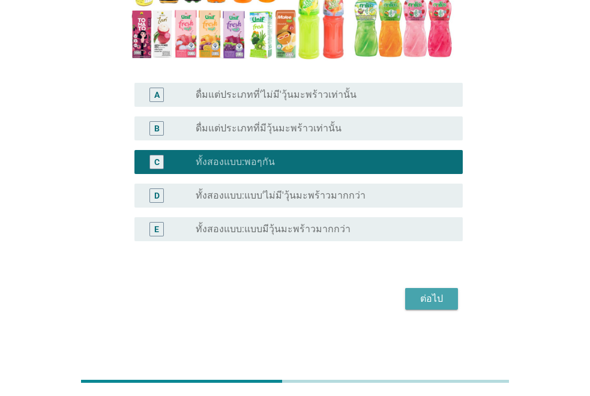
click at [423, 296] on div "ต่อไป" at bounding box center [431, 298] width 34 height 14
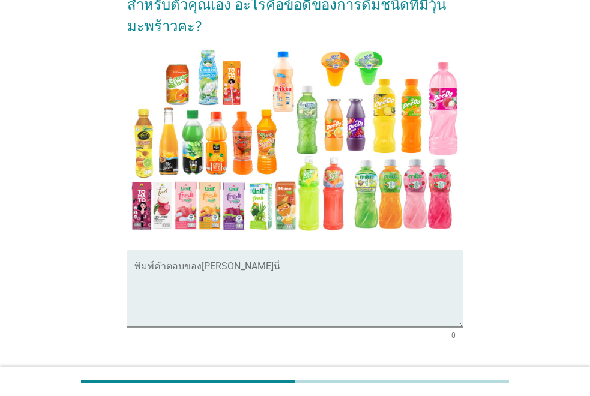
scroll to position [160, 0]
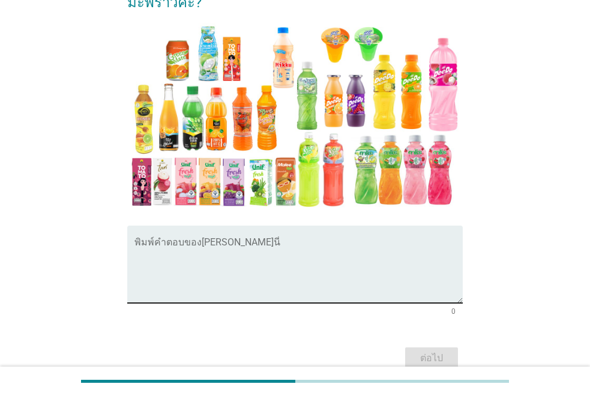
click at [270, 240] on textarea "พิมพ์คำตอบของคุณ ที่นี่" at bounding box center [298, 271] width 328 height 63
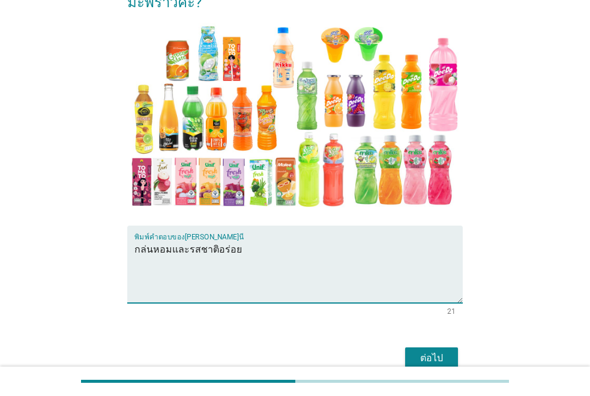
click at [146, 240] on textarea "กล่นหอมและรสชาติอร่อย" at bounding box center [298, 271] width 328 height 63
type textarea "กล่ิ่นหอมและรสชาติอร่อย"
click at [413, 347] on button "ต่อไป" at bounding box center [431, 358] width 53 height 22
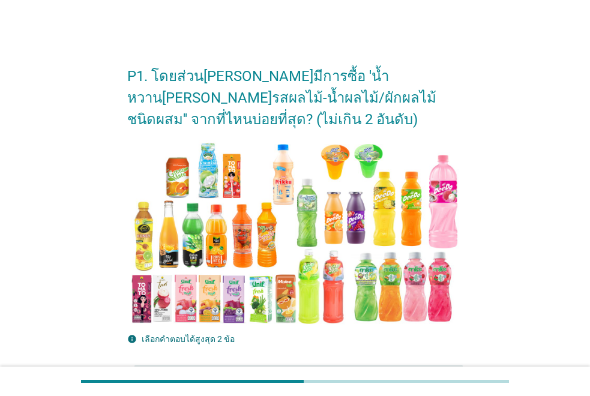
scroll to position [347, 0]
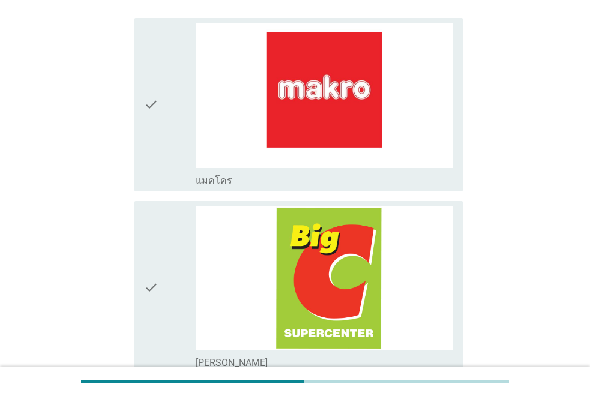
click at [146, 288] on icon "check" at bounding box center [151, 288] width 14 height 164
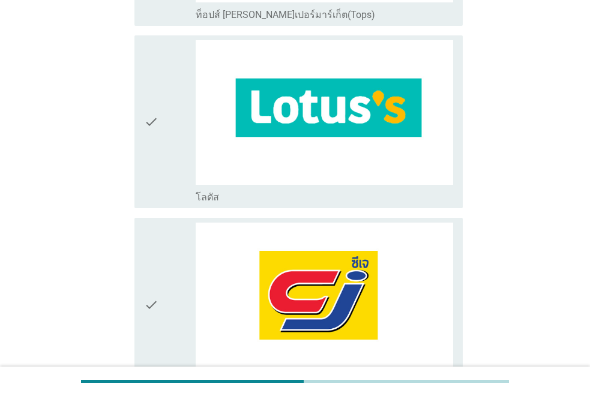
scroll to position [1138, 0]
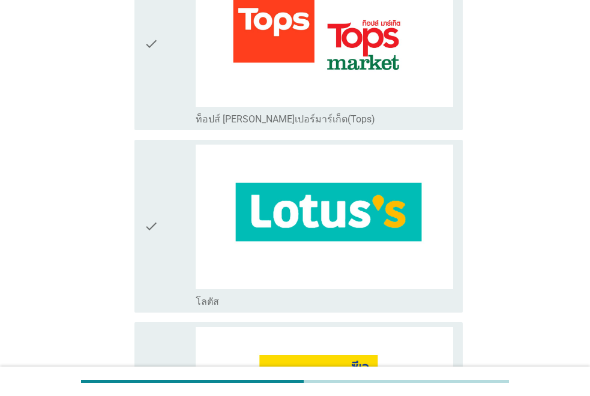
click at [160, 230] on div "check" at bounding box center [170, 227] width 52 height 164
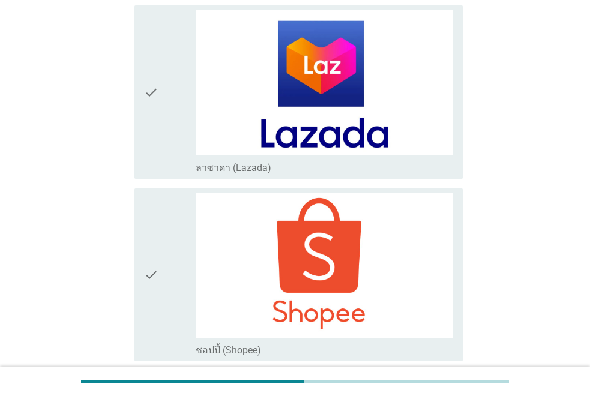
scroll to position [3474, 0]
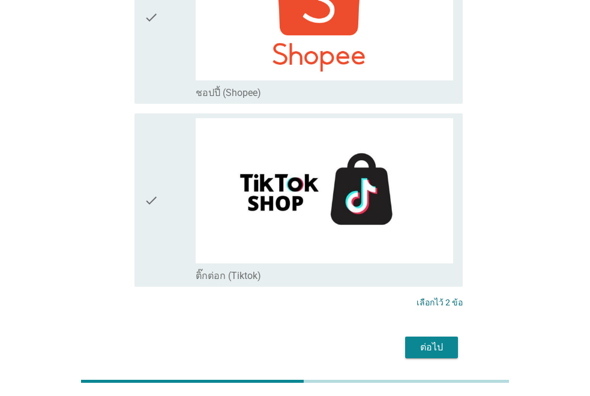
click at [420, 340] on div "ต่อไป" at bounding box center [431, 347] width 34 height 14
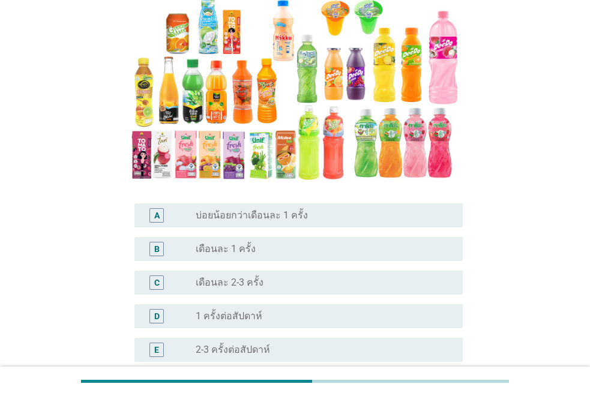
scroll to position [168, 0]
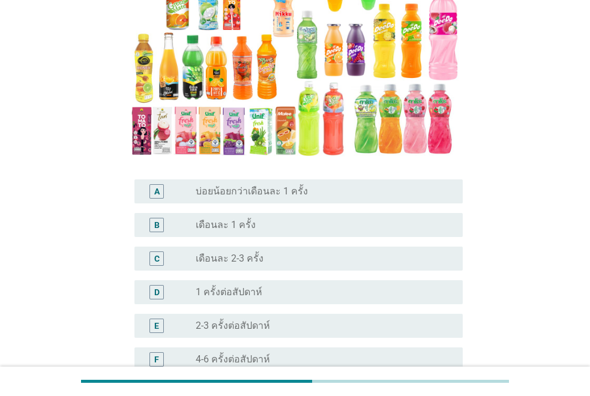
click at [326, 320] on div "radio_button_unchecked 2-3 ครั้งต่อสัปดาห์" at bounding box center [320, 326] width 248 height 12
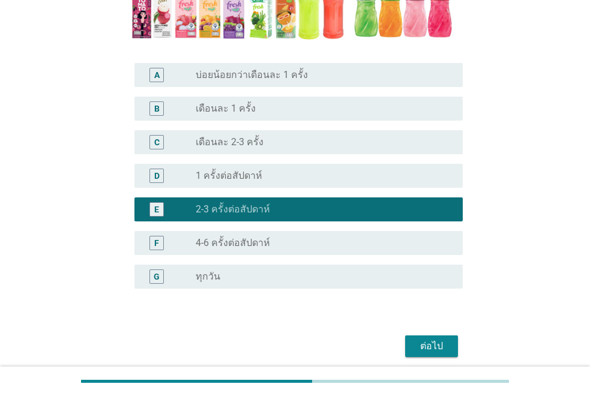
scroll to position [310, 0]
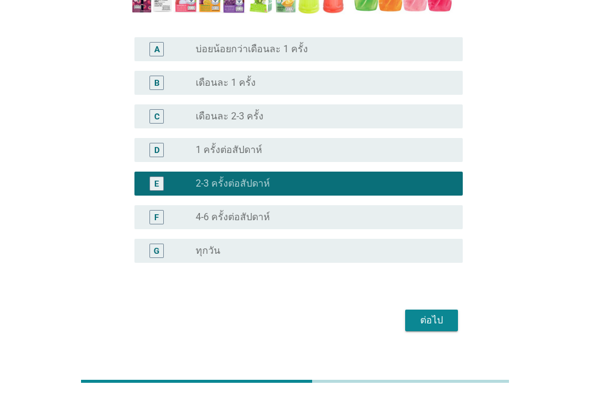
click at [426, 309] on button "ต่อไป" at bounding box center [431, 320] width 53 height 22
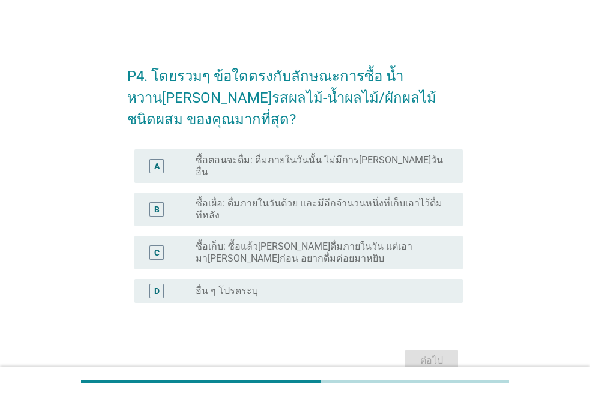
click at [385, 200] on label "ซื้อเผื่อ: ดื่มภายในวันด้วย และมีอีกจำนวนหนึ่งที่เก็บเอาไว้ดื่มทีหลัง" at bounding box center [320, 209] width 248 height 24
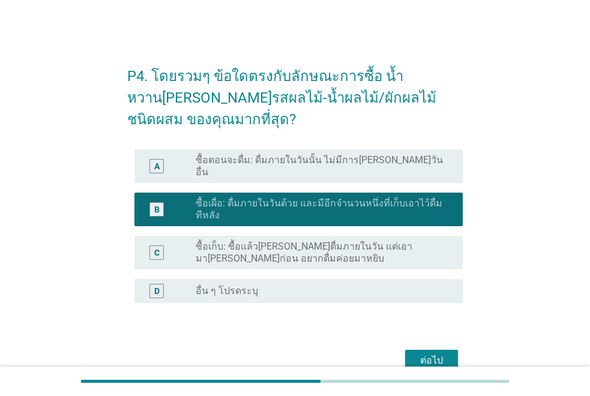
click at [425, 353] on div "ต่อไป" at bounding box center [431, 360] width 34 height 14
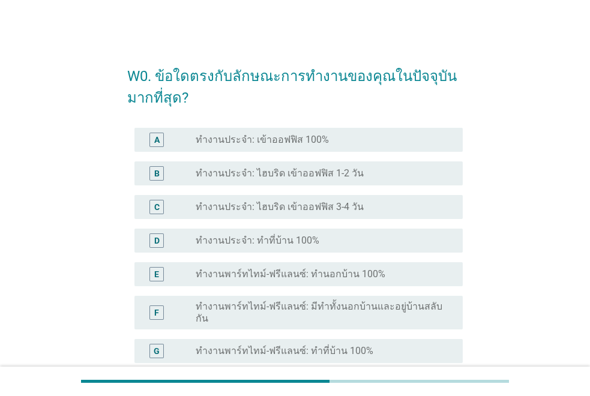
click at [399, 304] on label "ทำงานพาร์ทไทม์-ฟรีแลนซ์: มีทำทั้งนอกบ้านและอยู่บ้านสลับกัน" at bounding box center [320, 312] width 248 height 24
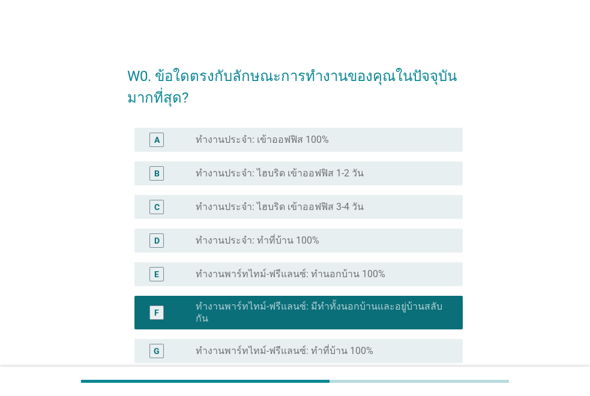
scroll to position [313, 0]
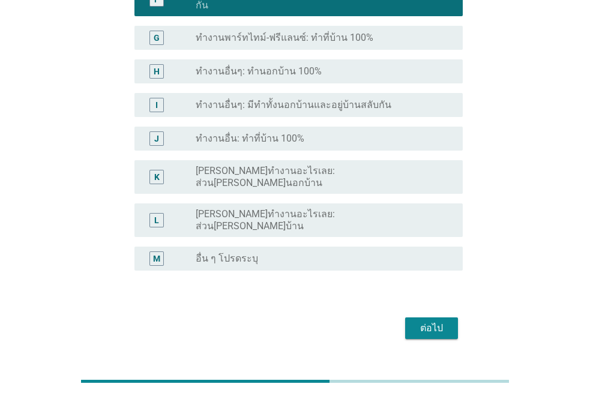
click at [431, 321] on div "ต่อไป" at bounding box center [431, 328] width 34 height 14
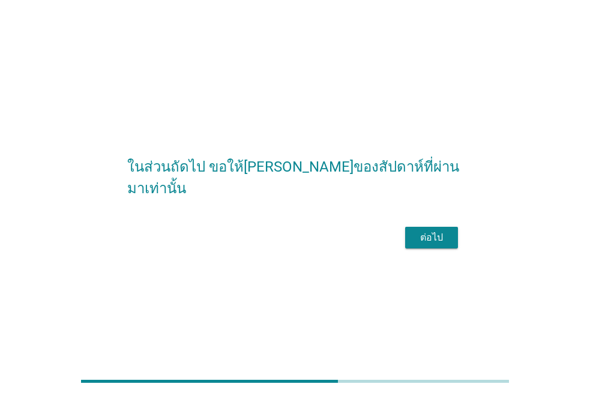
click at [420, 239] on button "ต่อไป" at bounding box center [431, 238] width 53 height 22
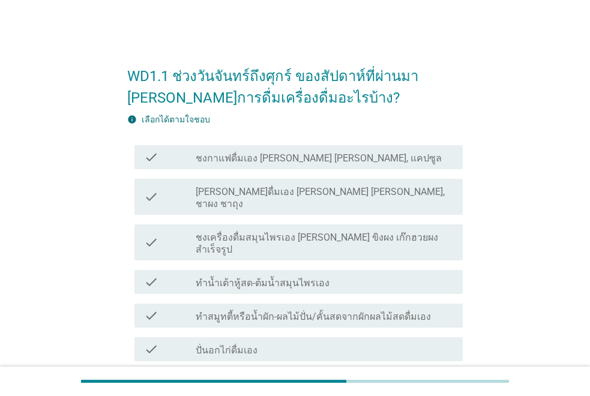
click at [242, 156] on label "ชงกาแฟดื่มเอง [PERSON_NAME] [PERSON_NAME], แคปซูล" at bounding box center [319, 158] width 246 height 12
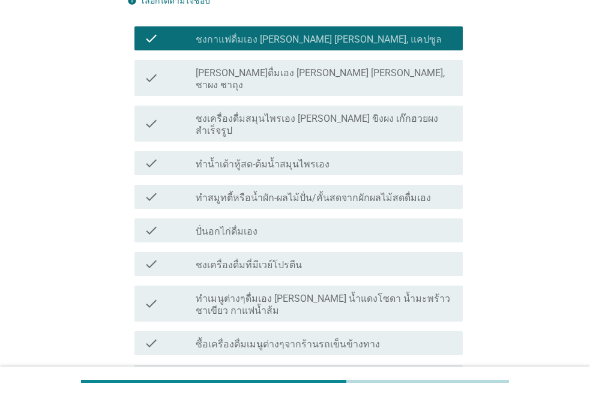
scroll to position [120, 0]
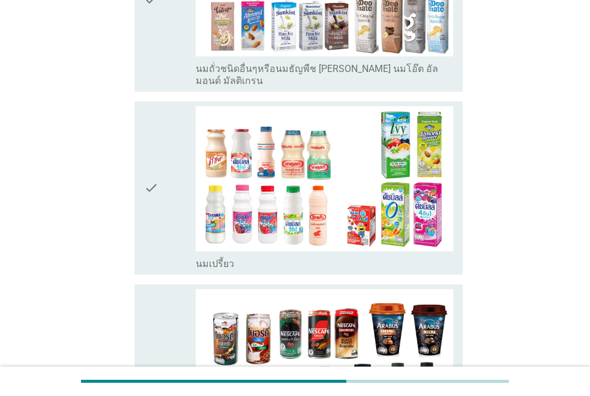
scroll to position [1151, 0]
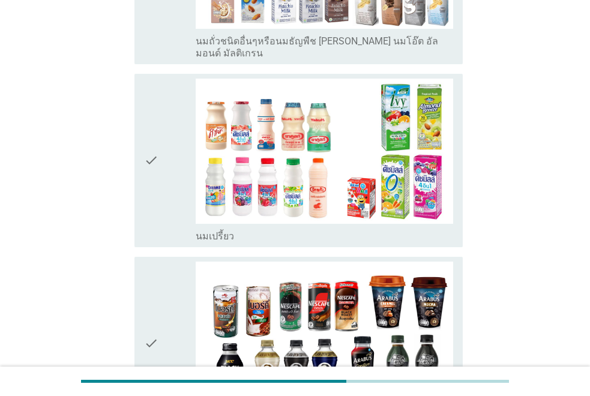
click at [148, 100] on icon "check" at bounding box center [151, 161] width 14 height 164
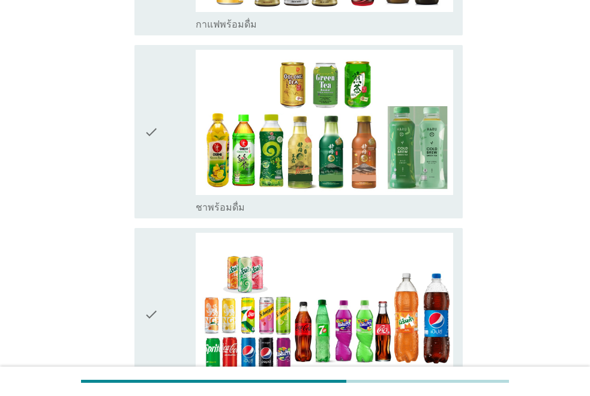
scroll to position [1559, 0]
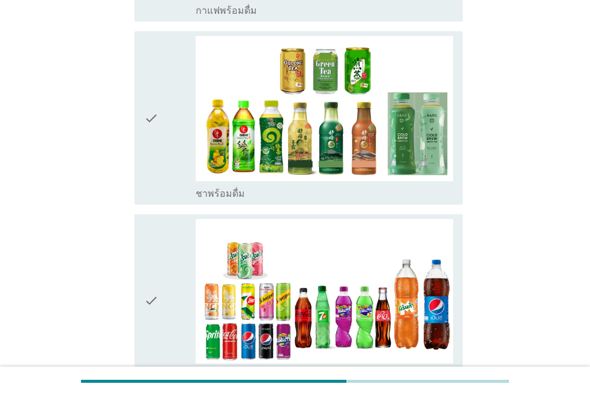
click at [149, 235] on icon "check" at bounding box center [151, 301] width 14 height 164
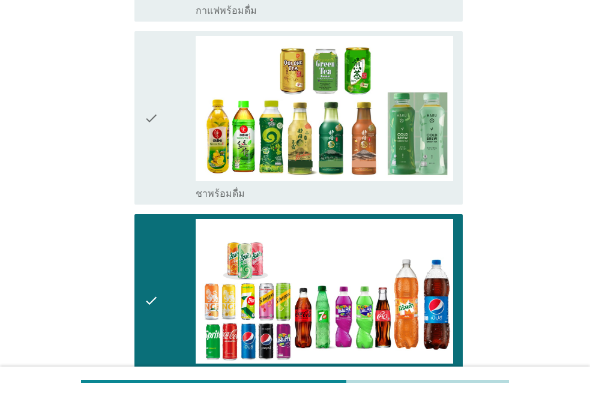
click at [79, 200] on div "WD1.1 ช่วงวันจันทร์ถึงศุกร์ ของสัปดาห์ที่ผ่านมา [PERSON_NAME]การดื่มเครื่องดื่ม…" at bounding box center [295, 132] width 532 height 3294
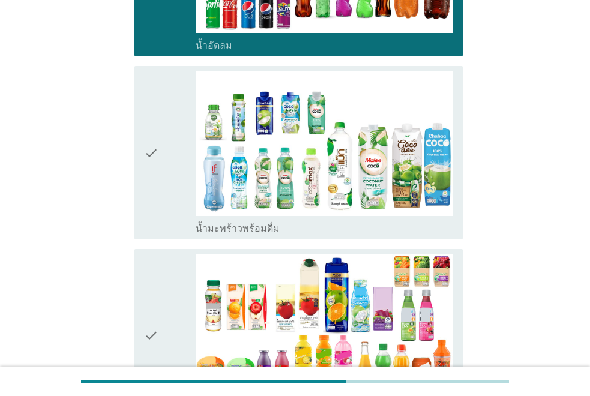
scroll to position [1991, 0]
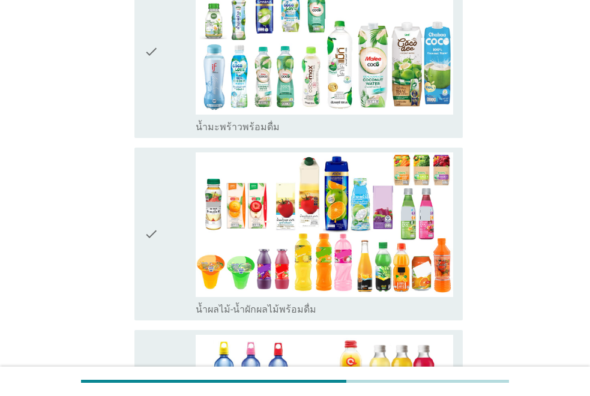
click at [154, 187] on icon "check" at bounding box center [151, 234] width 14 height 164
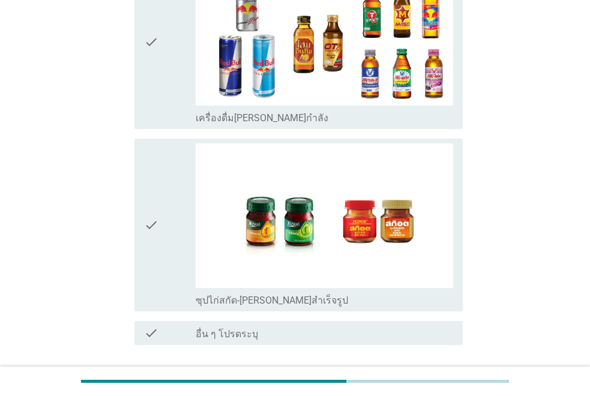
scroll to position [2931, 0]
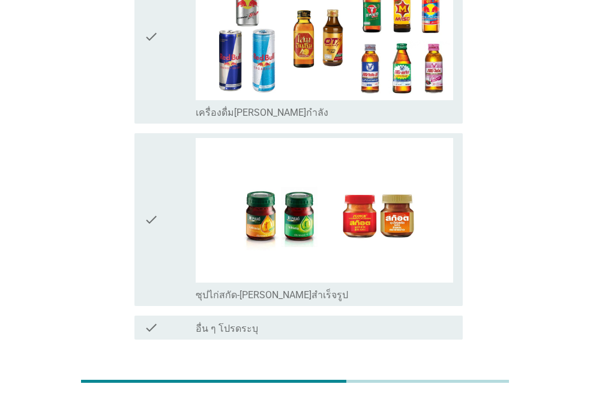
click at [430, 375] on div "ต่อไป" at bounding box center [431, 382] width 34 height 14
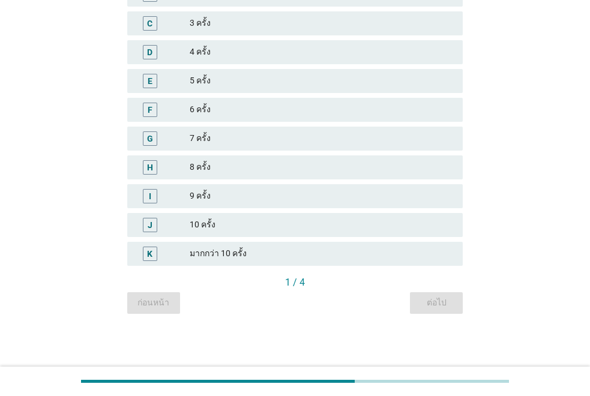
scroll to position [0, 0]
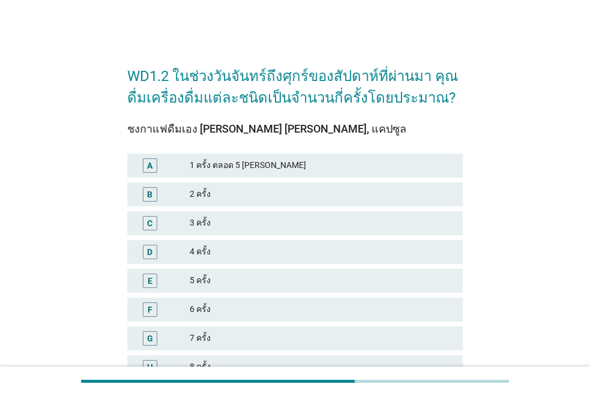
click at [290, 161] on div "1 ครั้ง ตลอด 5 [PERSON_NAME]" at bounding box center [321, 165] width 263 height 14
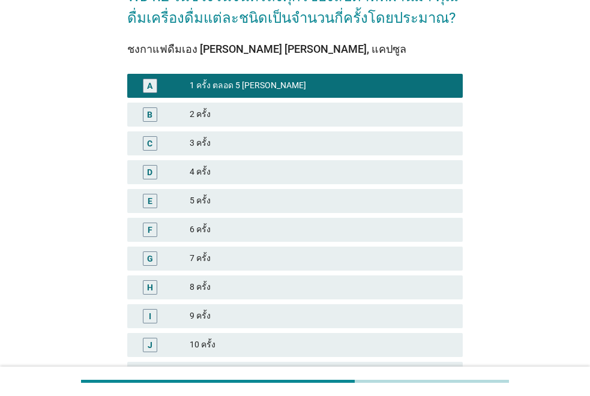
scroll to position [56, 0]
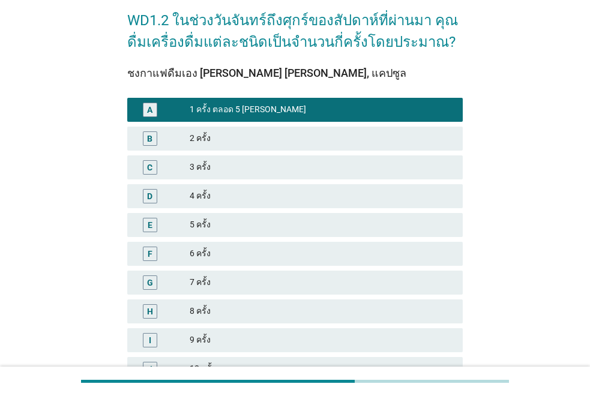
click at [199, 222] on div "5 ครั้ง" at bounding box center [321, 225] width 263 height 14
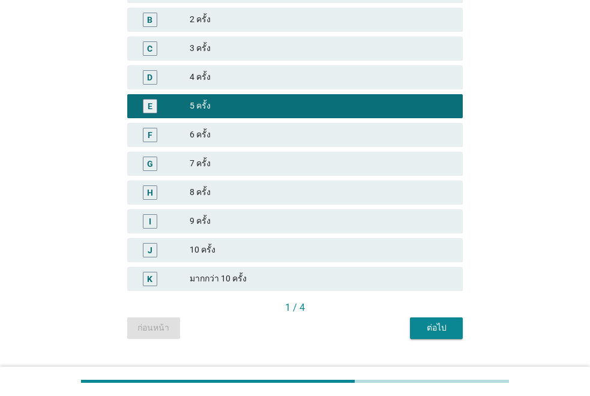
scroll to position [200, 0]
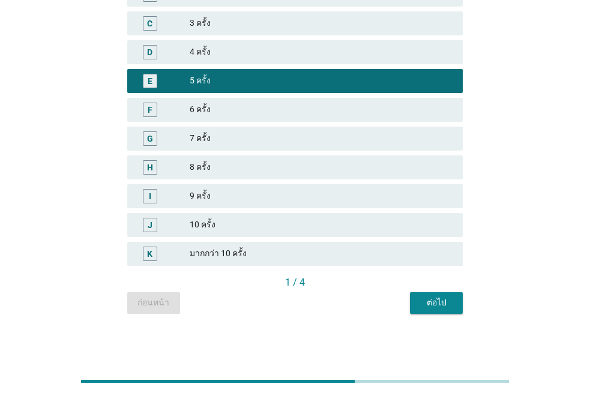
click at [443, 300] on div "ต่อไป" at bounding box center [436, 302] width 34 height 13
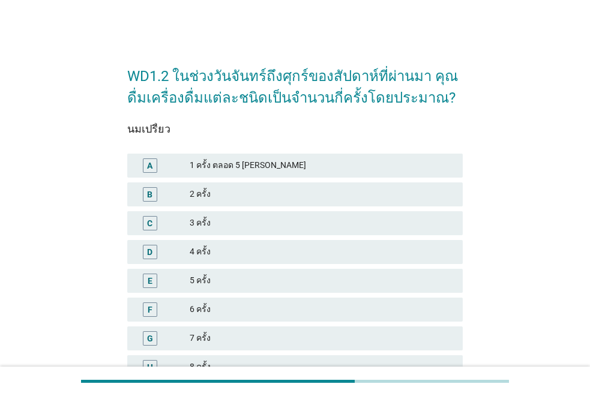
click at [342, 232] on div "C 3 ครั้ง" at bounding box center [294, 223] width 335 height 24
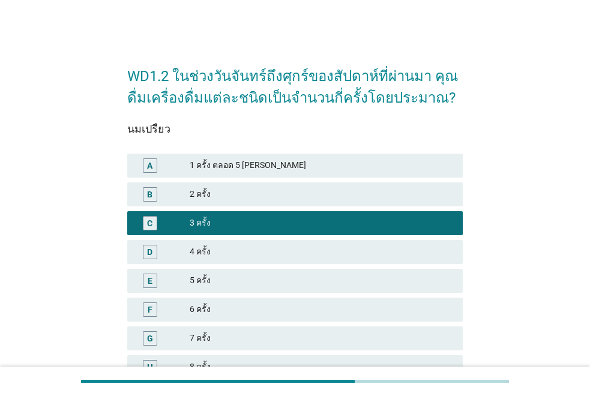
click at [338, 198] on div "2 ครั้ง" at bounding box center [321, 194] width 263 height 14
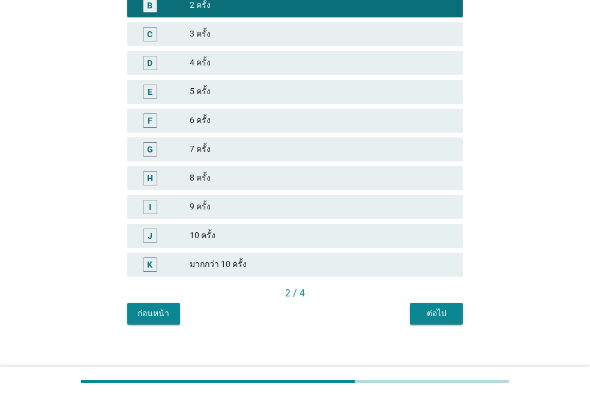
scroll to position [200, 0]
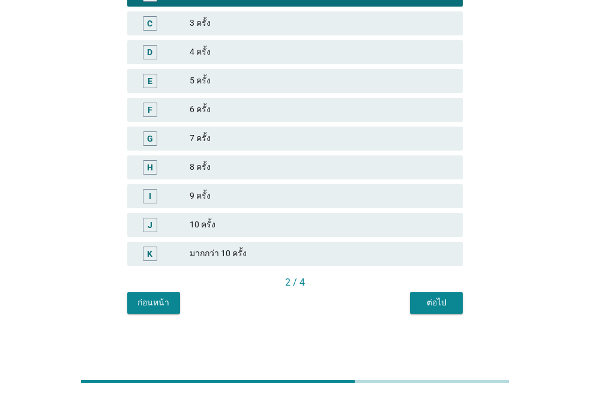
click at [432, 298] on div "ต่อไป" at bounding box center [436, 302] width 34 height 13
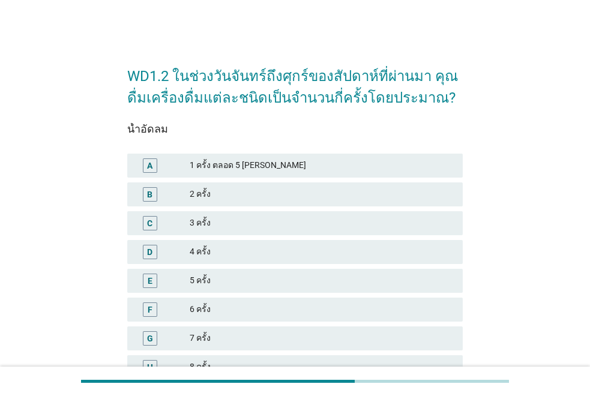
click at [303, 196] on div "2 ครั้ง" at bounding box center [321, 194] width 263 height 14
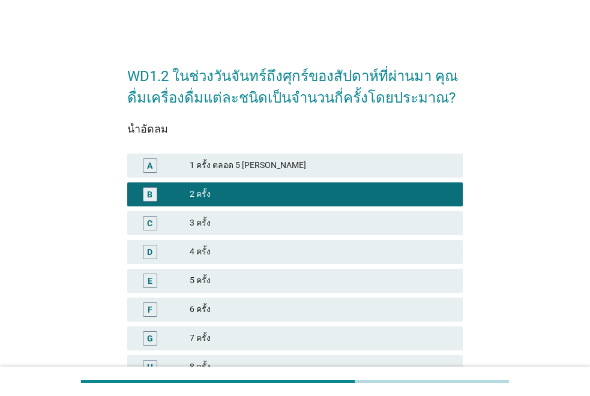
scroll to position [200, 0]
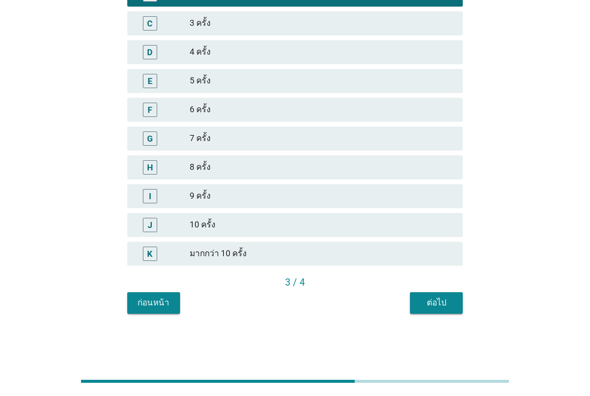
click at [446, 302] on div "ต่อไป" at bounding box center [436, 302] width 34 height 13
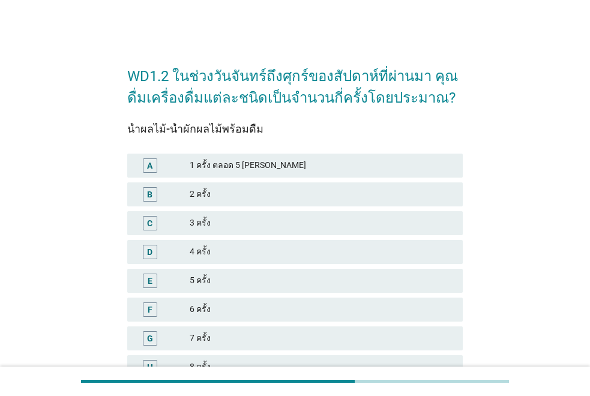
click at [326, 225] on div "3 ครั้ง" at bounding box center [321, 223] width 263 height 14
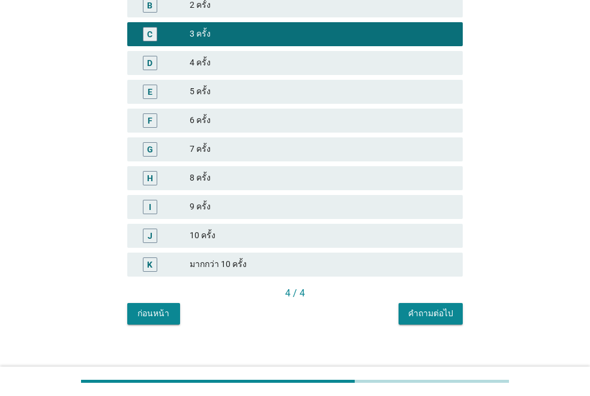
scroll to position [200, 0]
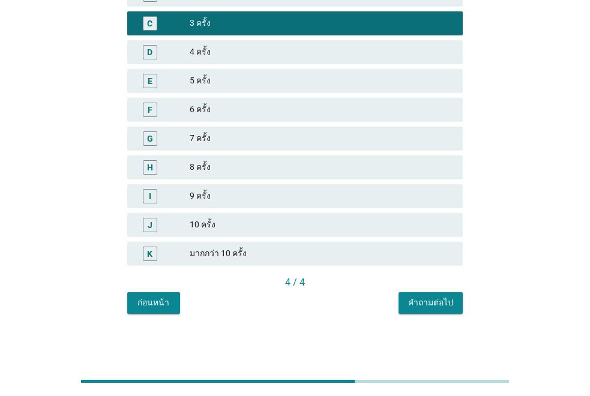
click at [420, 297] on div "คำถามต่อไป" at bounding box center [430, 302] width 45 height 13
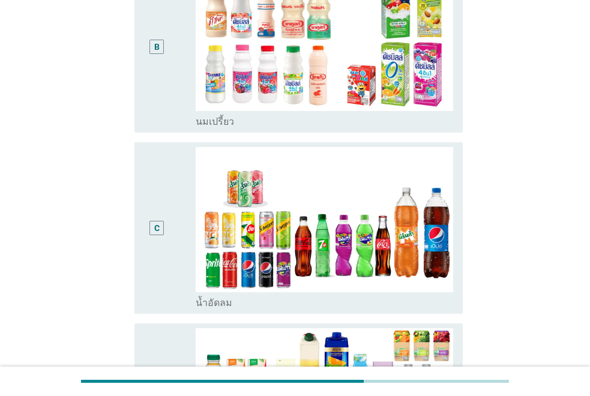
scroll to position [0, 0]
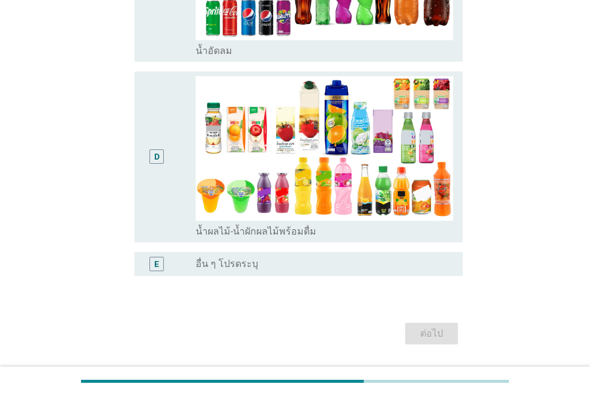
scroll to position [456, 0]
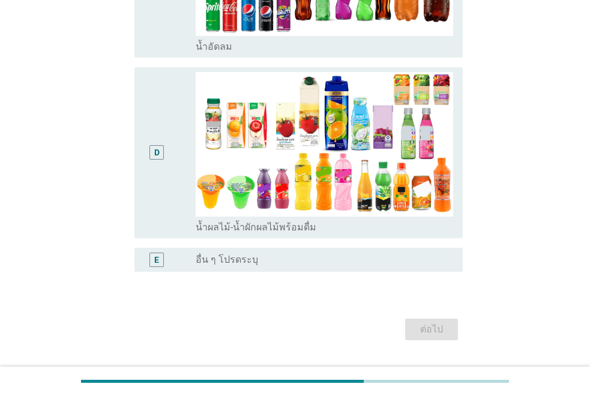
click at [142, 145] on div "D radio_button_unchecked น้ำผลไม้-น้ำผักผลไม้พร้อมดื่ม" at bounding box center [298, 153] width 328 height 172
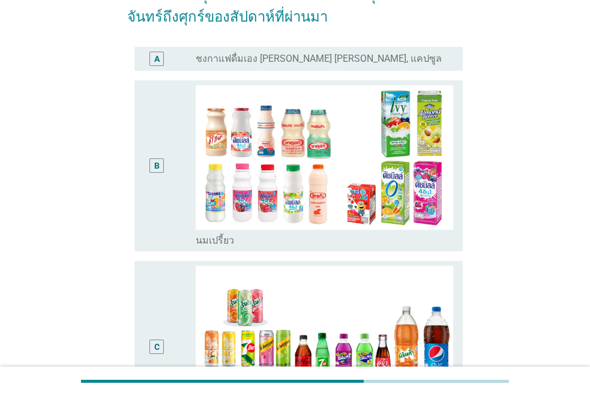
scroll to position [48, 0]
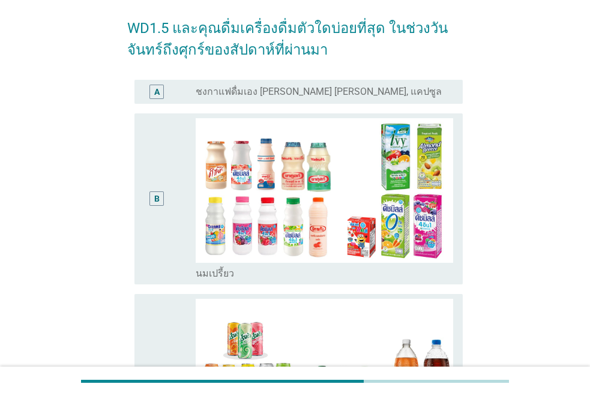
click at [190, 89] on div "A" at bounding box center [170, 92] width 52 height 14
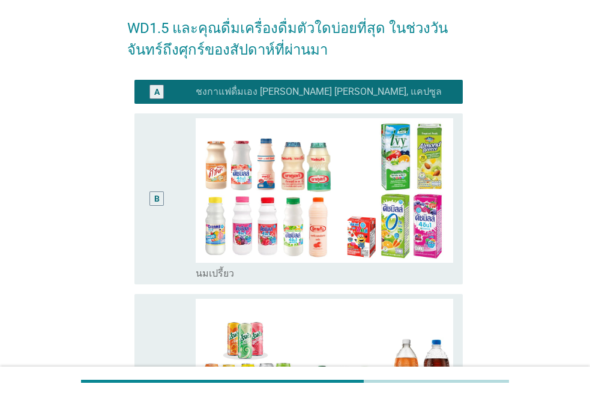
click at [558, 279] on div "WD1.5 และคุณดื่มเครื่องดื่มตัวใดบ่อยที่สุด ในช่วงวันจันทร์ถึงศุกร์ของสัปดาห์ที่…" at bounding box center [295, 379] width 532 height 766
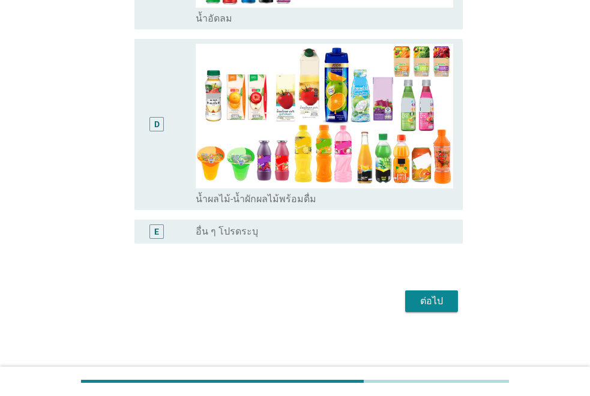
scroll to position [486, 0]
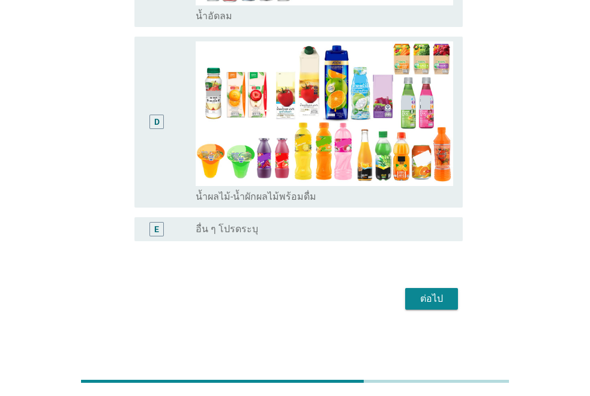
click at [422, 294] on div "ต่อไป" at bounding box center [431, 298] width 34 height 14
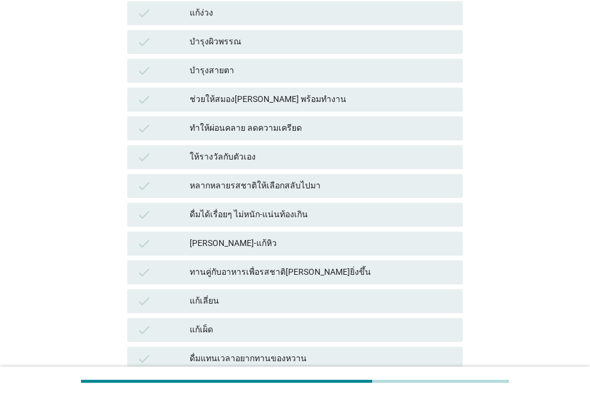
scroll to position [0, 0]
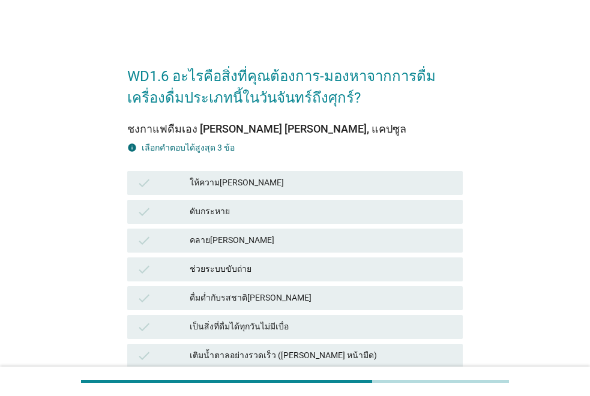
click at [290, 181] on div "ให้ความ[PERSON_NAME]" at bounding box center [321, 183] width 263 height 14
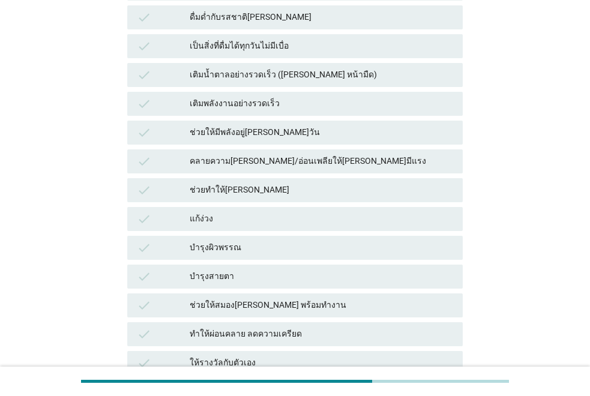
scroll to position [288, 0]
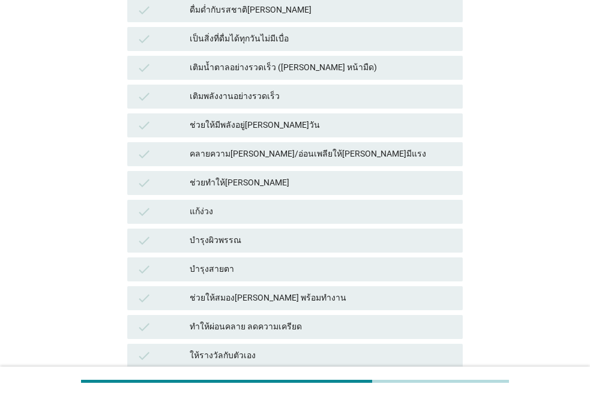
click at [291, 211] on div "แก้ง่วง" at bounding box center [321, 212] width 263 height 14
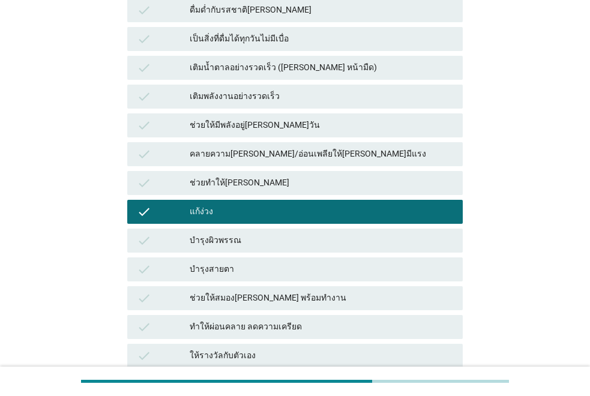
click at [532, 271] on div "WD1.6 อะไรคือสิ่งที่คุณต้องการ-มองหาจากการดื่มเครื่องดื่มประเภทนี้ในวันจันทร์ถึ…" at bounding box center [295, 329] width 532 height 1147
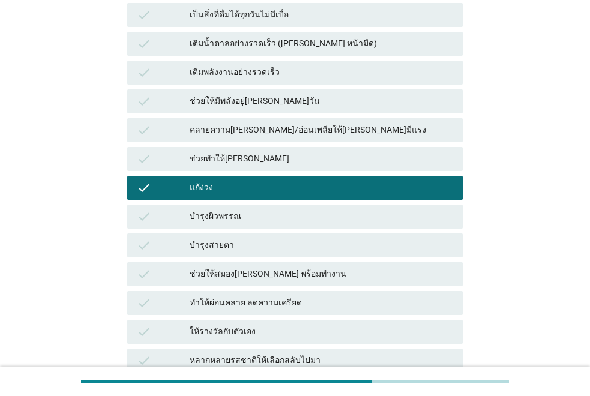
click at [374, 269] on div "ช่วยให้สมอง[PERSON_NAME] พร้อมทำงาน" at bounding box center [321, 274] width 263 height 14
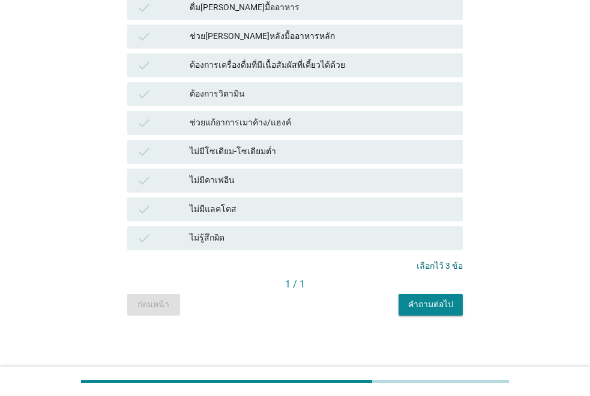
scroll to position [868, 0]
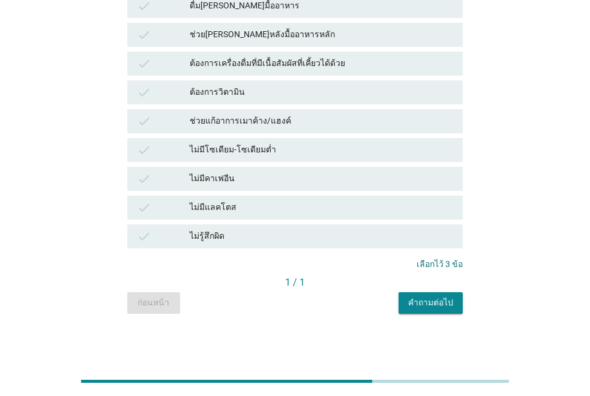
click at [422, 303] on div "คำถามต่อไป" at bounding box center [430, 302] width 45 height 13
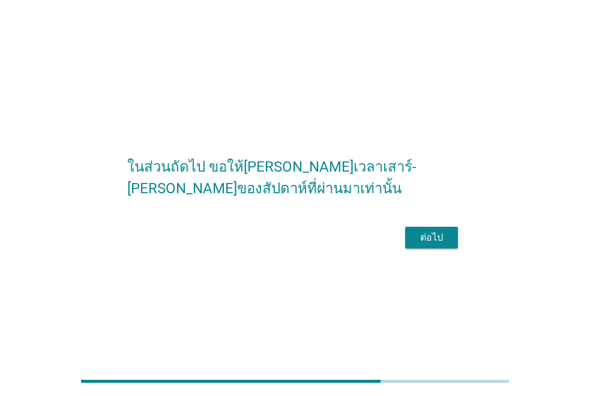
click at [433, 245] on div "ต่อไป" at bounding box center [431, 237] width 34 height 14
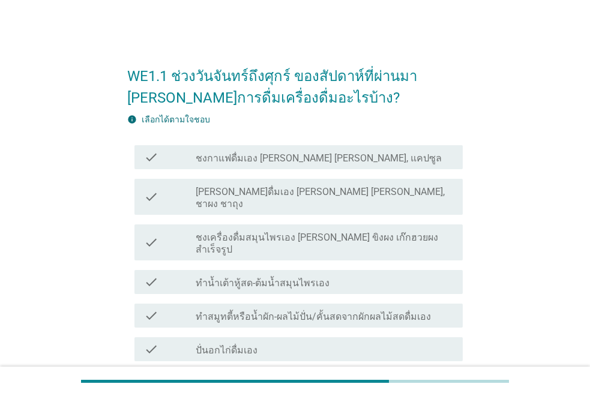
click at [155, 154] on icon "check" at bounding box center [151, 157] width 14 height 14
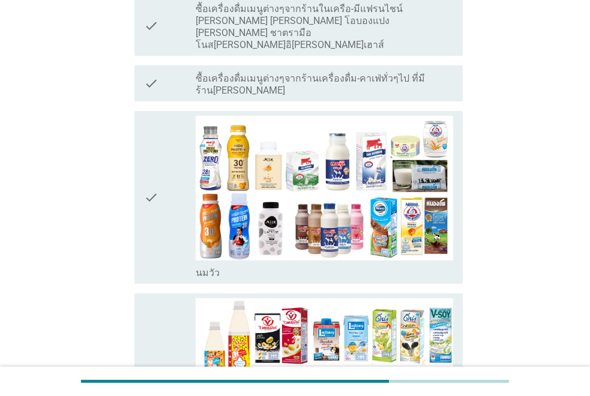
scroll to position [528, 0]
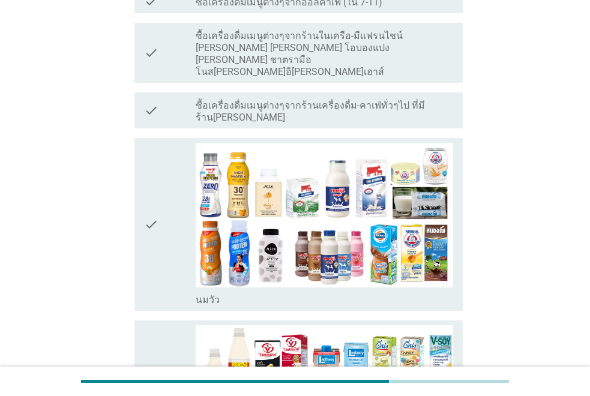
click at [148, 161] on icon "check" at bounding box center [151, 225] width 14 height 164
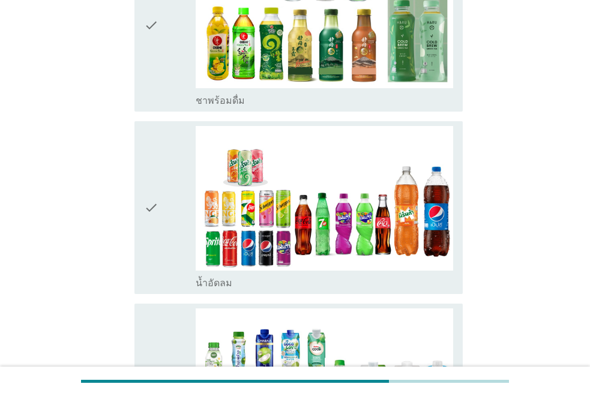
scroll to position [1655, 0]
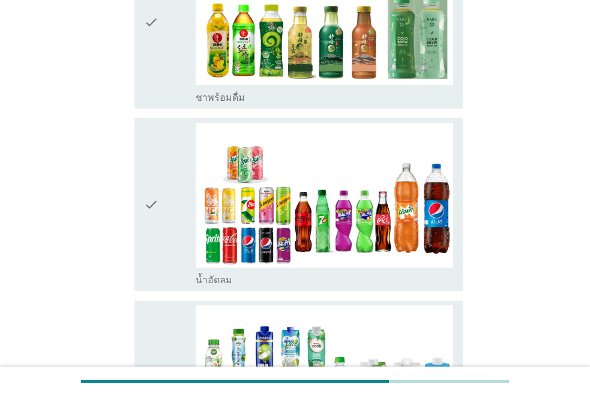
click at [157, 140] on icon "check" at bounding box center [151, 205] width 14 height 164
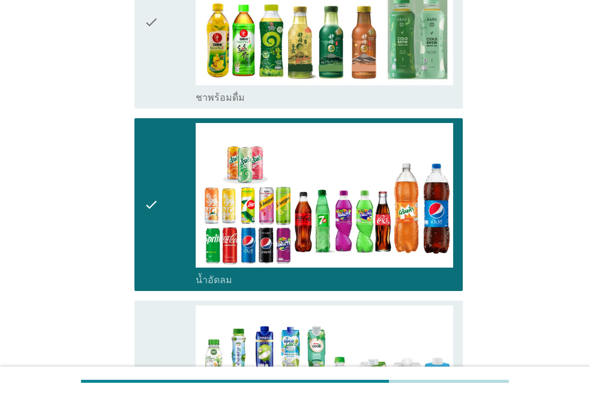
click at [95, 175] on div "WE1.1 ช่วงวันจันทร์ถึงศุกร์ ของสัปดาห์ที่ผ่านมา [PERSON_NAME]การดื่มเครื่องดื่ม…" at bounding box center [295, 36] width 532 height 3294
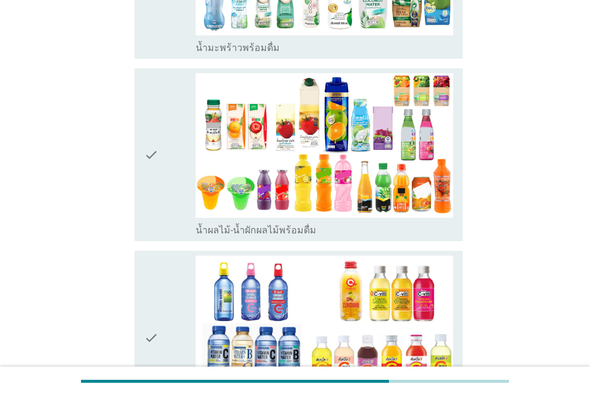
scroll to position [2043, 0]
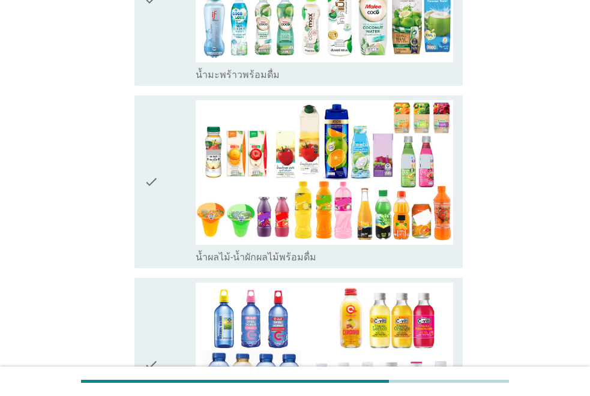
click at [155, 110] on icon "check" at bounding box center [151, 182] width 14 height 164
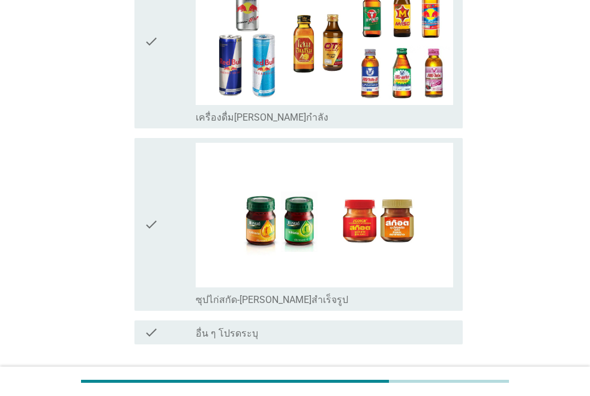
scroll to position [2931, 0]
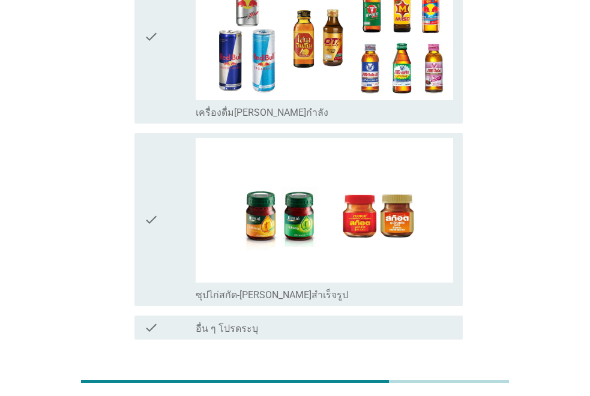
click at [437, 375] on div "ต่อไป" at bounding box center [431, 382] width 34 height 14
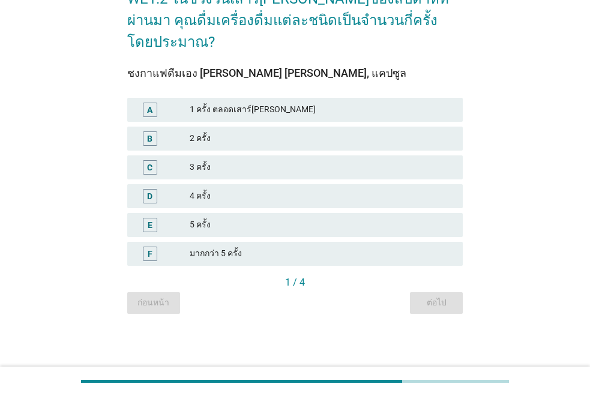
scroll to position [0, 0]
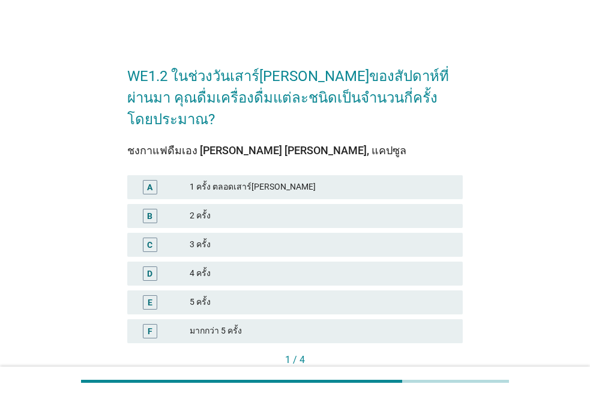
click at [224, 209] on div "2 ครั้ง" at bounding box center [321, 216] width 263 height 14
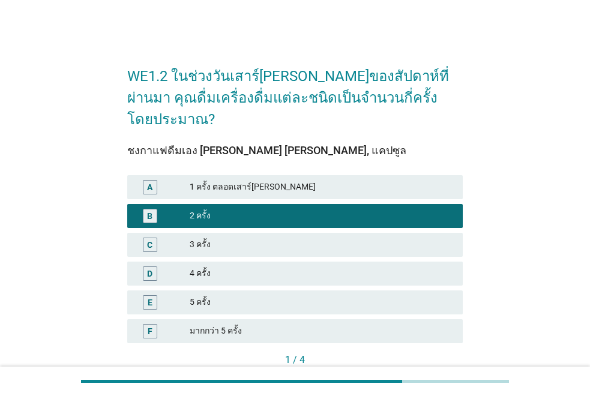
click at [419, 369] on button "ต่อไป" at bounding box center [436, 380] width 53 height 22
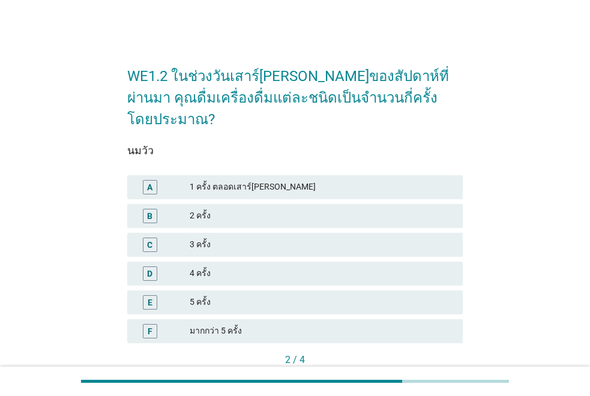
click at [234, 180] on div "1 ครั้ง ตลอดเสาร์[PERSON_NAME]" at bounding box center [321, 187] width 263 height 14
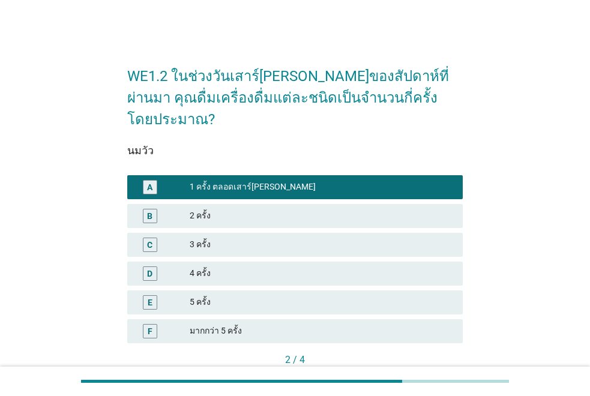
click at [422, 374] on div "ต่อไป" at bounding box center [436, 380] width 34 height 13
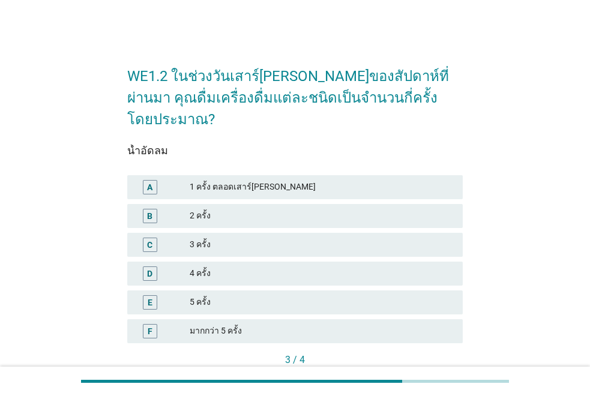
click at [306, 180] on div "1 ครั้ง ตลอดเสาร์[PERSON_NAME]" at bounding box center [321, 187] width 263 height 14
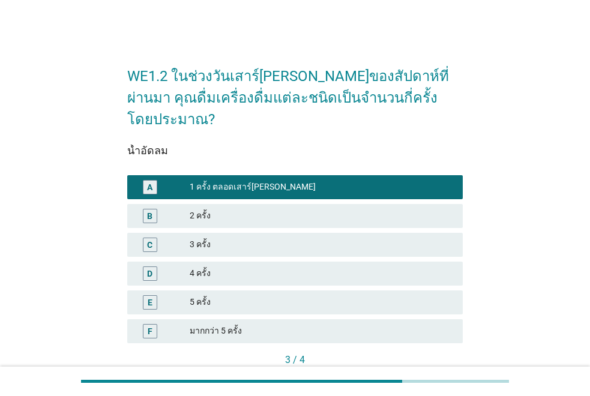
click at [438, 374] on div "ต่อไป" at bounding box center [436, 380] width 34 height 13
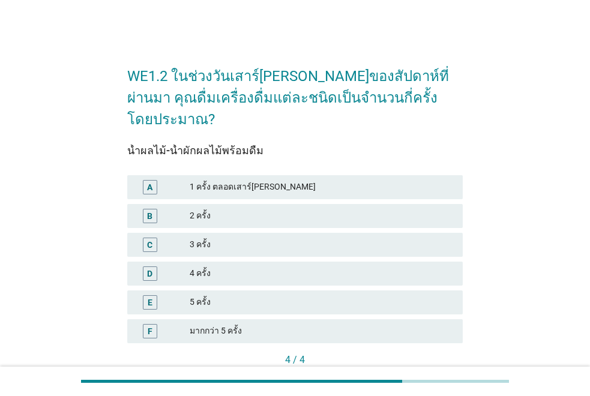
click at [300, 180] on div "1 ครั้ง ตลอดเสาร์[PERSON_NAME]" at bounding box center [321, 187] width 263 height 14
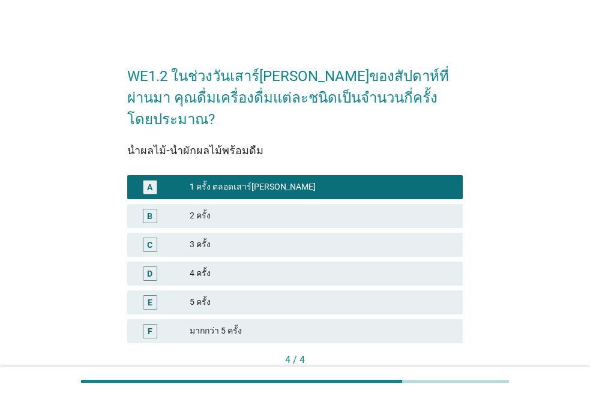
click at [415, 374] on div "คำถามต่อไป" at bounding box center [430, 380] width 45 height 13
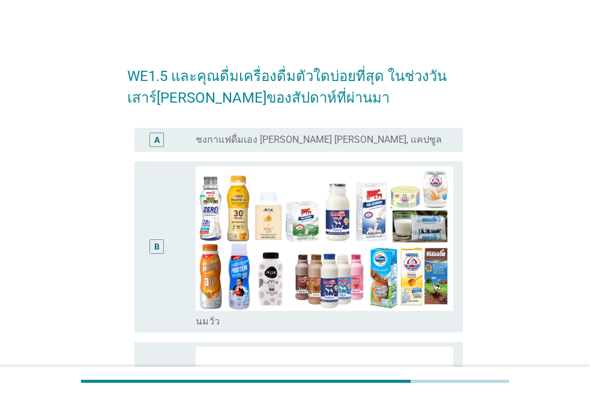
click at [214, 137] on label "ชงกาแฟดื่มเอง [PERSON_NAME] [PERSON_NAME], แคปซูล" at bounding box center [319, 140] width 246 height 12
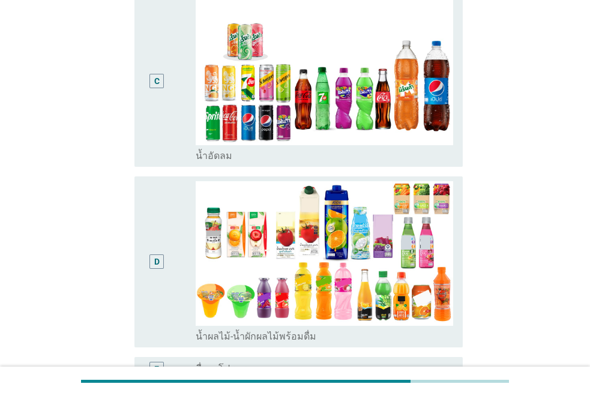
scroll to position [486, 0]
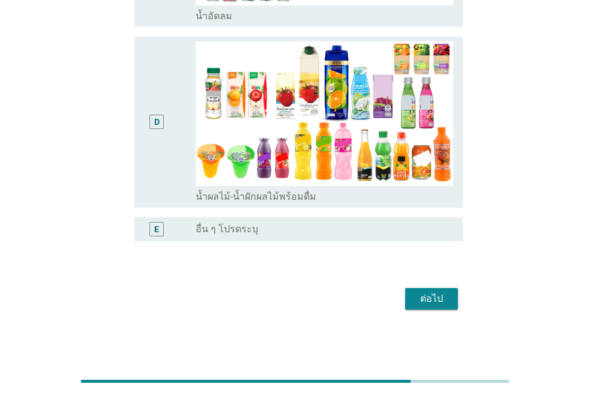
click at [408, 296] on button "ต่อไป" at bounding box center [431, 299] width 53 height 22
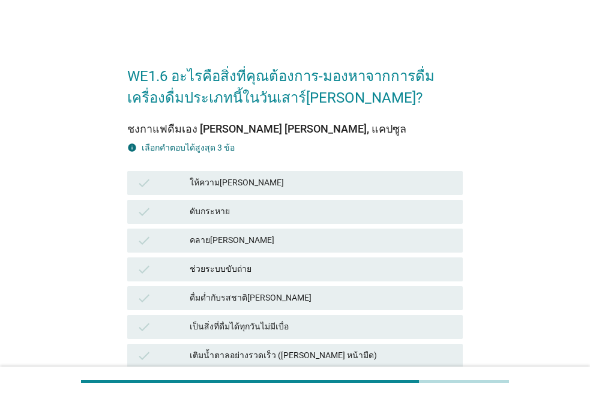
click at [285, 183] on div "ให้ความ[PERSON_NAME]" at bounding box center [321, 183] width 263 height 14
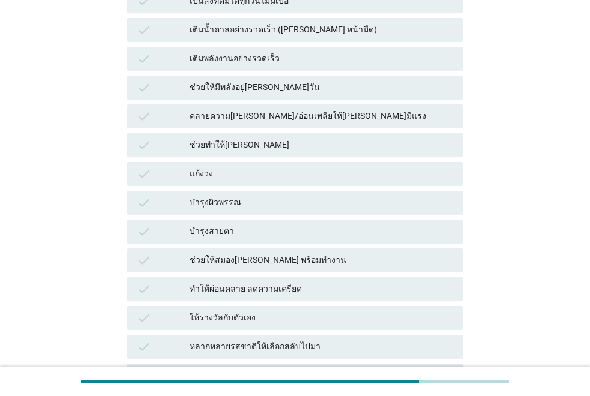
scroll to position [336, 0]
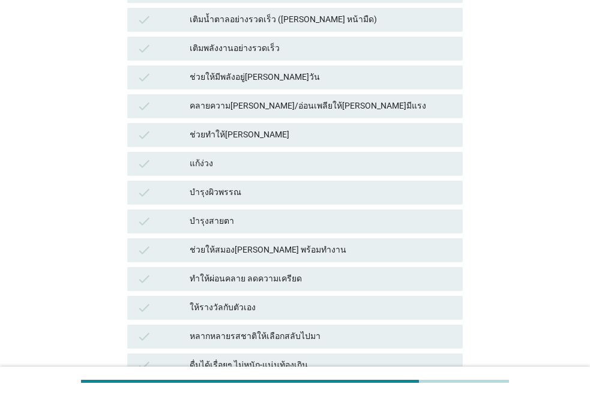
click at [338, 166] on div "แก้ง่วง" at bounding box center [321, 164] width 263 height 14
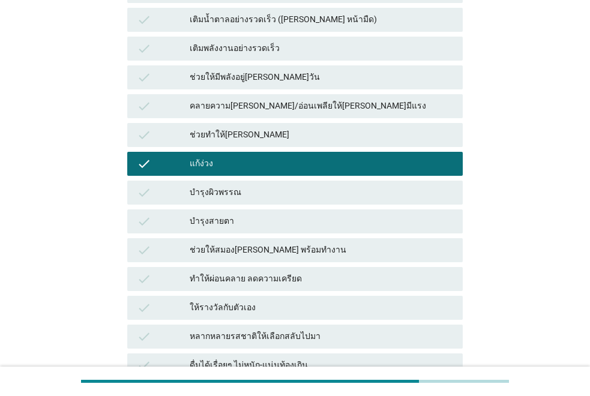
click at [353, 248] on div "ช่วยให้สมอง[PERSON_NAME] พร้อมทำงาน" at bounding box center [321, 250] width 263 height 14
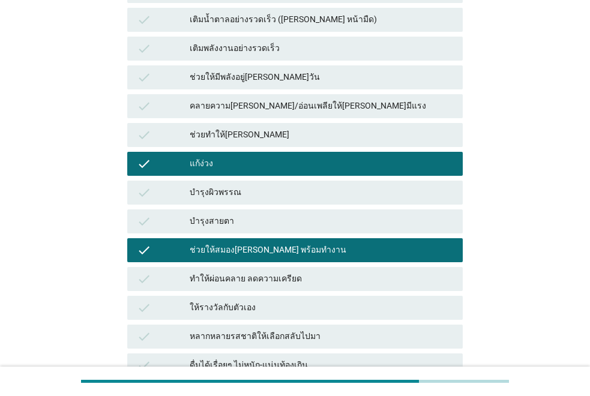
click at [353, 248] on div "ช่วยให้สมอง[PERSON_NAME] พร้อมทำงาน" at bounding box center [321, 250] width 263 height 14
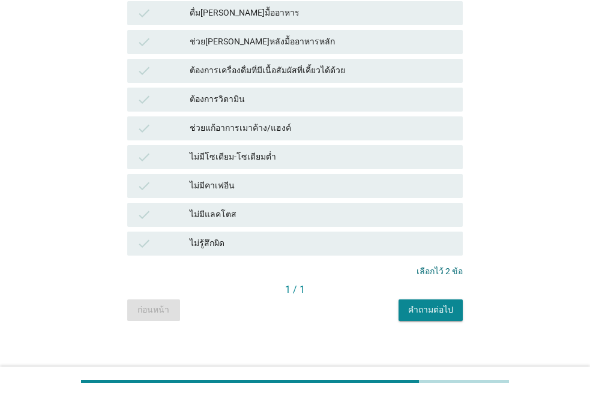
scroll to position [868, 0]
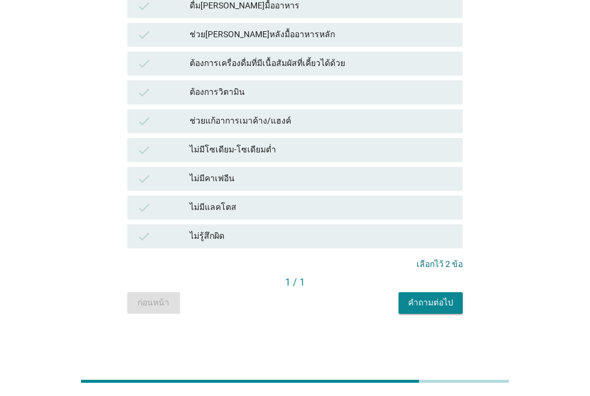
click at [423, 305] on div "คำถามต่อไป" at bounding box center [430, 302] width 45 height 13
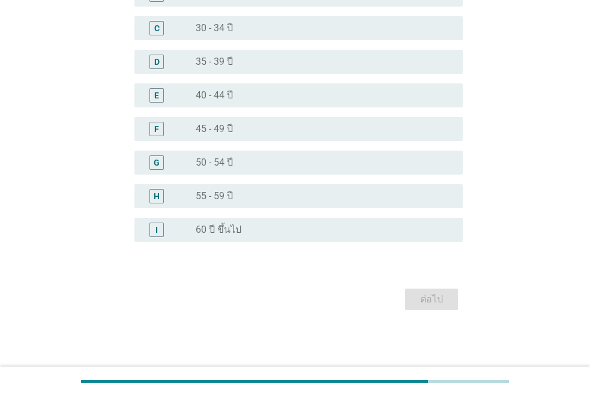
scroll to position [0, 0]
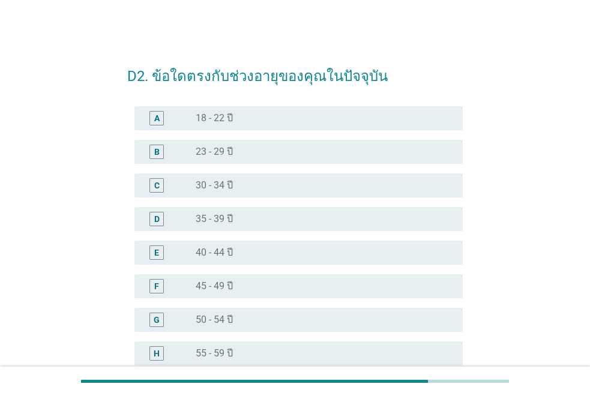
click at [262, 315] on div "radio_button_unchecked 50 - 54 ปี" at bounding box center [320, 320] width 248 height 12
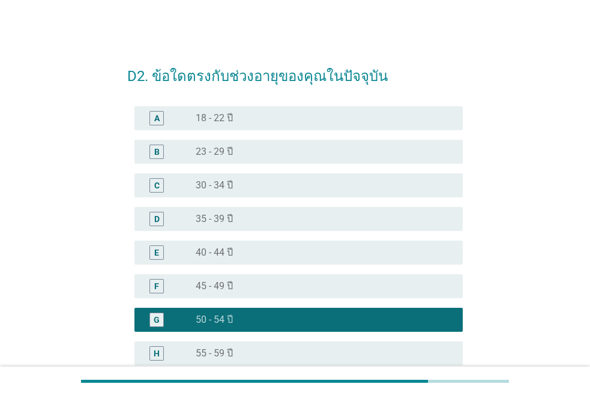
scroll to position [157, 0]
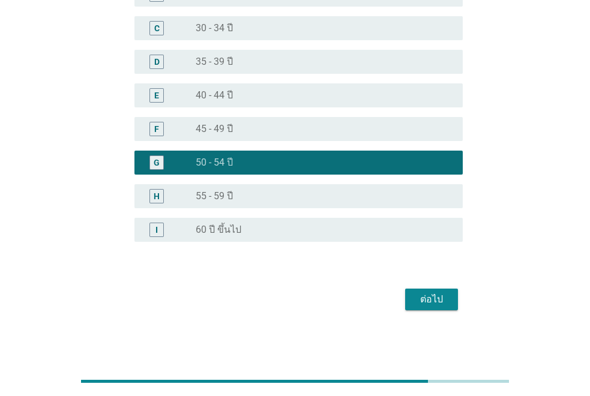
click at [432, 299] on div "ต่อไป" at bounding box center [431, 299] width 34 height 14
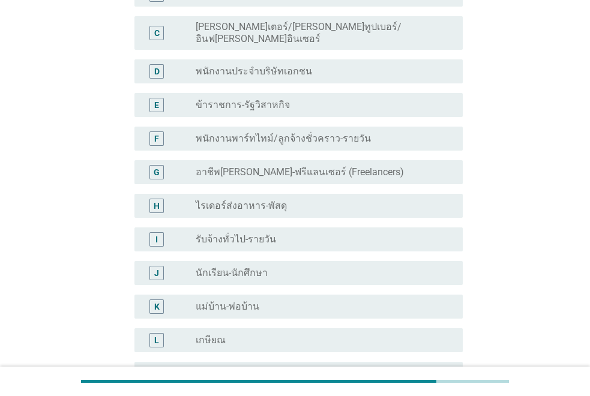
scroll to position [0, 0]
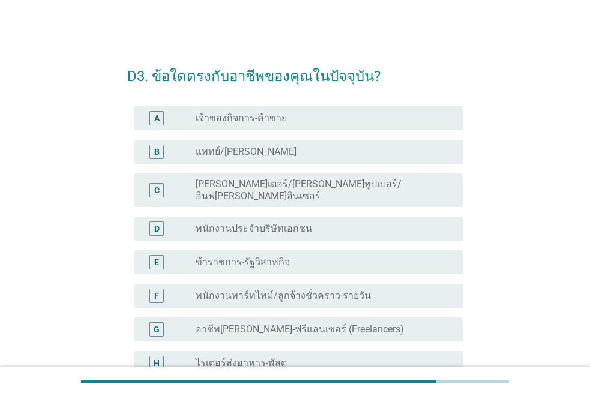
click at [258, 323] on label "อาชีพ[PERSON_NAME]-ฟรีแลนเซอร์ (Freelancers)" at bounding box center [300, 329] width 208 height 12
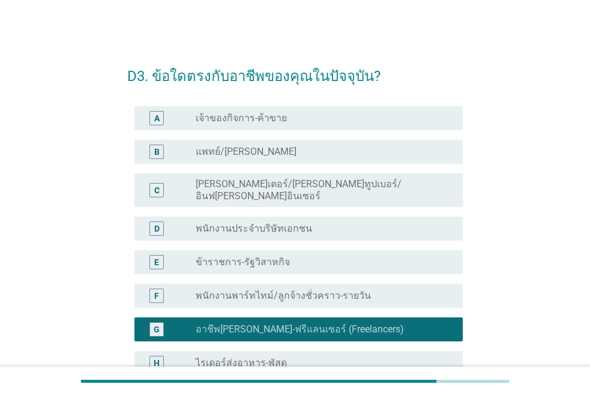
scroll to position [325, 0]
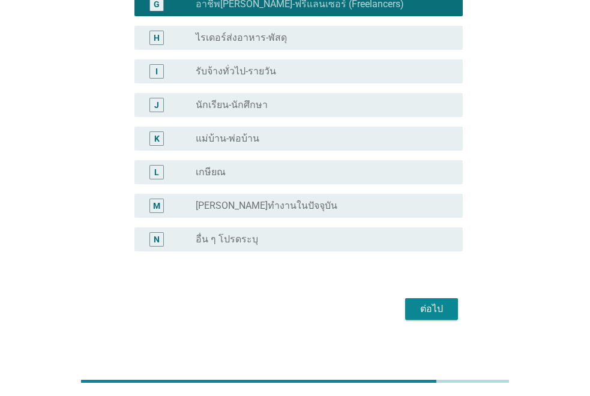
click at [435, 302] on div "ต่อไป" at bounding box center [431, 309] width 34 height 14
